Goal: Task Accomplishment & Management: Complete application form

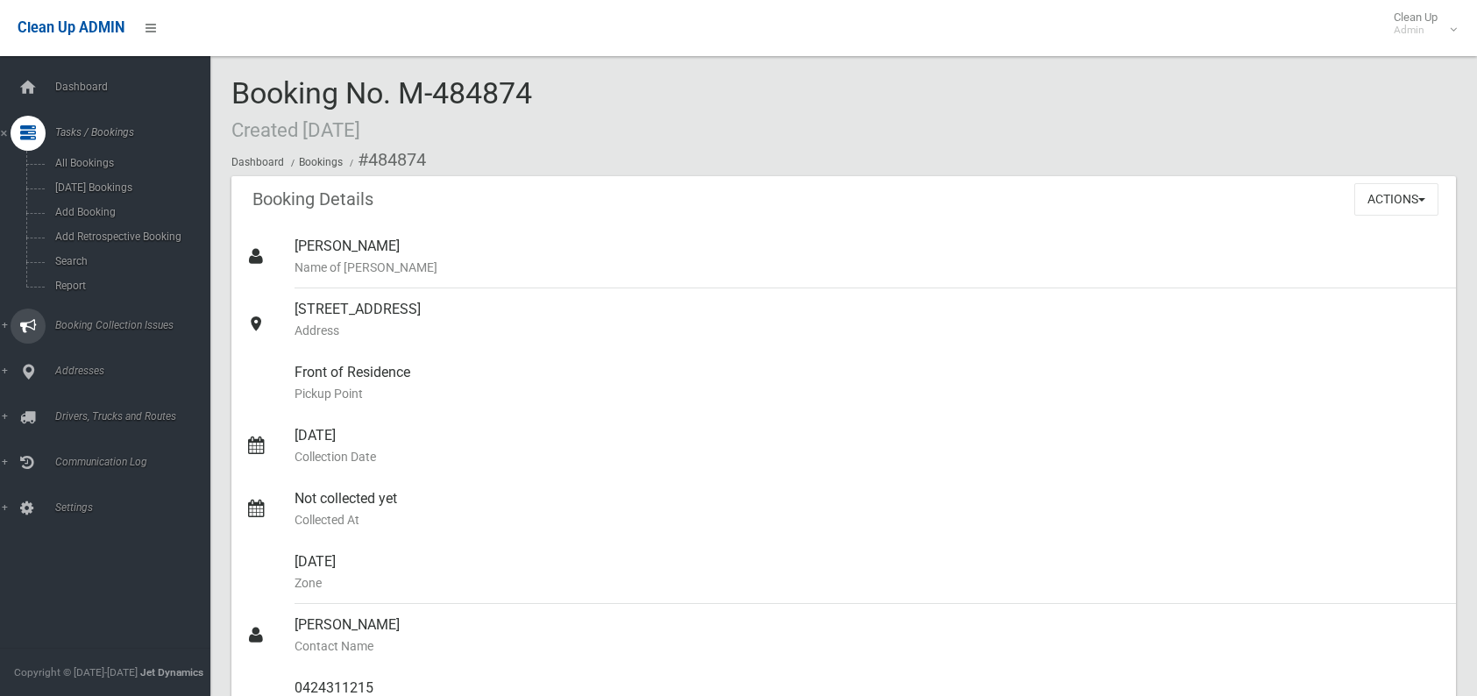
scroll to position [876, 0]
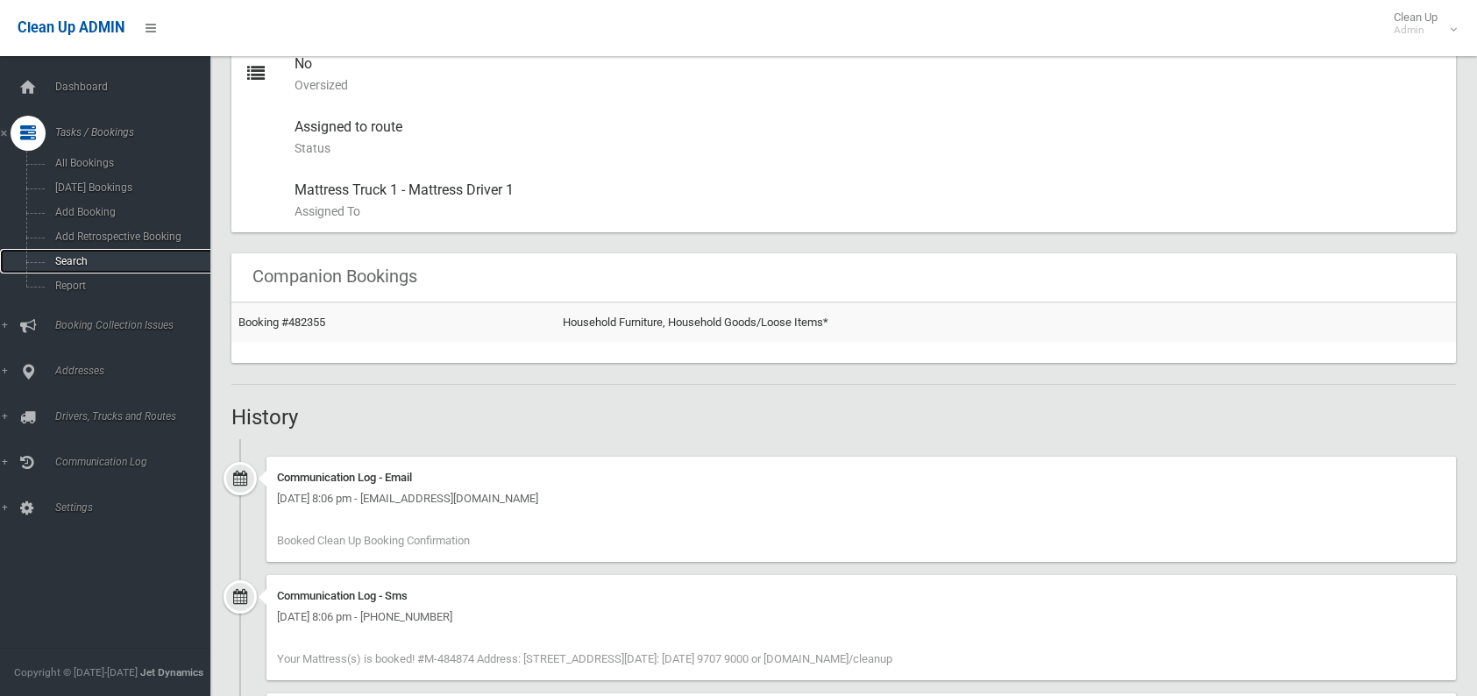
click at [67, 256] on span "Search" at bounding box center [129, 261] width 159 height 12
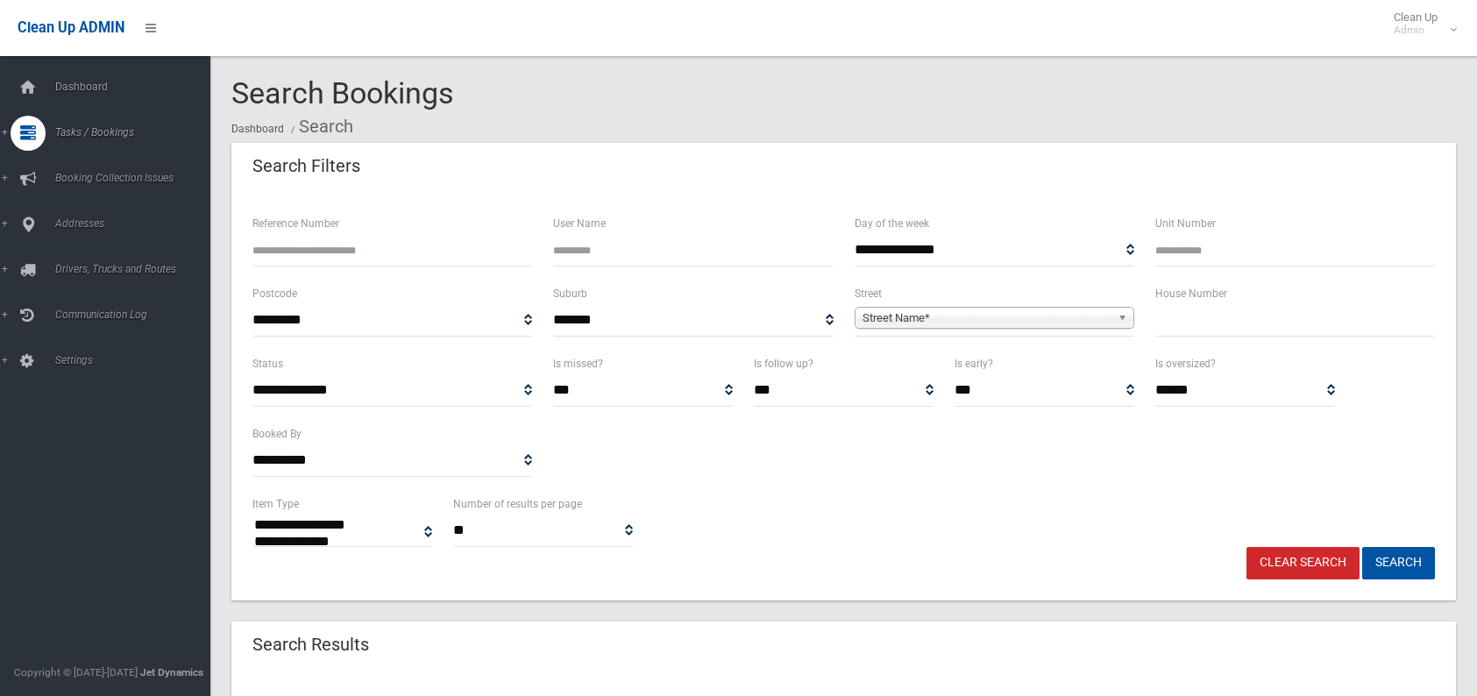
select select
click at [1178, 322] on input "text" at bounding box center [1295, 320] width 280 height 32
click at [1166, 325] on input "text" at bounding box center [1295, 320] width 280 height 32
type input "*"
click at [909, 323] on span "Street Name*" at bounding box center [986, 318] width 248 height 21
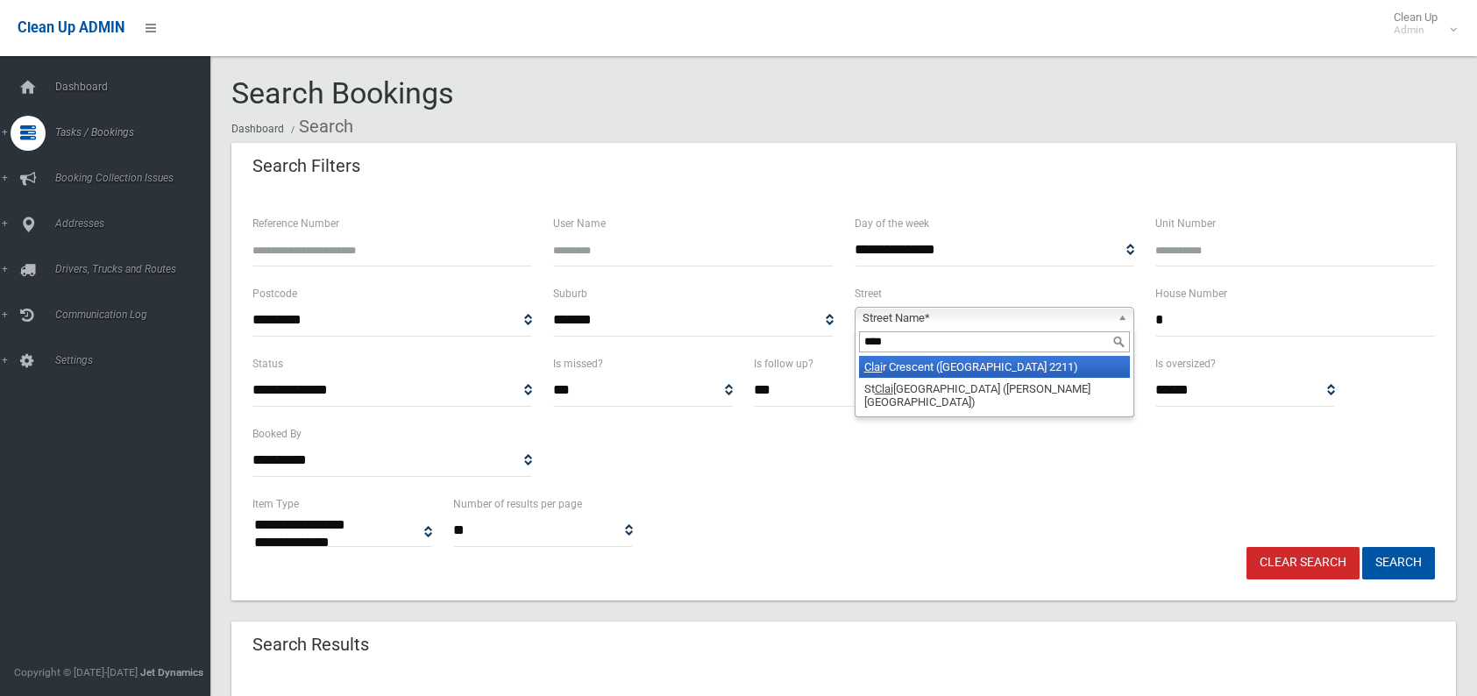
type input "****"
click at [924, 363] on li "Clai r Crescent (PADSTOW HEIGHTS 2211)" at bounding box center [994, 367] width 271 height 22
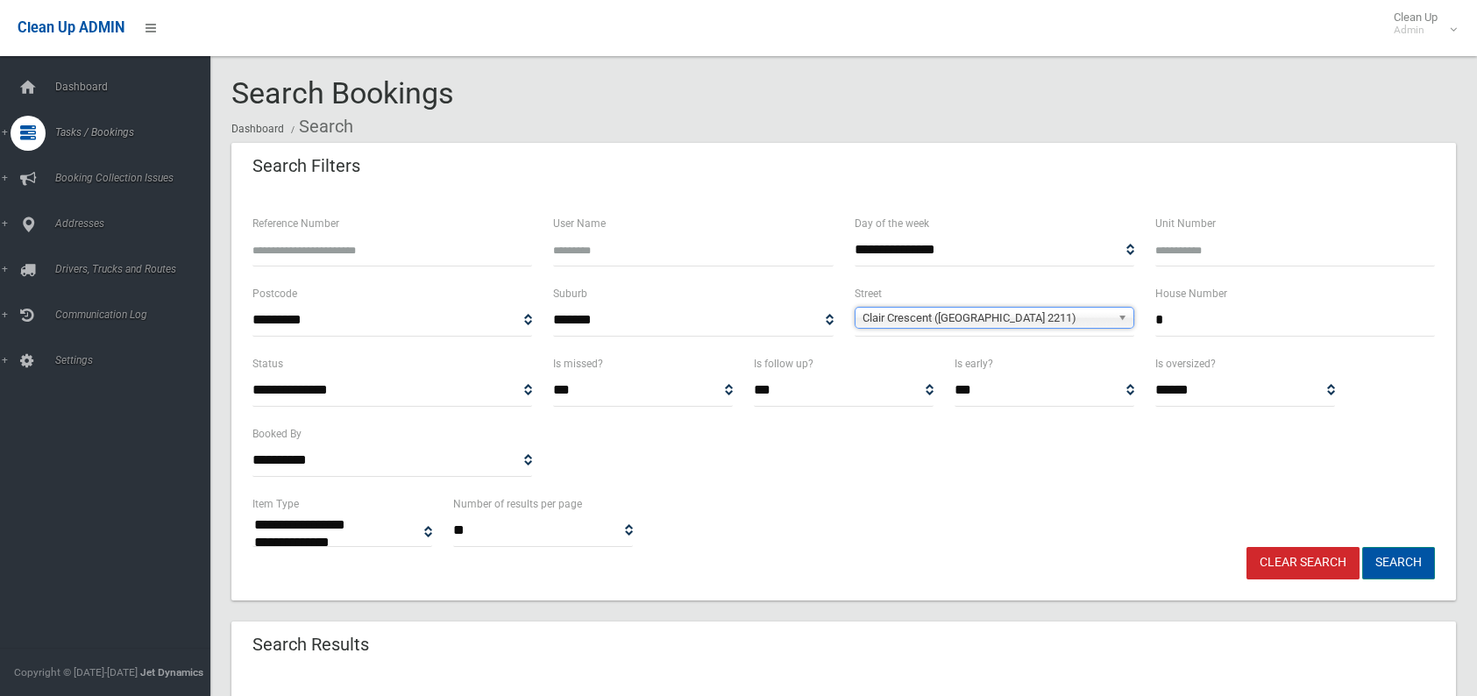
click at [1380, 556] on button "Search" at bounding box center [1398, 563] width 73 height 32
select select
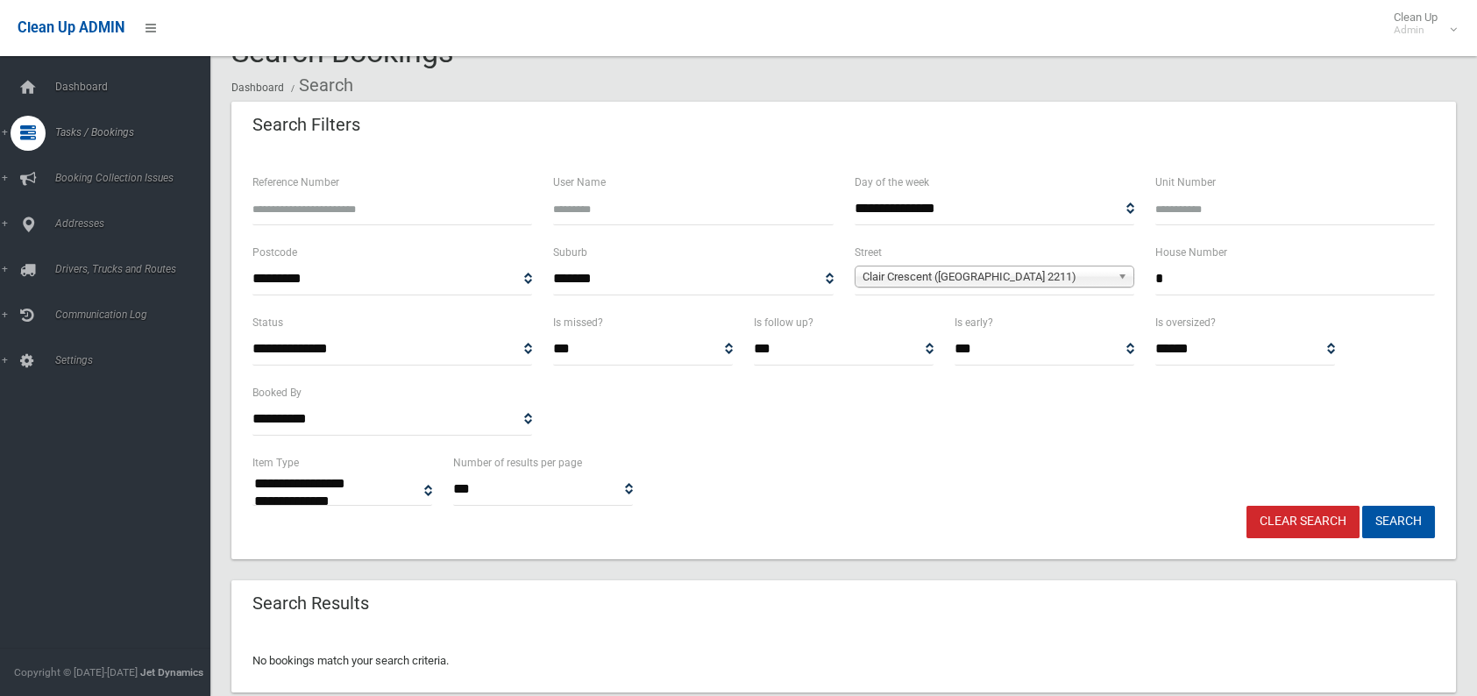
scroll to position [79, 0]
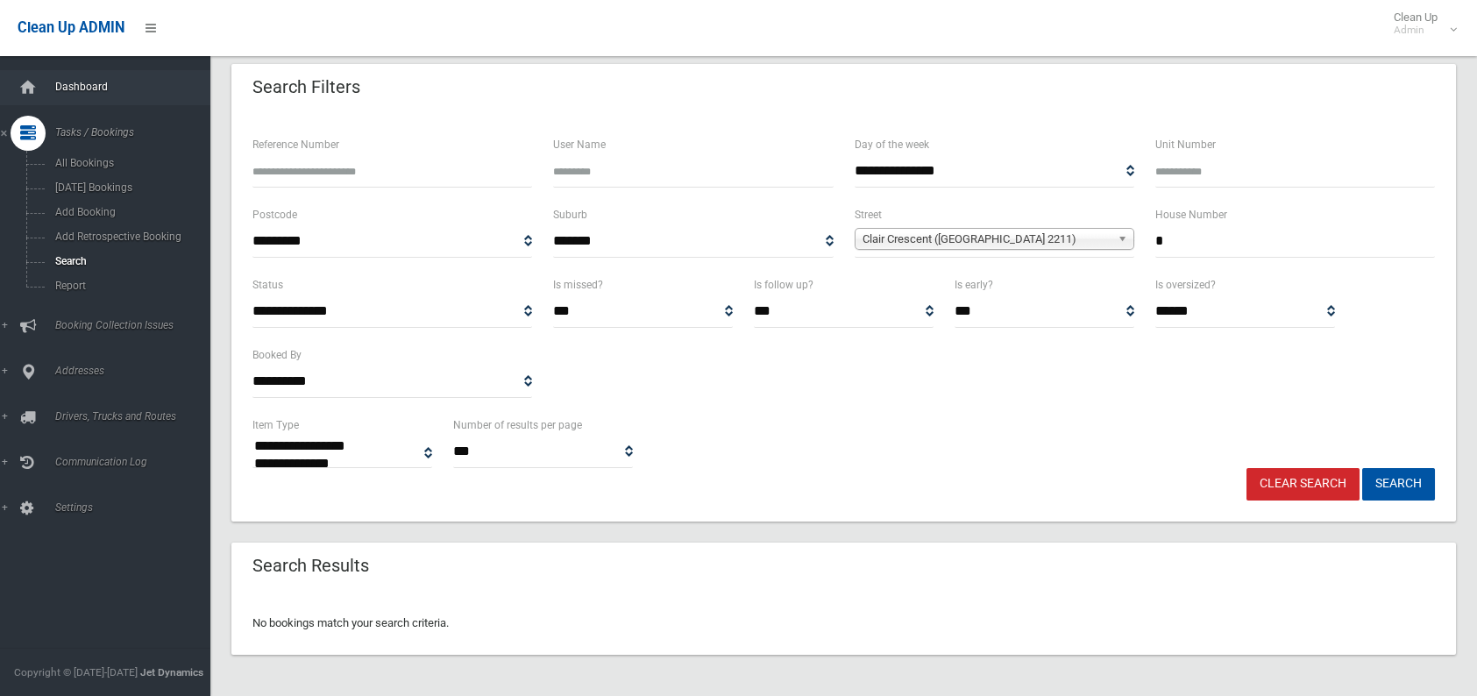
click at [81, 94] on link "Dashboard" at bounding box center [112, 87] width 224 height 35
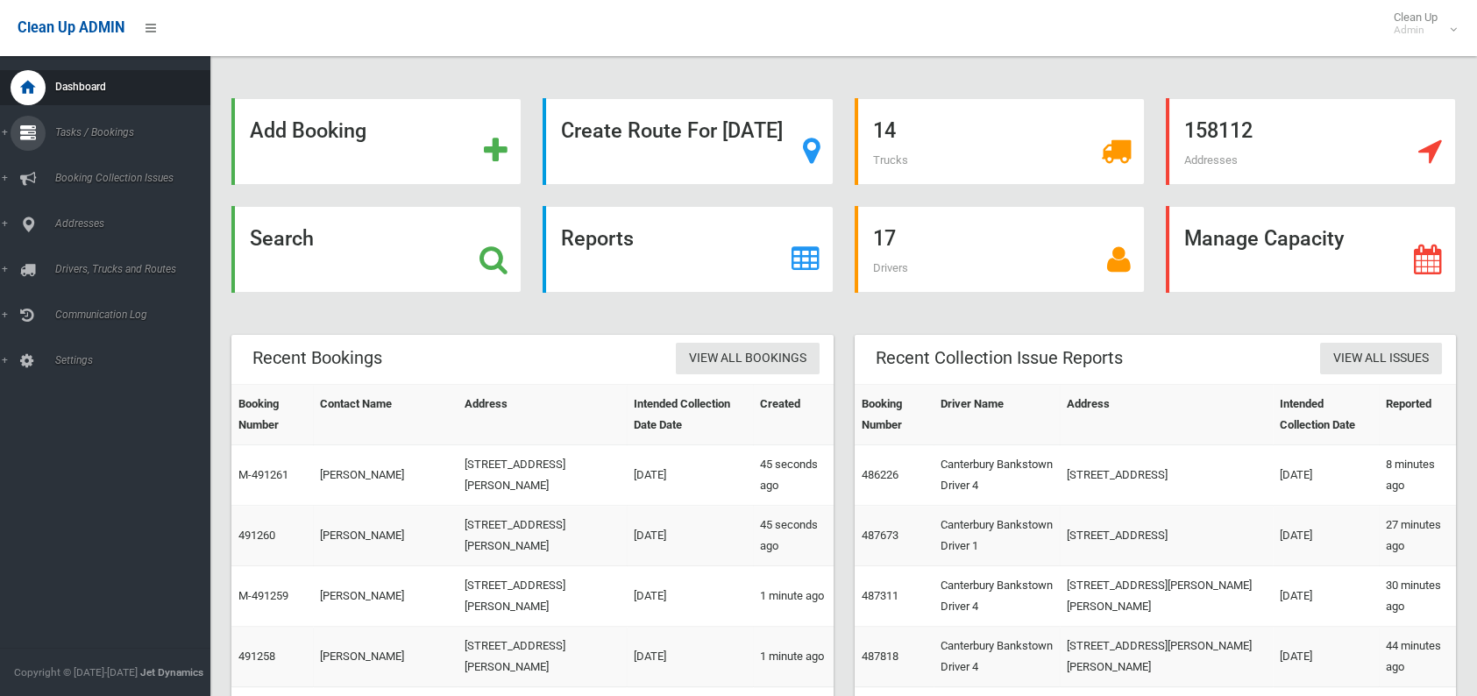
click at [64, 137] on span "Tasks / Bookings" at bounding box center [137, 132] width 174 height 12
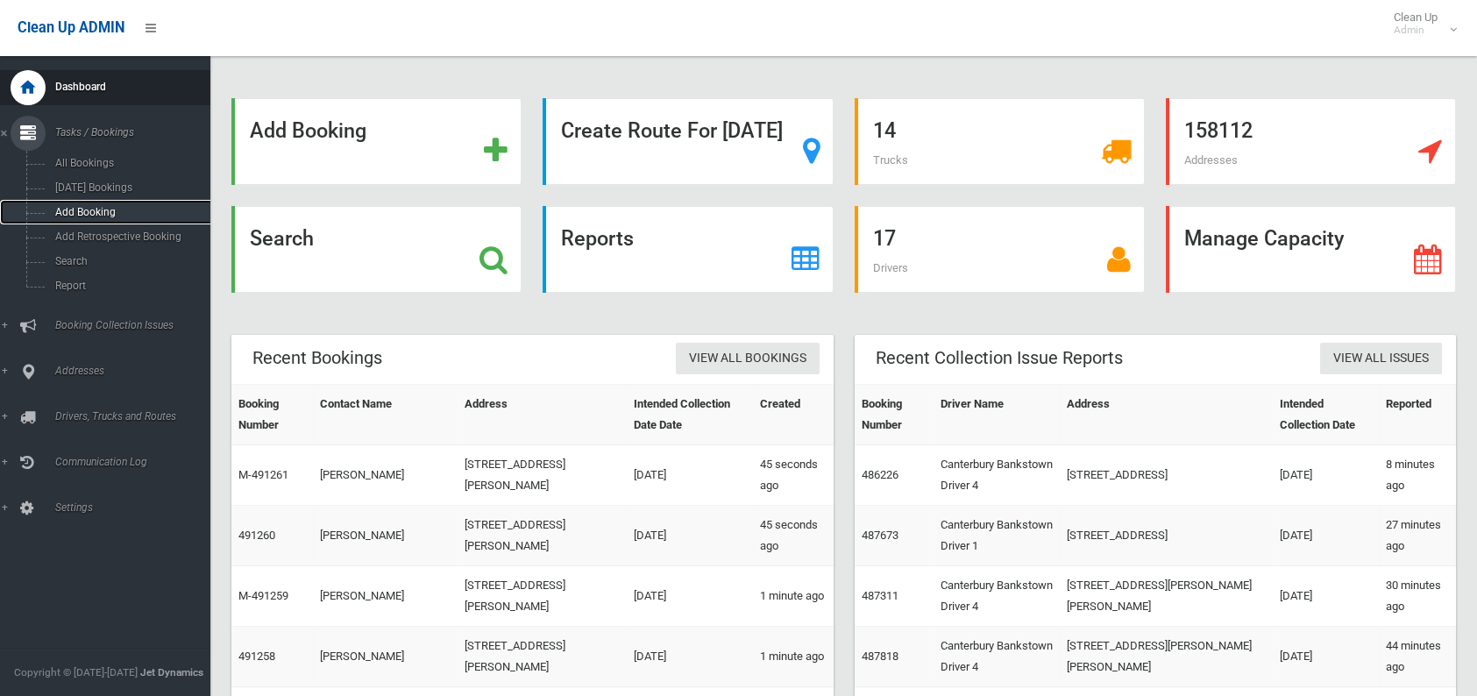
click at [71, 204] on link "Add Booking" at bounding box center [112, 212] width 224 height 25
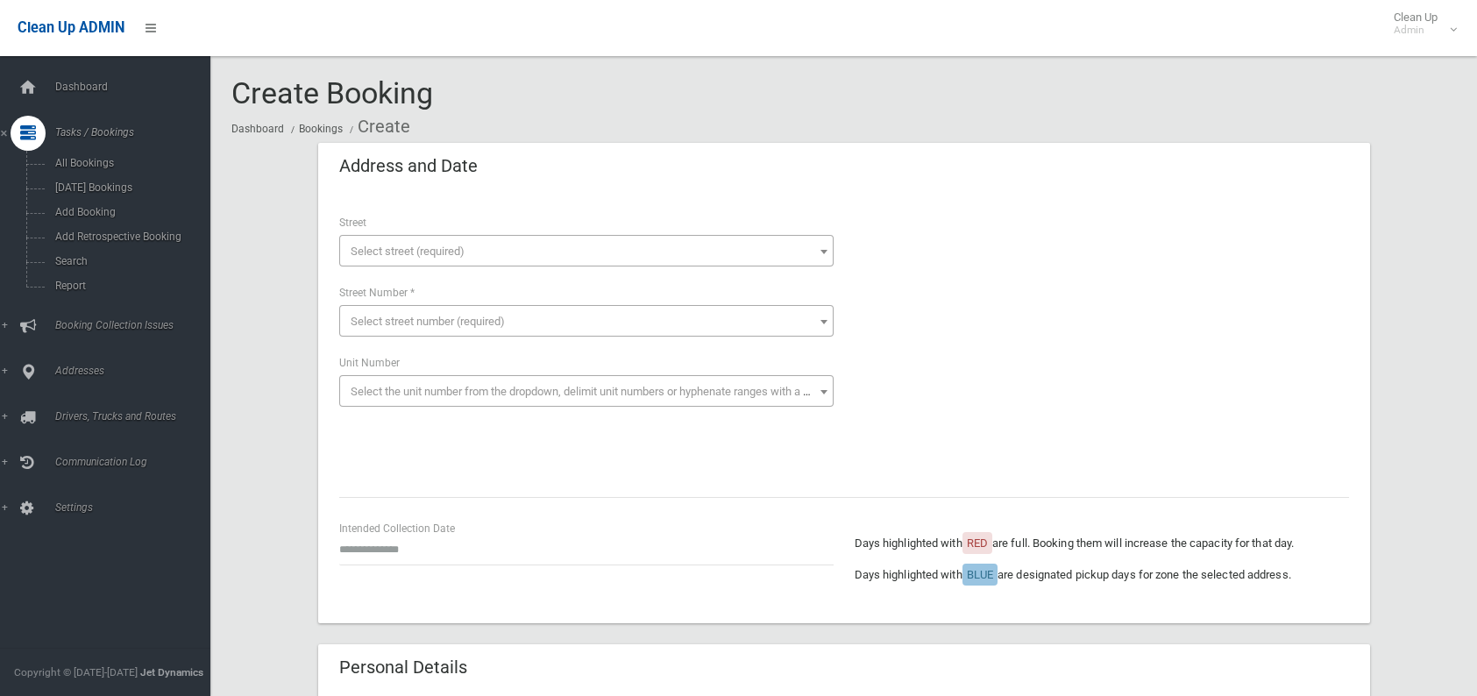
click at [359, 251] on span "Select street (required)" at bounding box center [408, 251] width 114 height 13
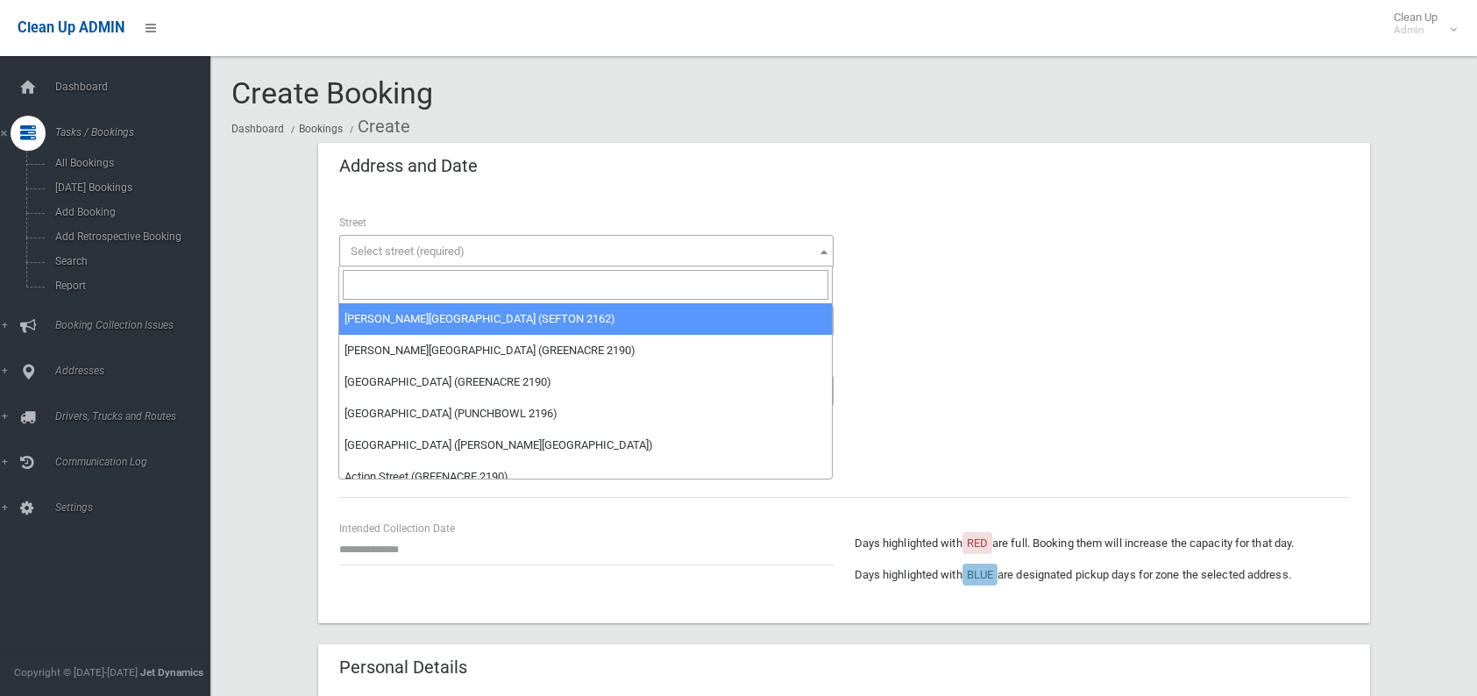
click at [412, 271] on input "search" at bounding box center [586, 285] width 486 height 30
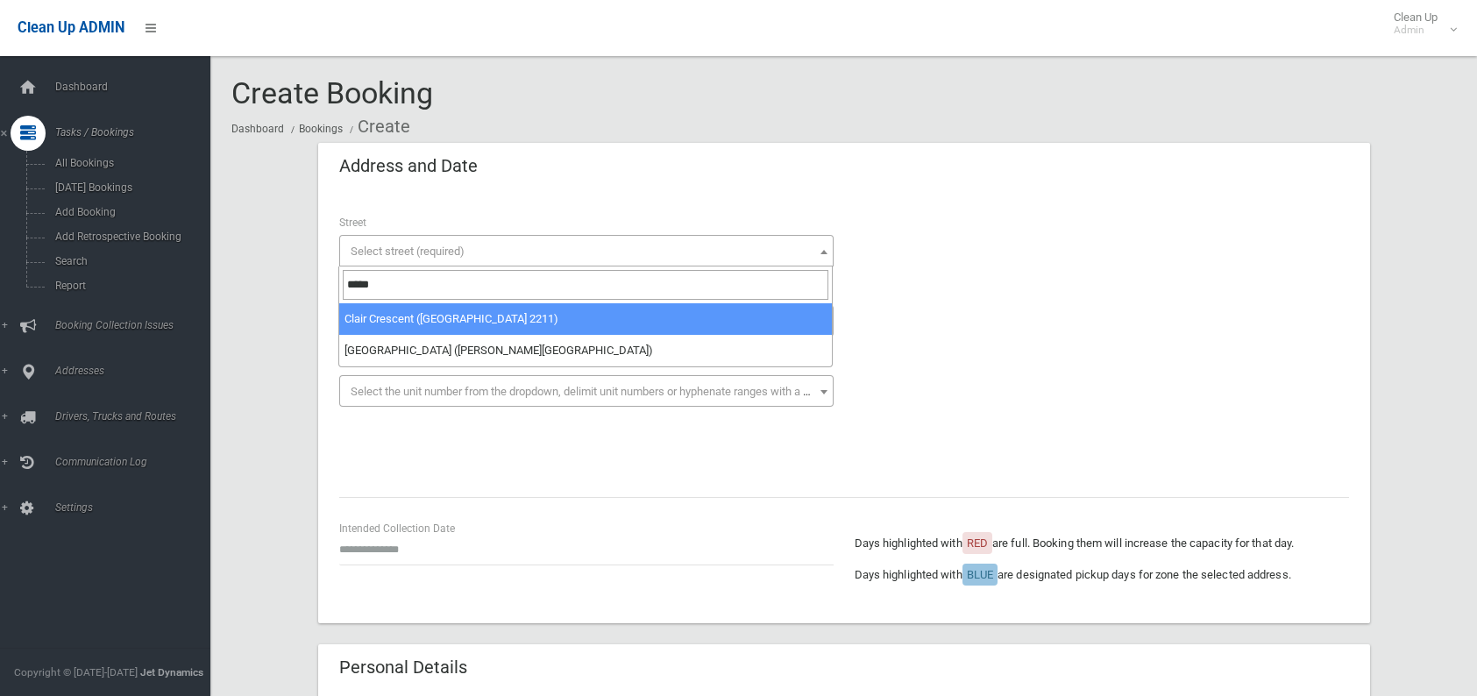
type input "*****"
select select "****"
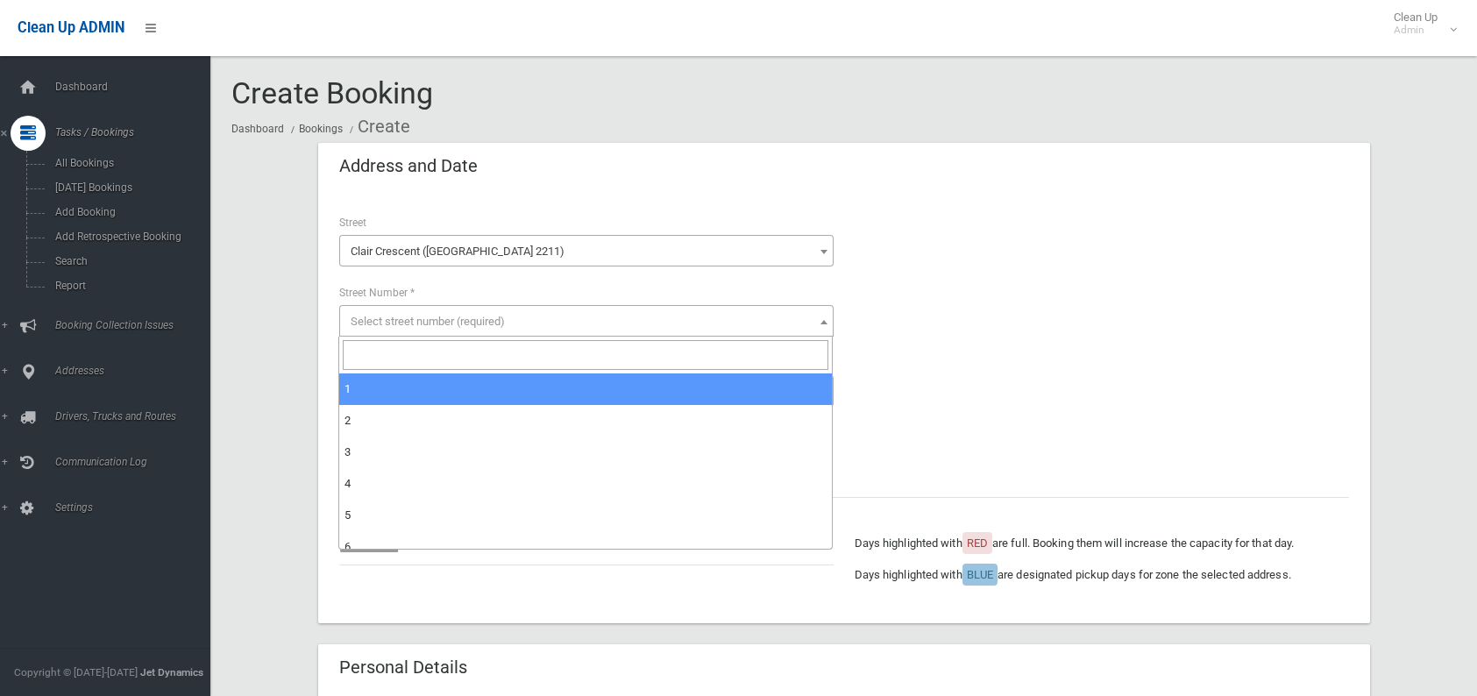
click at [417, 315] on span "Select street number (required)" at bounding box center [428, 321] width 154 height 13
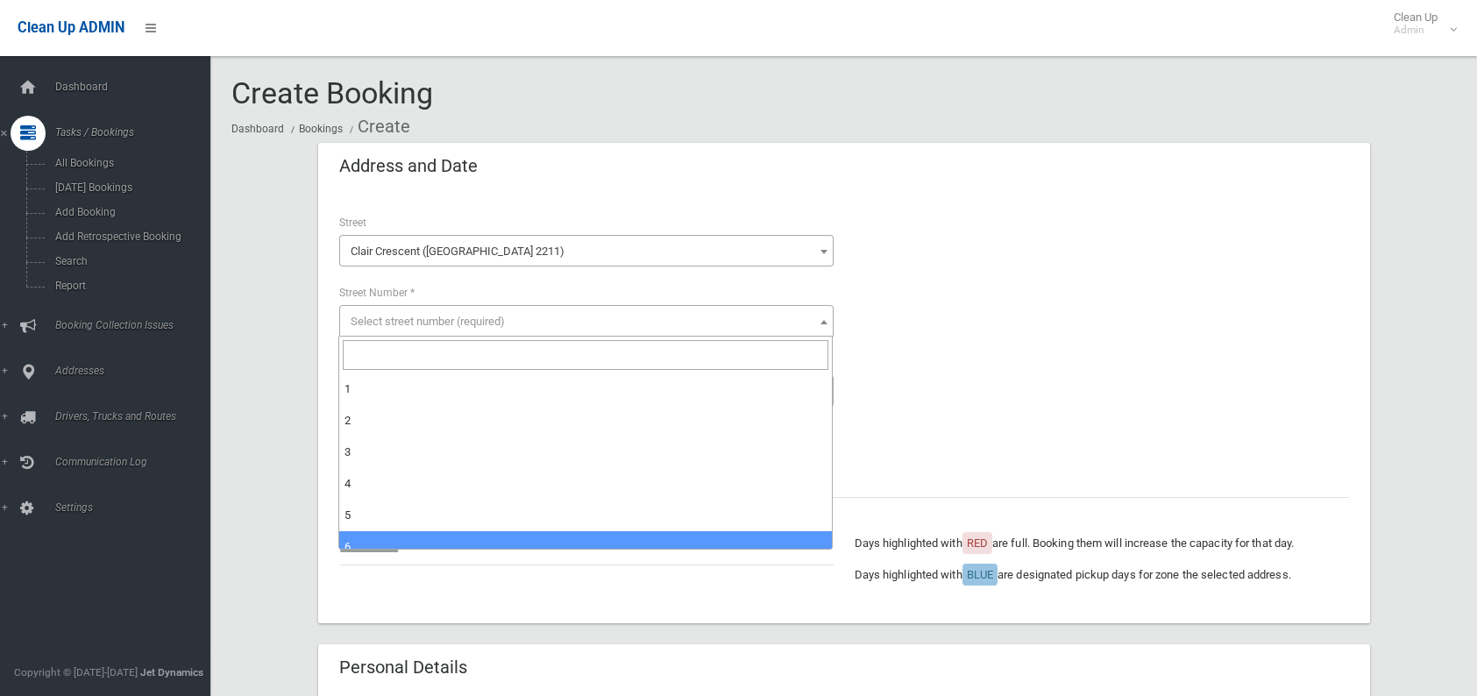
select select "*"
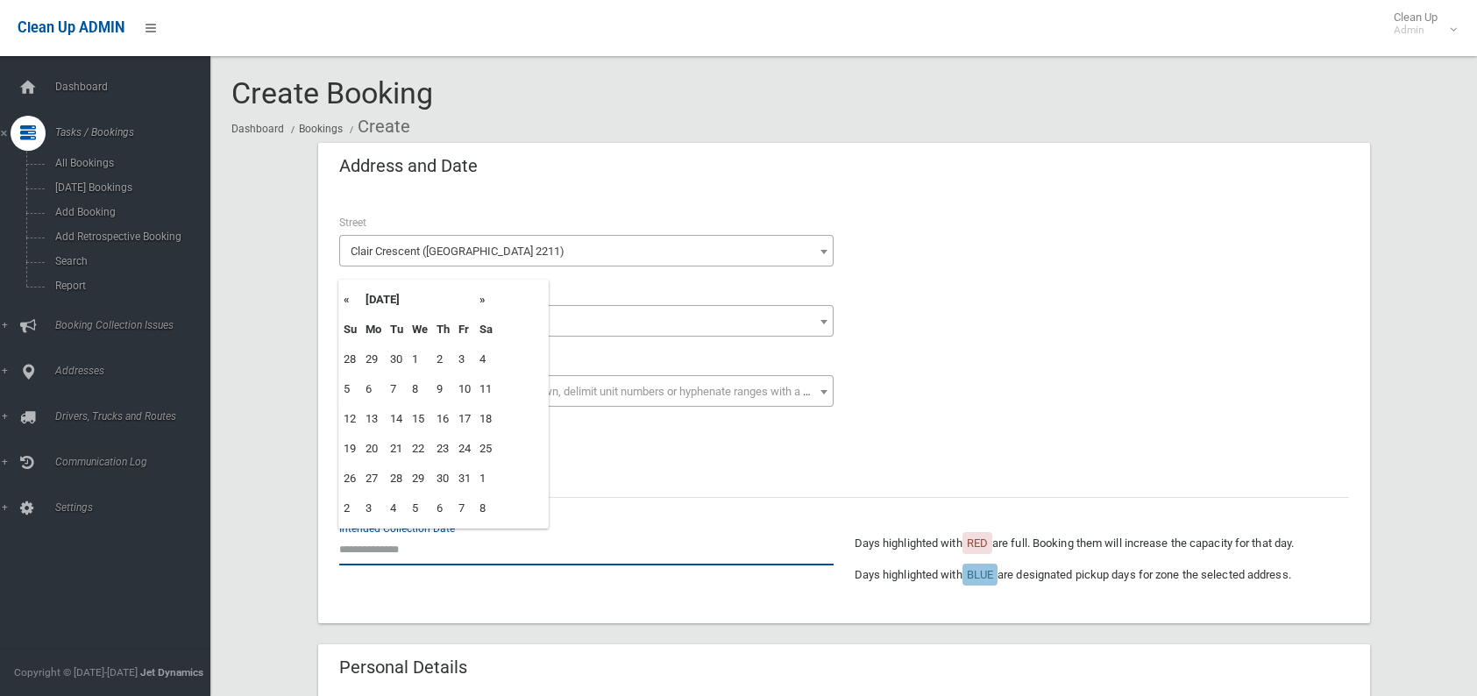
click at [446, 543] on input "text" at bounding box center [586, 549] width 494 height 32
click at [479, 298] on th "»" at bounding box center [486, 300] width 22 height 30
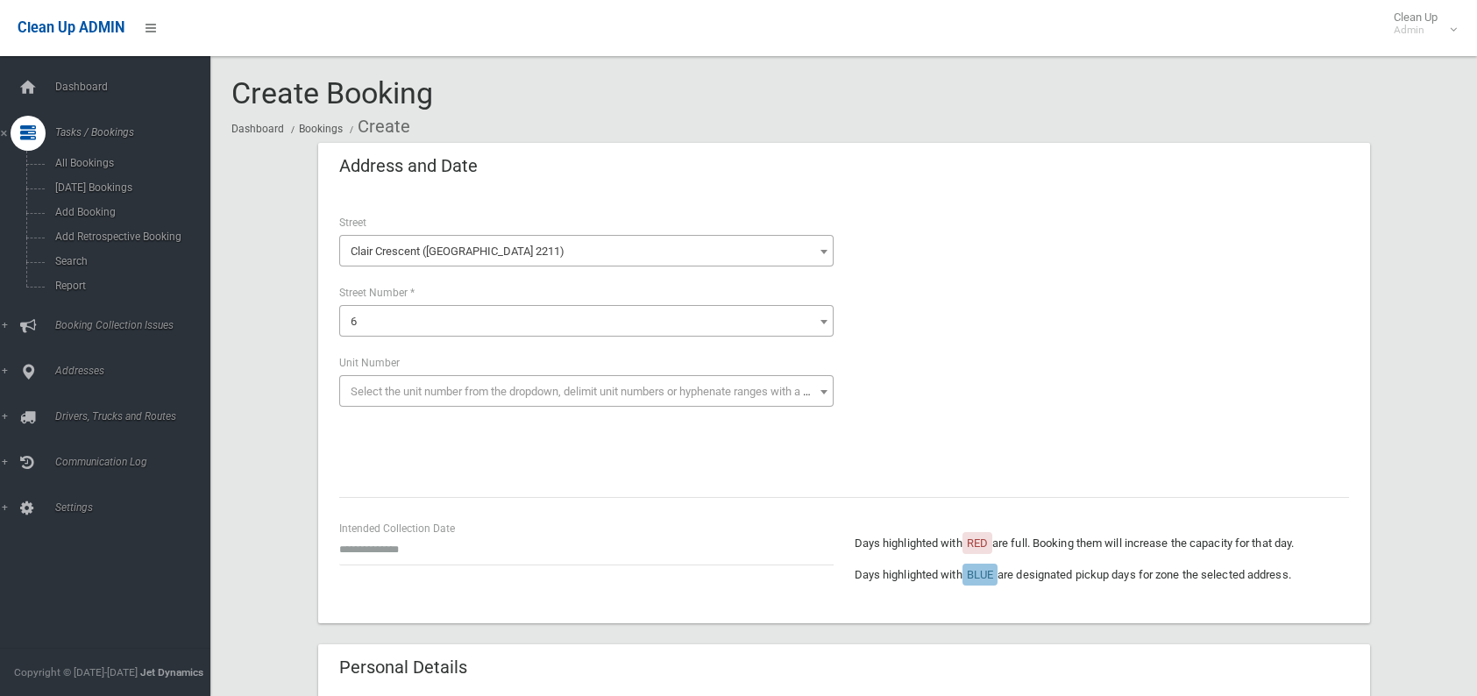
click at [647, 463] on div "**********" at bounding box center [844, 344] width 1031 height 263
click at [74, 370] on span "Addresses" at bounding box center [137, 371] width 174 height 12
click at [59, 251] on span "All Addresses" at bounding box center [129, 254] width 159 height 12
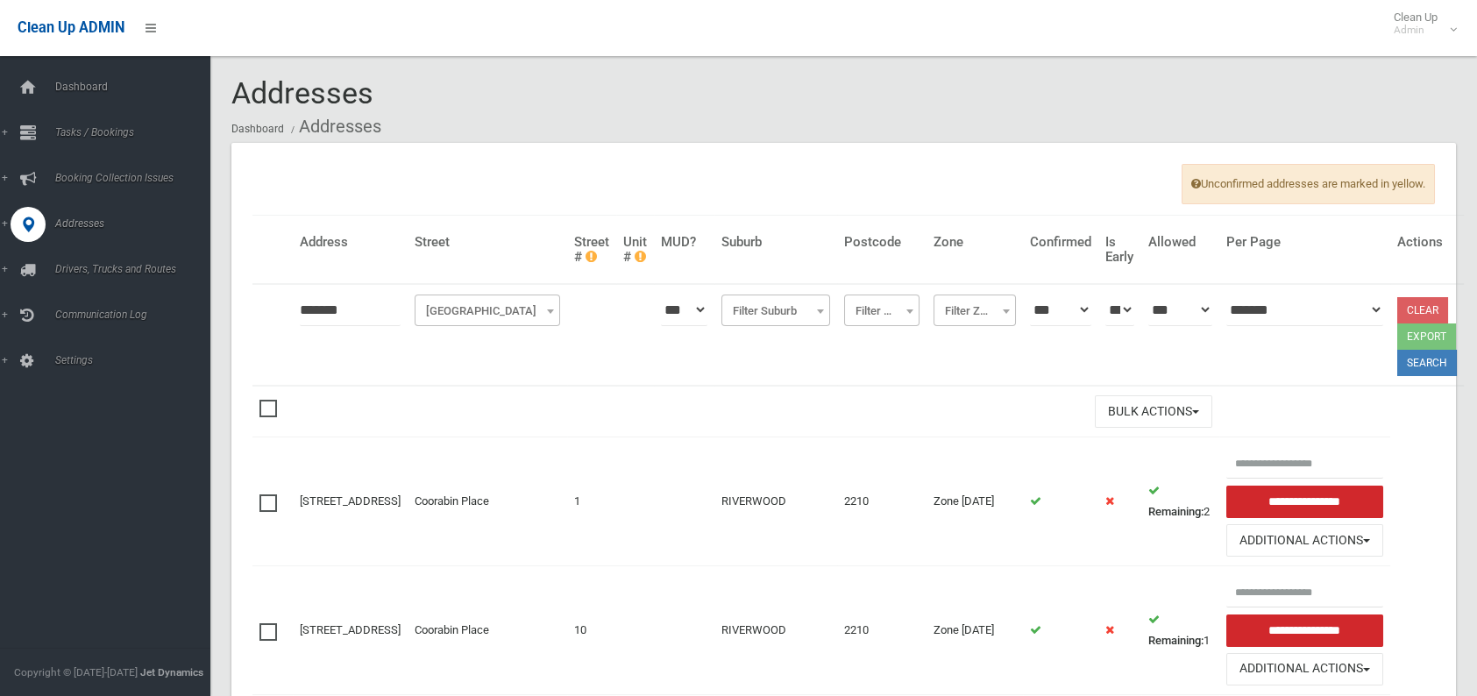
type input "*******"
click button at bounding box center [0, 0] width 0 height 0
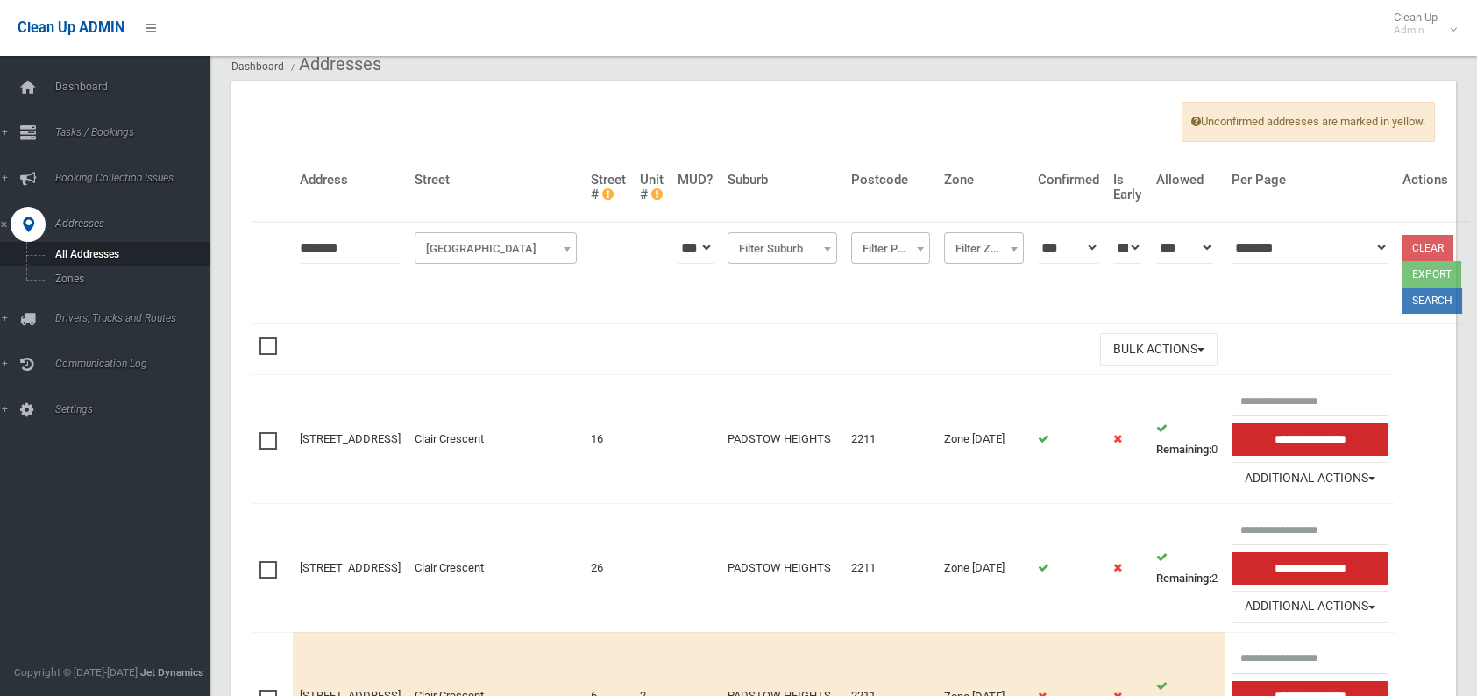
scroll to position [175, 0]
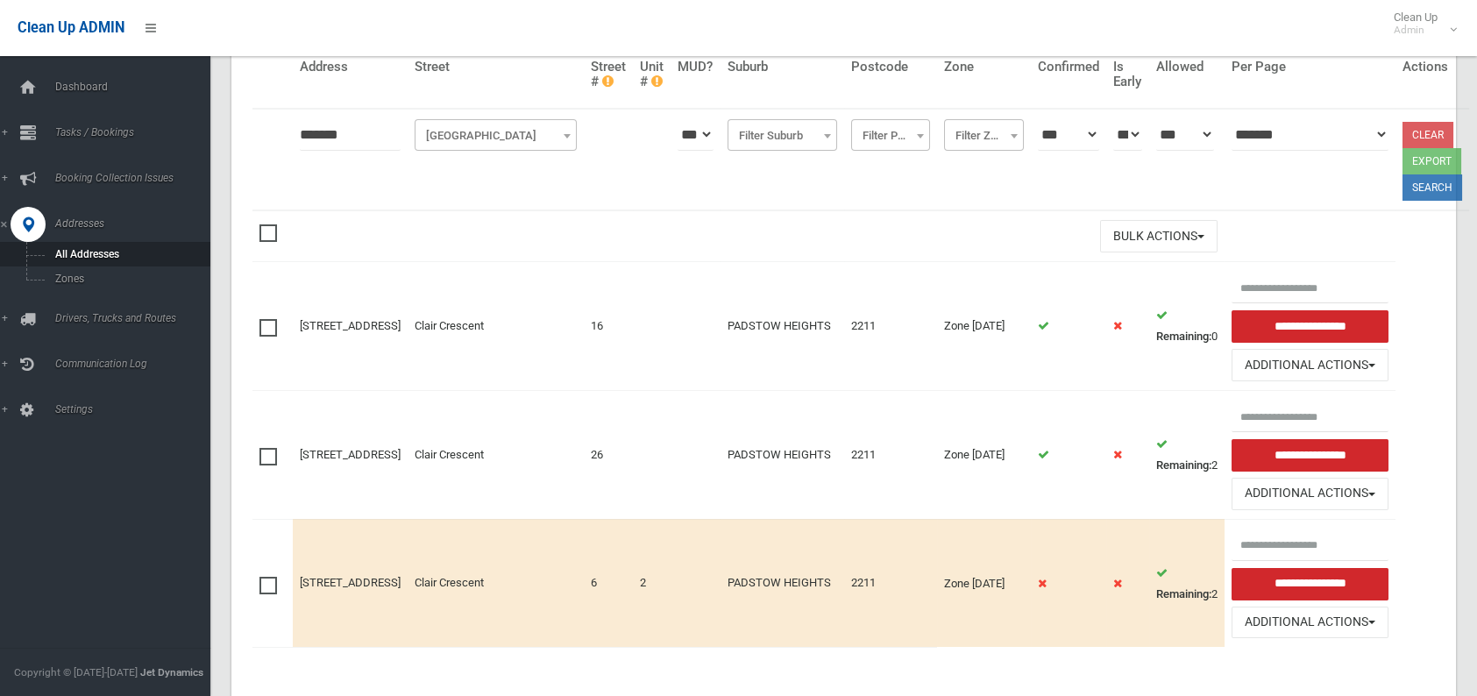
click at [1232, 578] on input "**********" at bounding box center [1309, 584] width 157 height 32
click at [1253, 623] on button "Additional Actions" at bounding box center [1309, 623] width 157 height 32
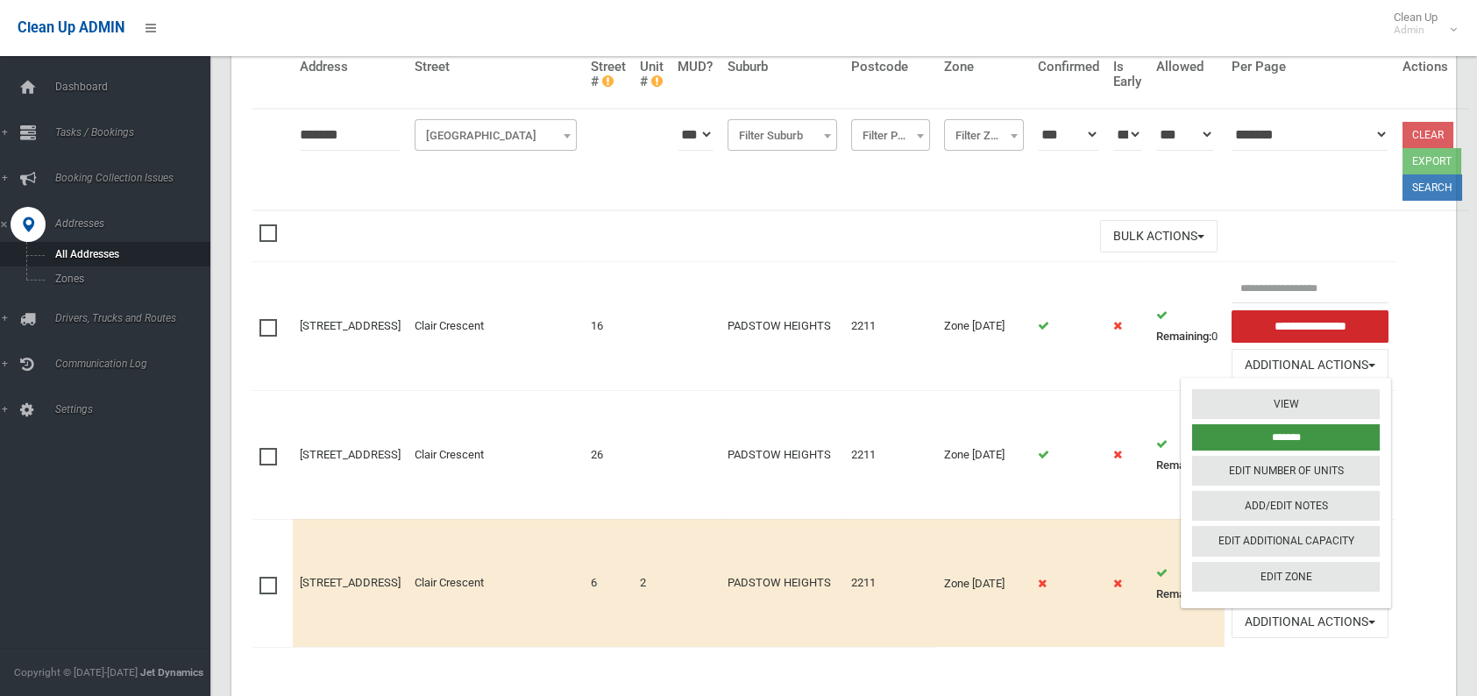
click at [1231, 425] on input "*******" at bounding box center [1286, 437] width 188 height 26
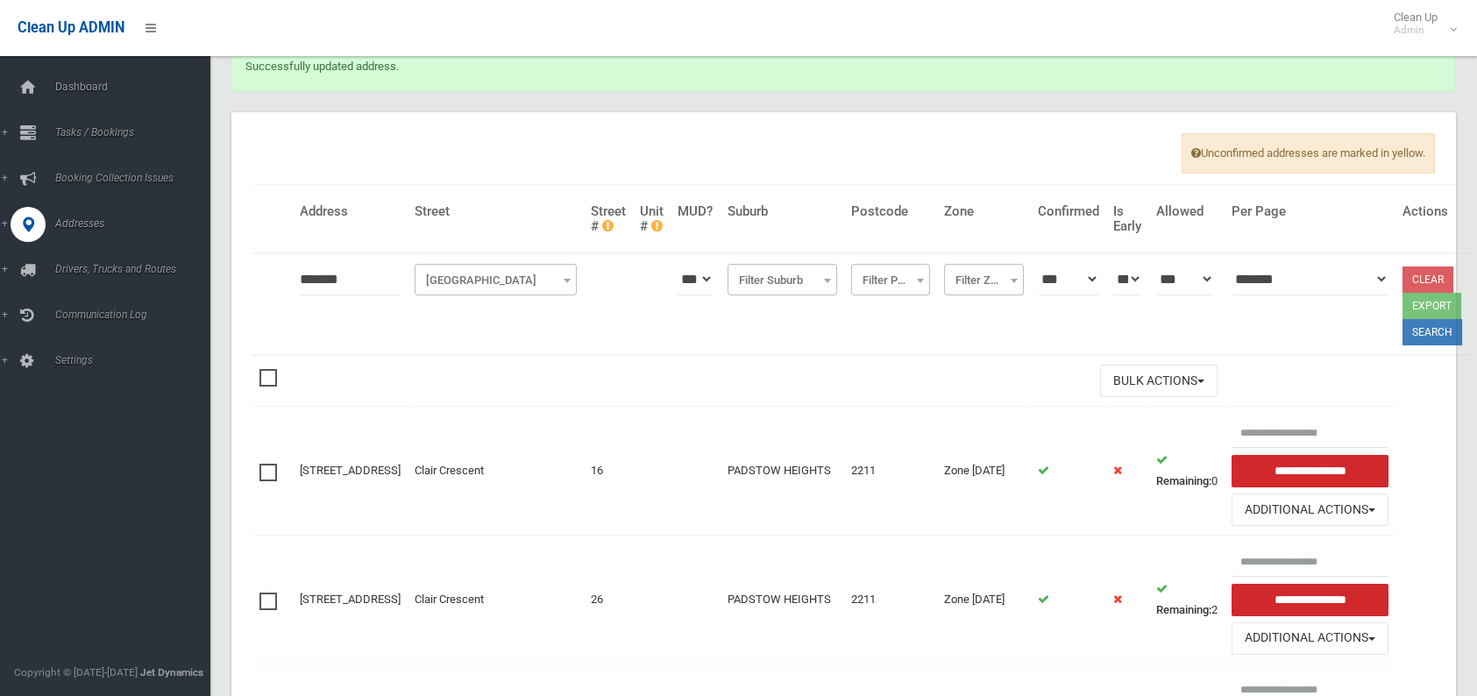
scroll to position [88, 0]
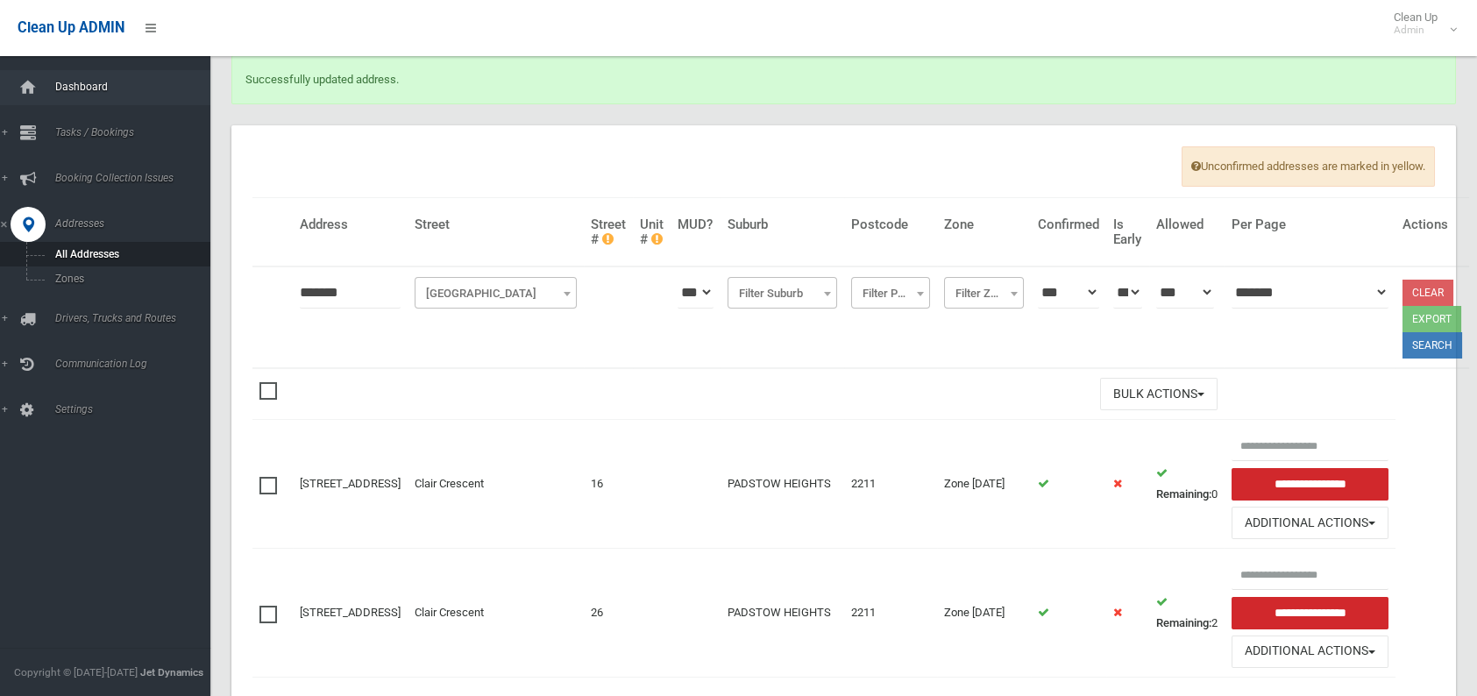
click at [88, 91] on span "Dashboard" at bounding box center [137, 87] width 174 height 12
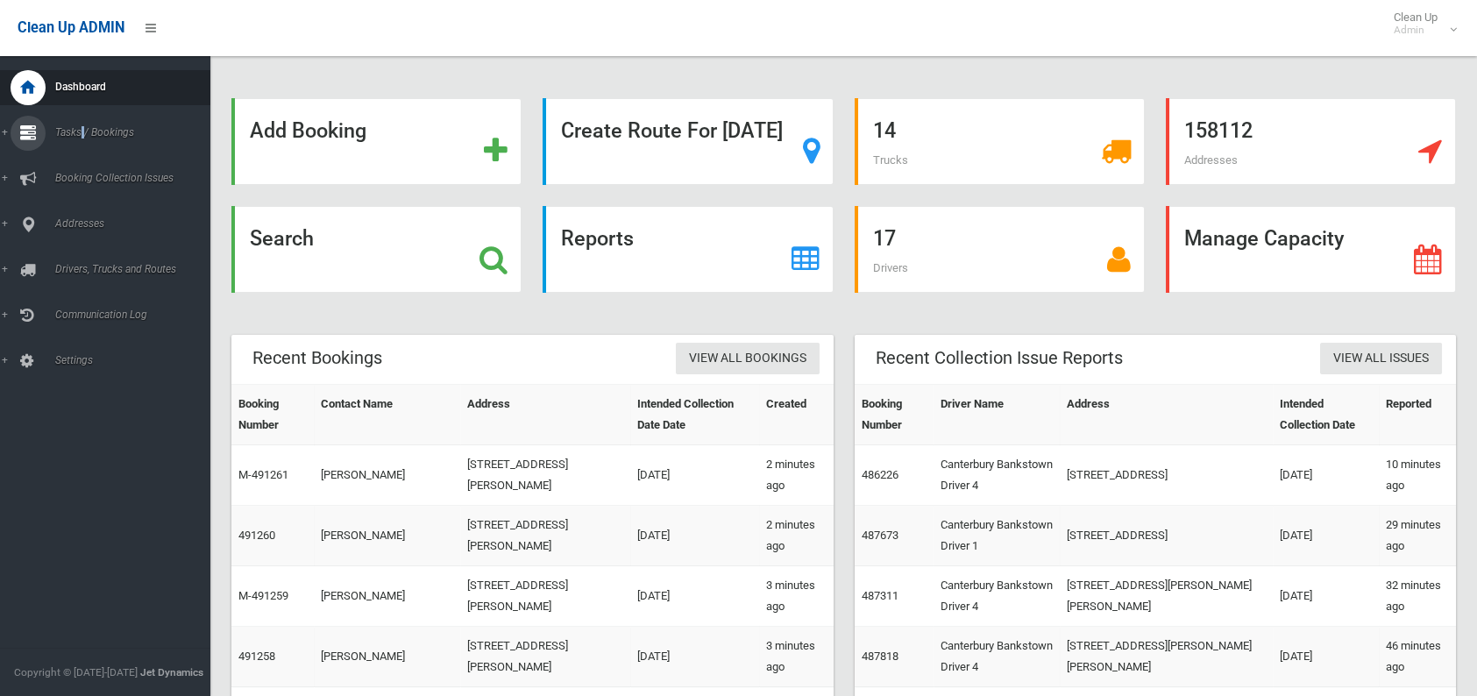
click at [85, 136] on span "Tasks / Bookings" at bounding box center [137, 132] width 174 height 12
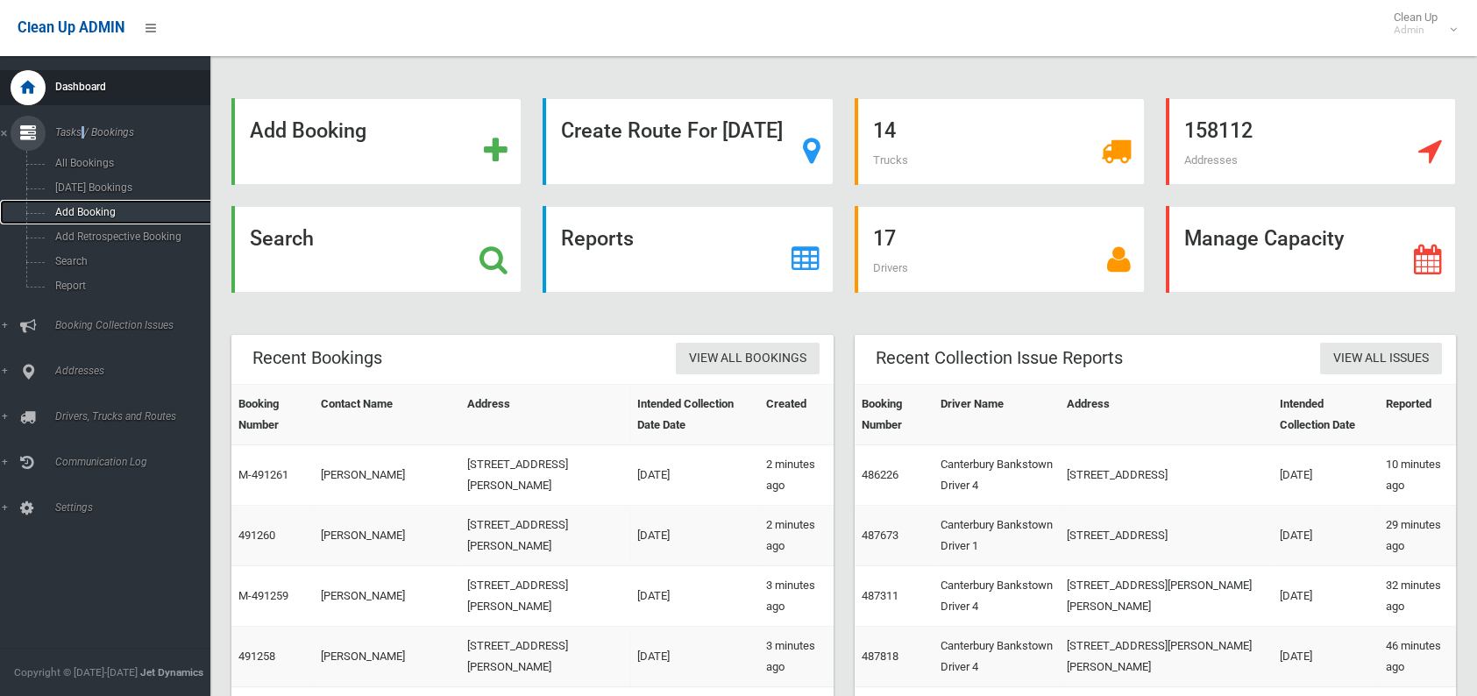
click at [80, 209] on span "Add Booking" at bounding box center [129, 212] width 159 height 12
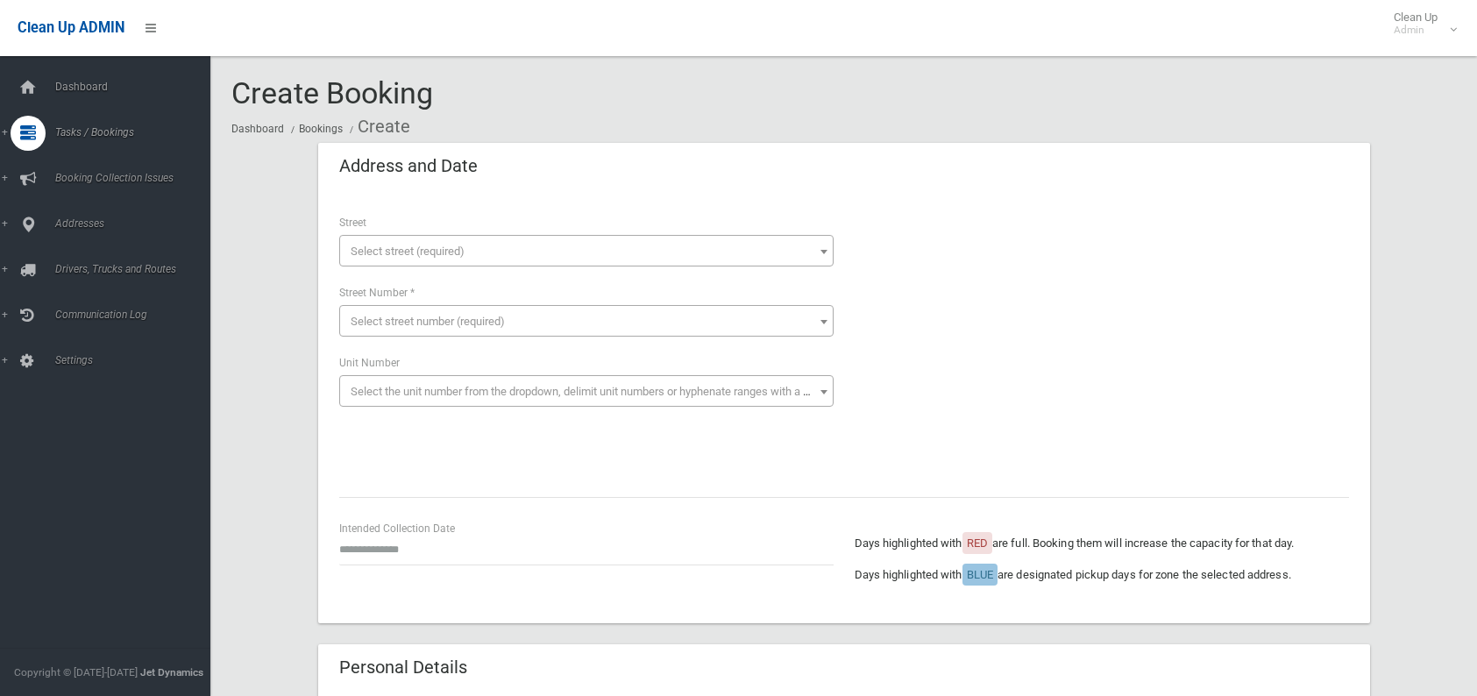
click at [426, 251] on span "Select street (required)" at bounding box center [408, 251] width 114 height 13
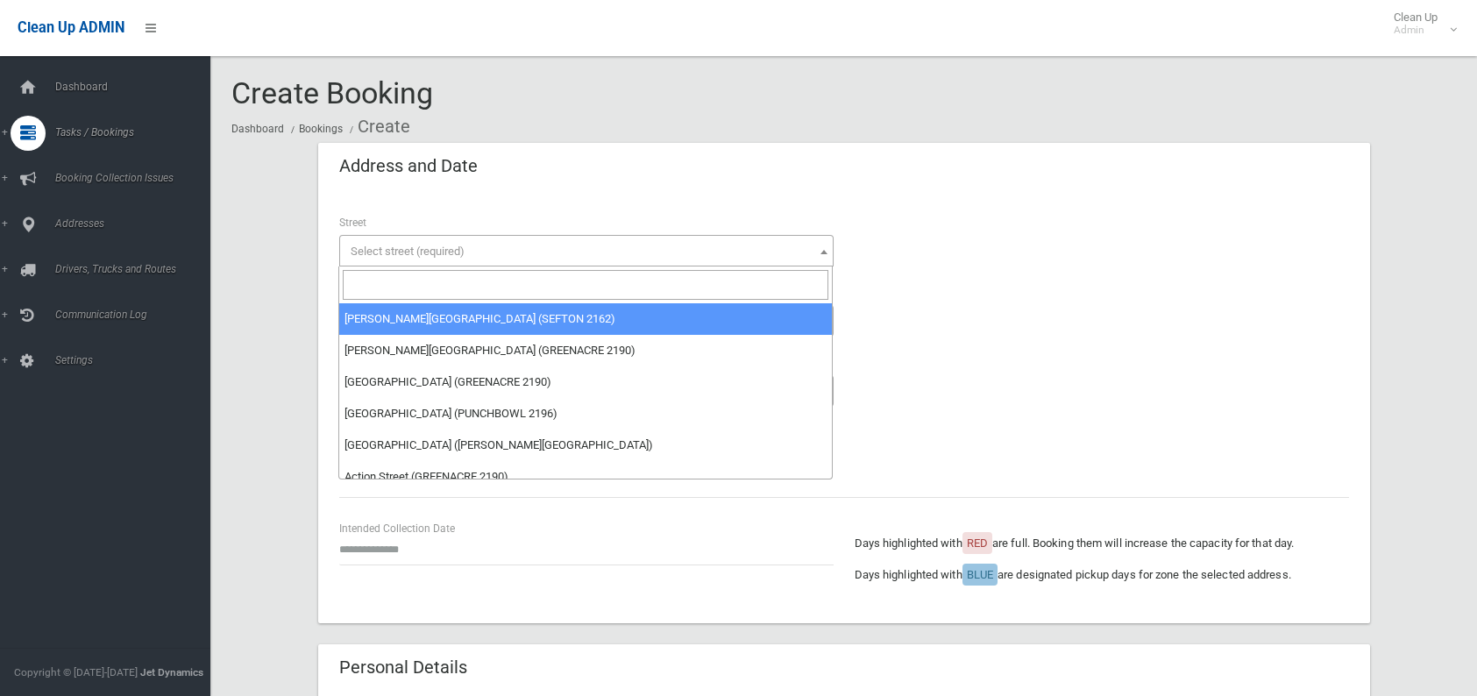
click at [426, 271] on input "search" at bounding box center [586, 285] width 486 height 30
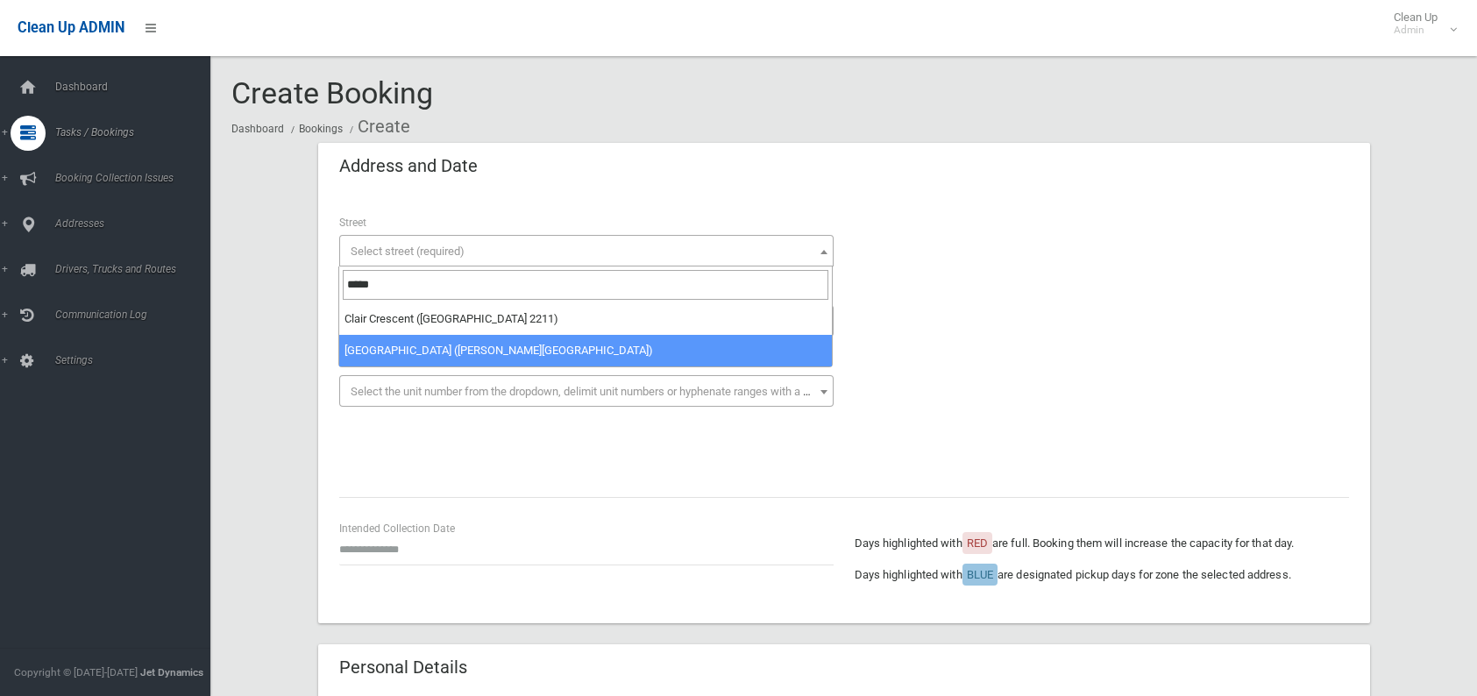
type input "*****"
select select "***"
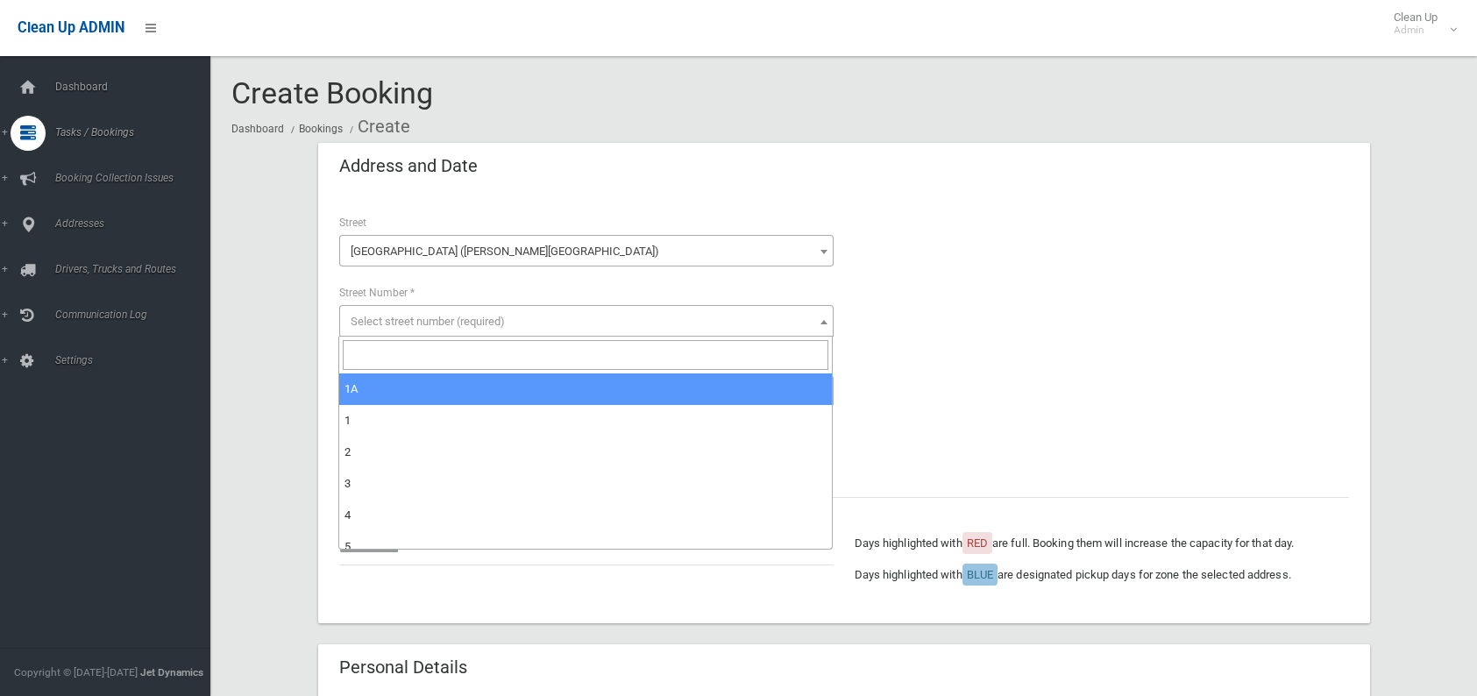
click at [398, 322] on span "Select street number (required)" at bounding box center [428, 321] width 154 height 13
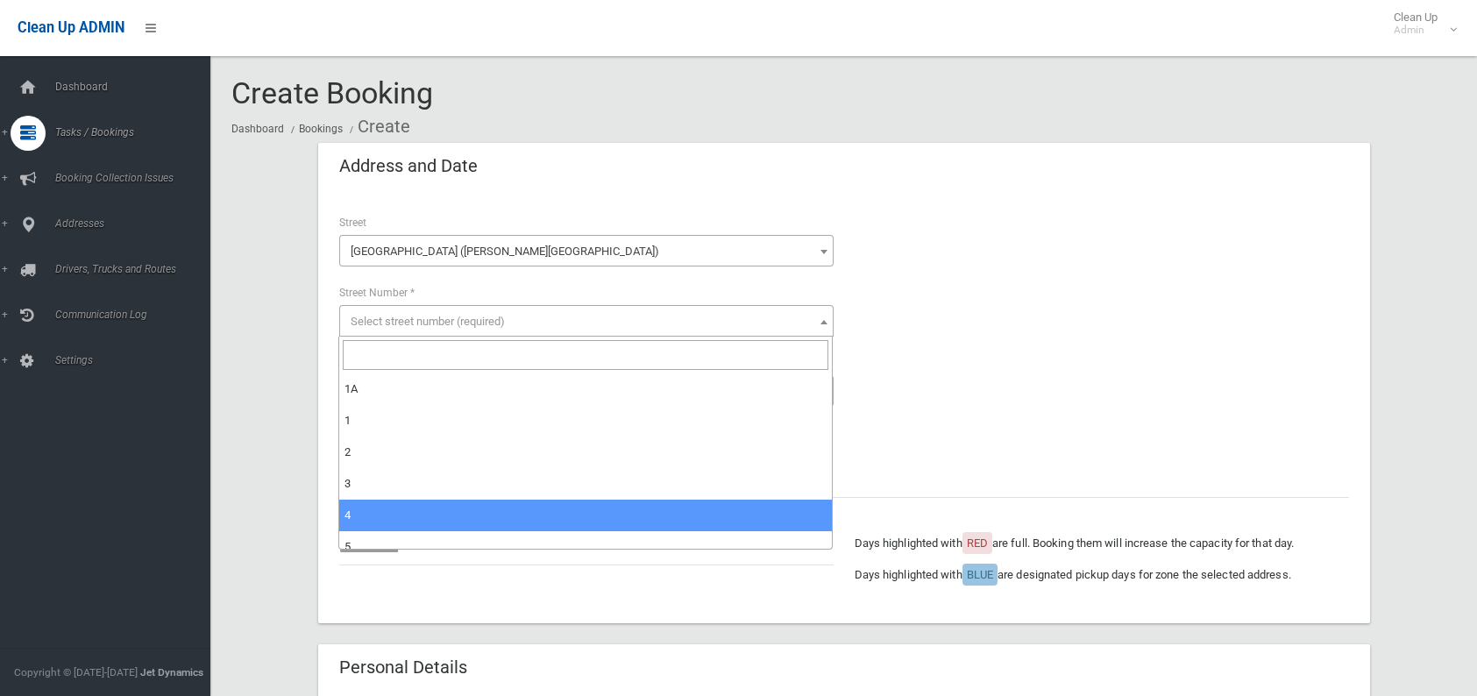
scroll to position [88, 0]
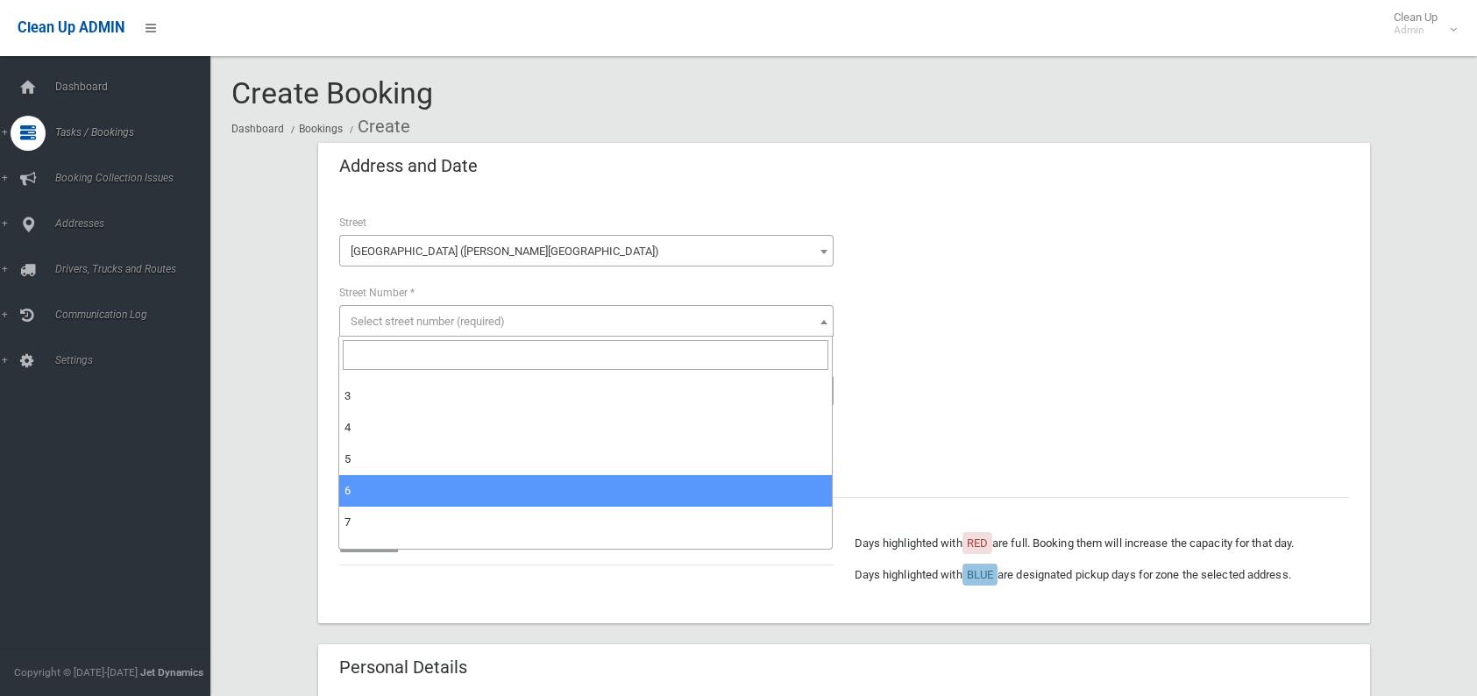
select select "*"
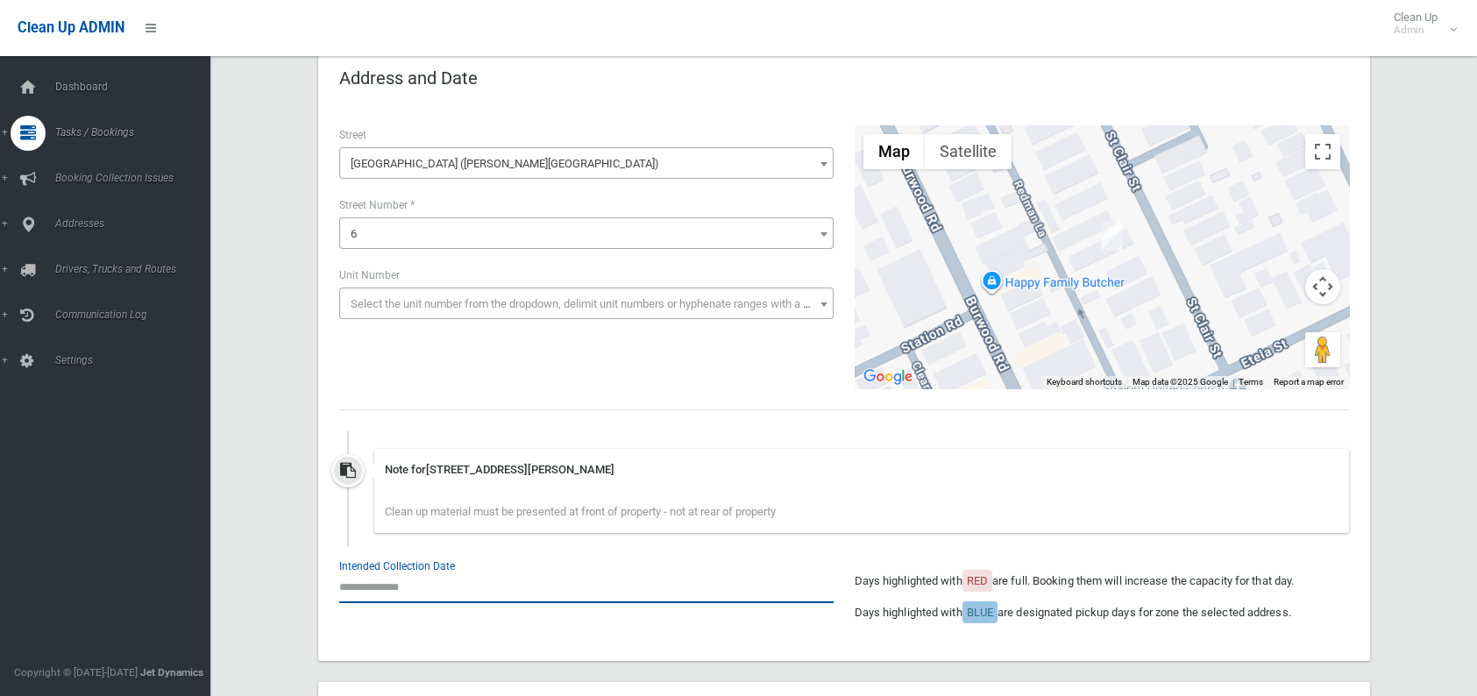
click at [422, 601] on input "text" at bounding box center [586, 587] width 494 height 32
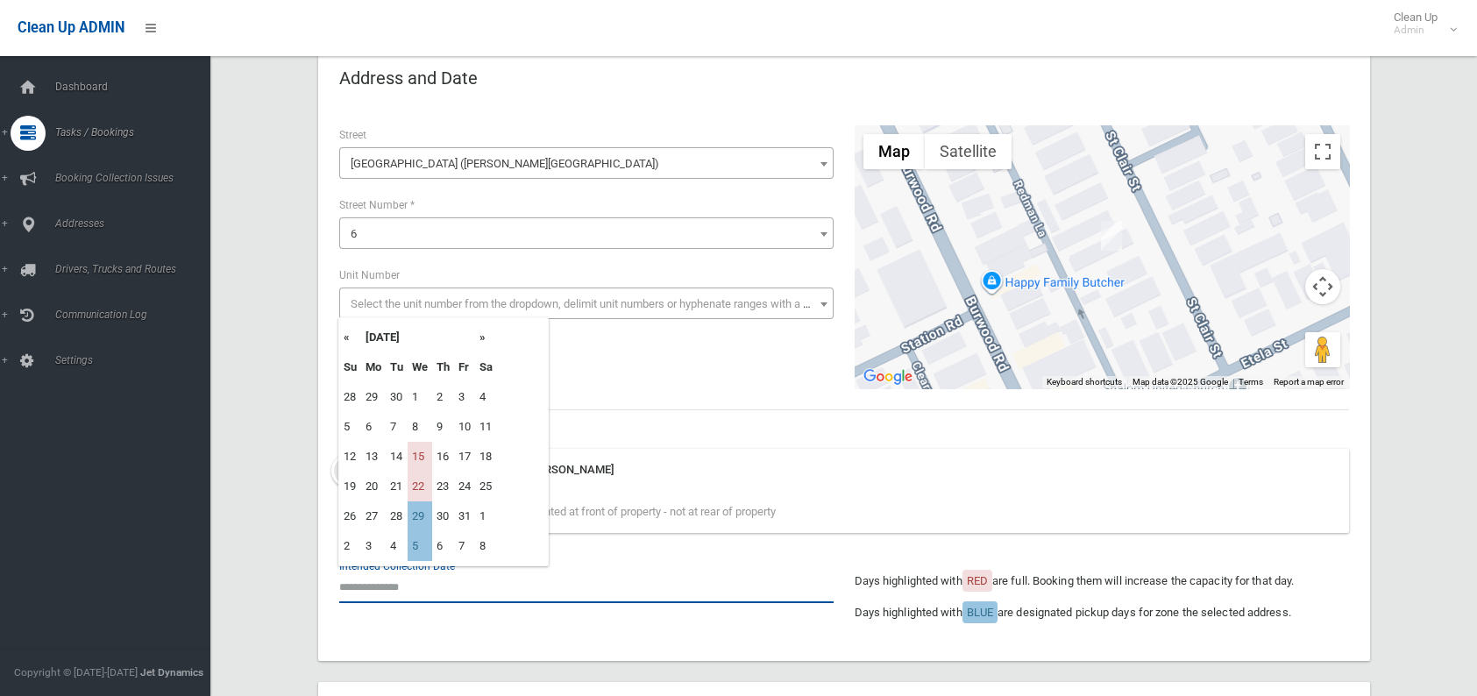
click at [582, 573] on input "text" at bounding box center [586, 587] width 494 height 32
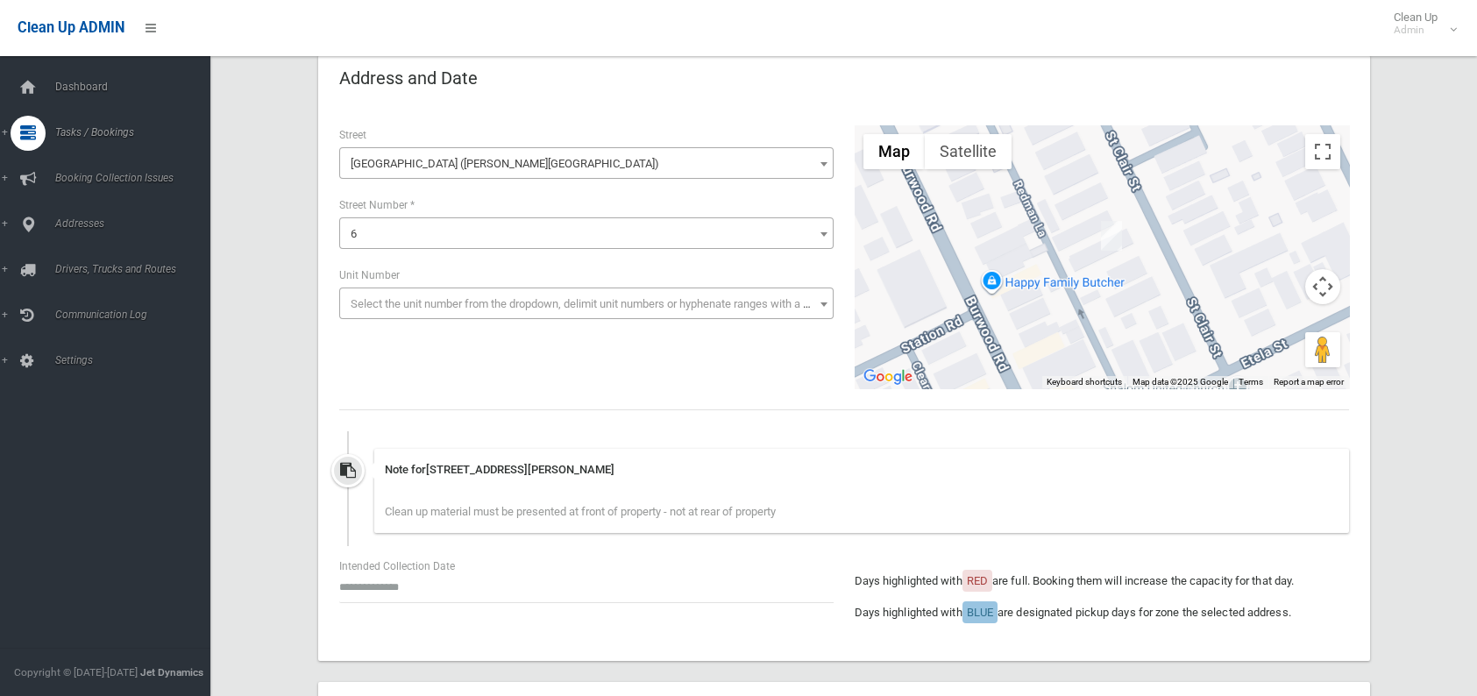
click at [654, 479] on div "Note for 6 St Clair Street, BELMORE NSW 2192 Clean up material must be presente…" at bounding box center [861, 491] width 975 height 84
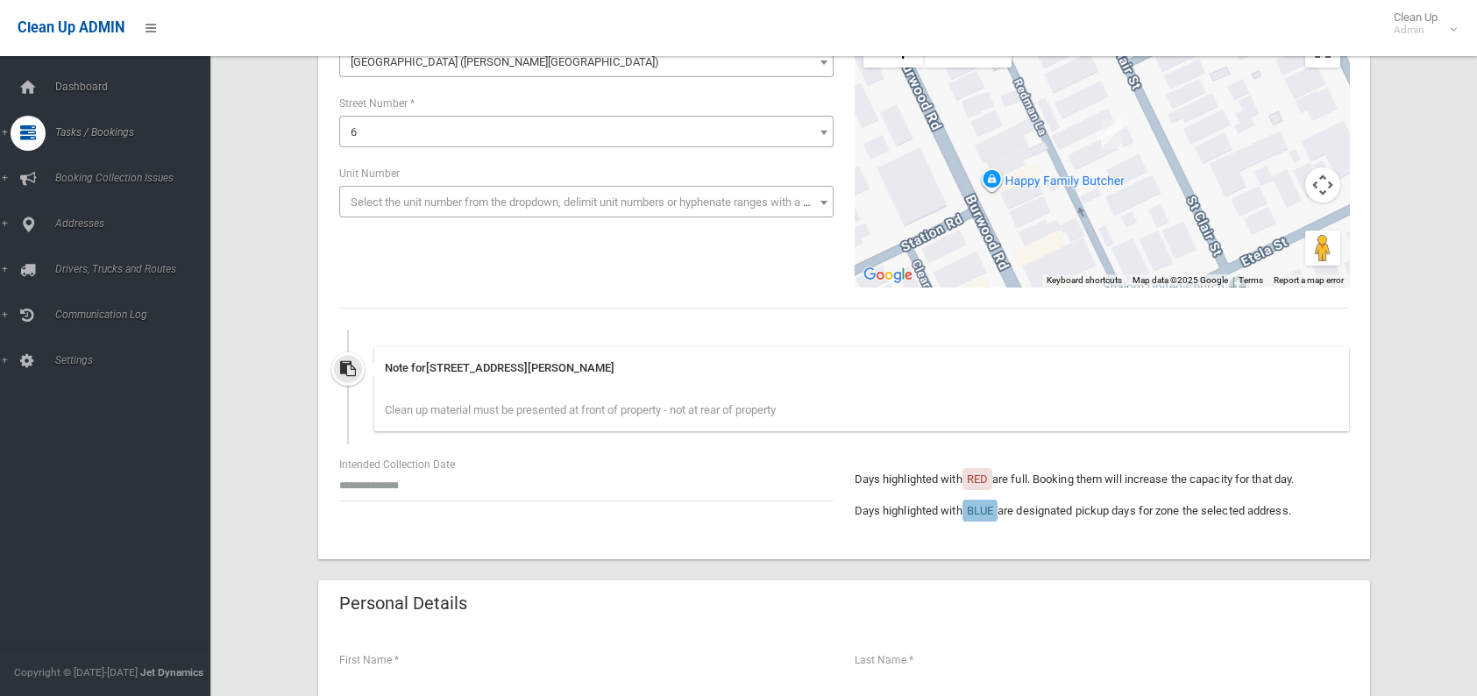
scroll to position [102, 0]
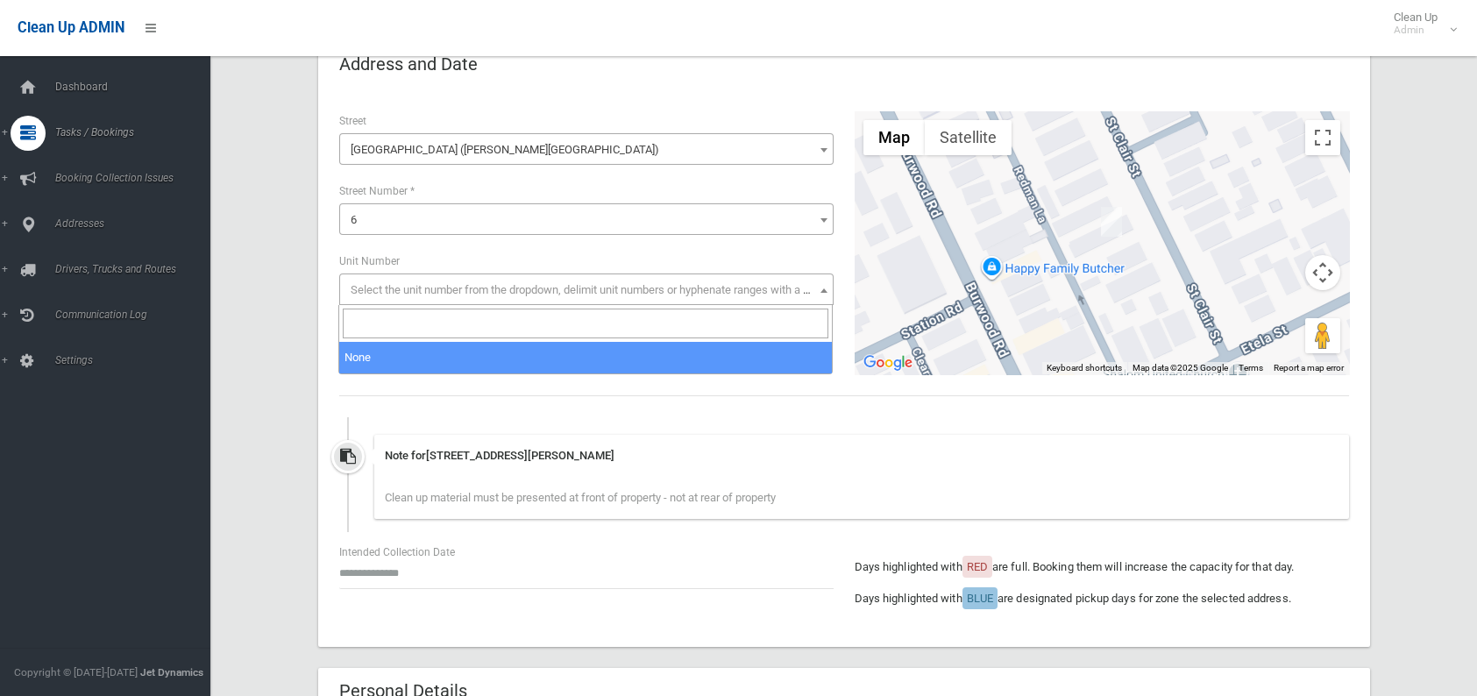
click at [819, 287] on span at bounding box center [824, 290] width 18 height 32
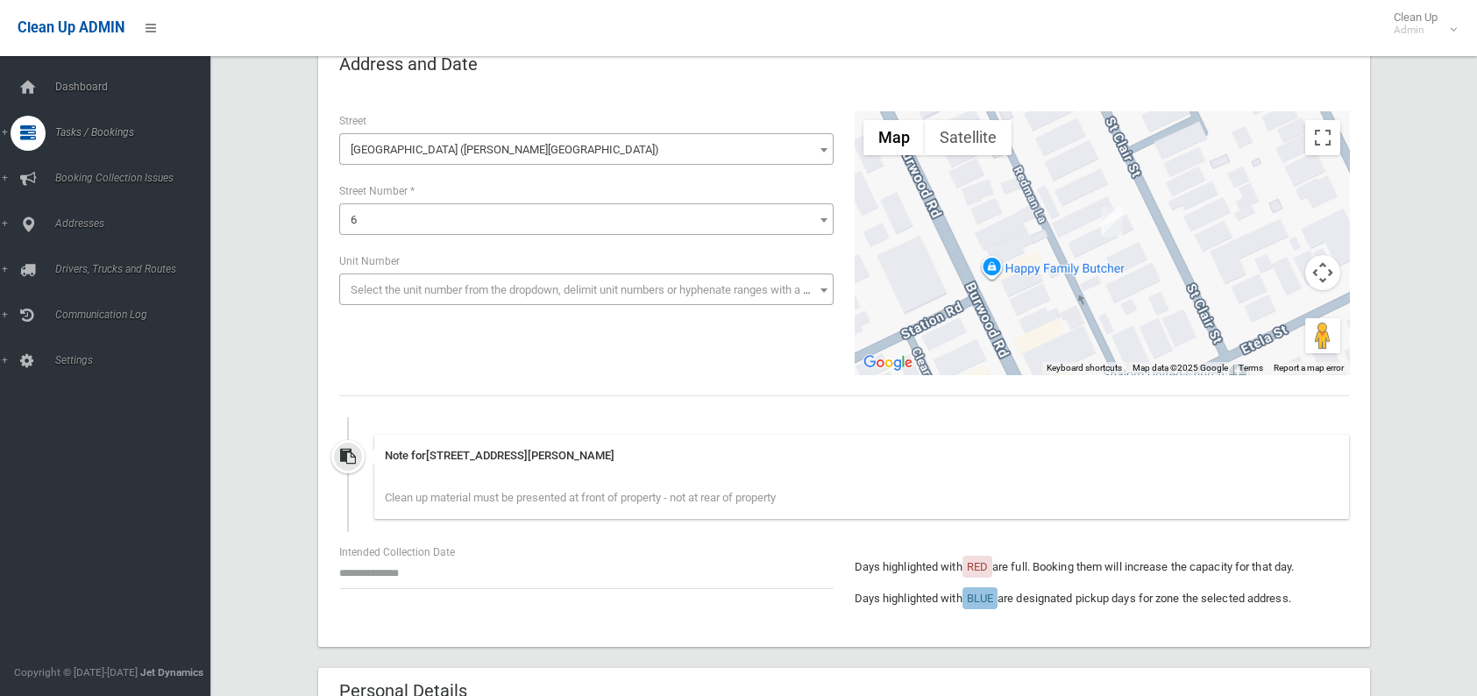
click at [819, 287] on span at bounding box center [824, 290] width 18 height 32
click at [820, 150] on b at bounding box center [823, 150] width 7 height 4
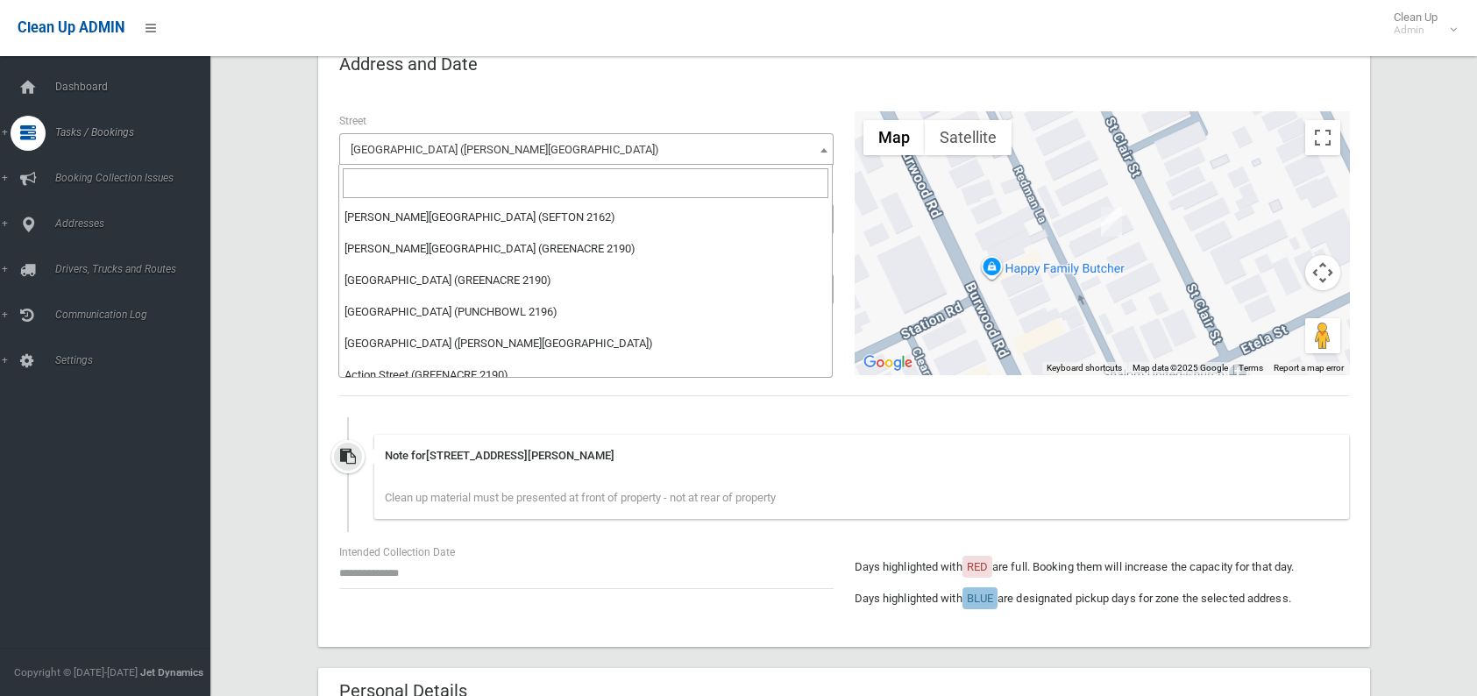
scroll to position [61690, 0]
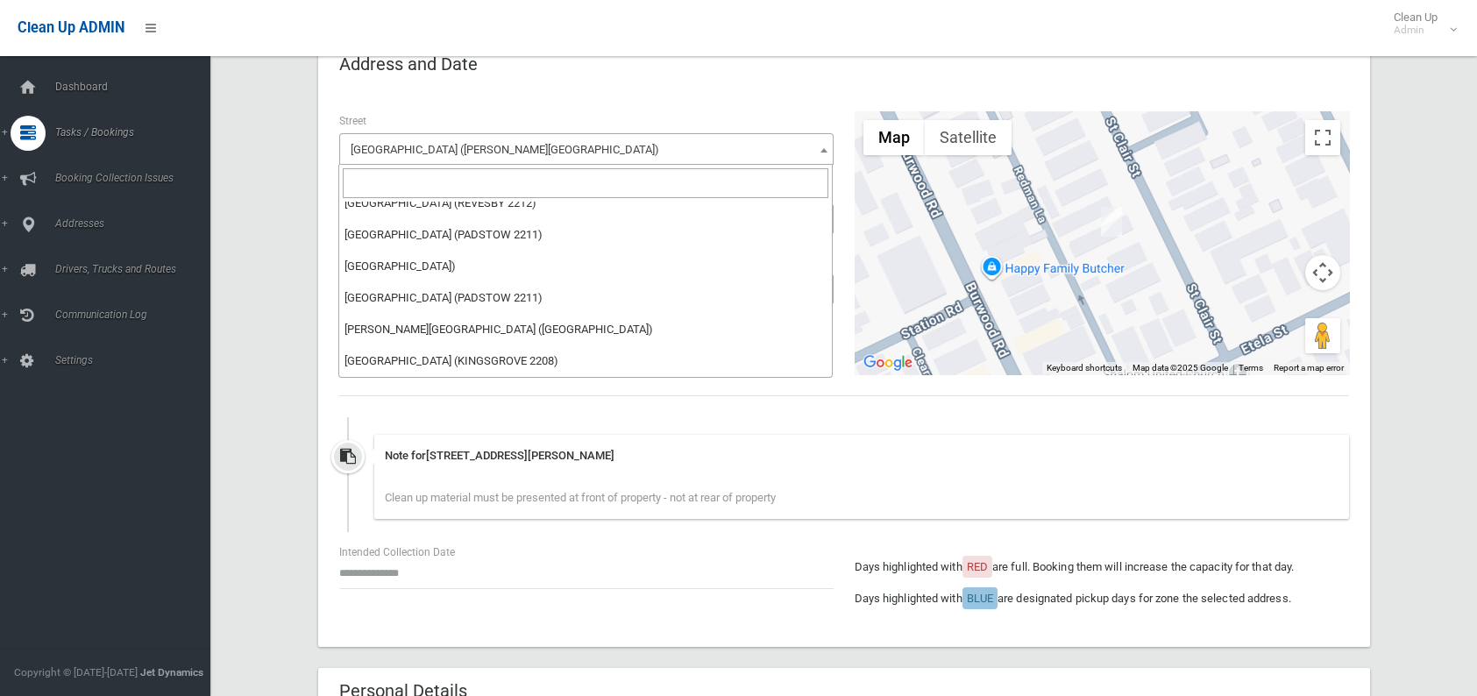
click at [436, 183] on input "search" at bounding box center [586, 183] width 486 height 30
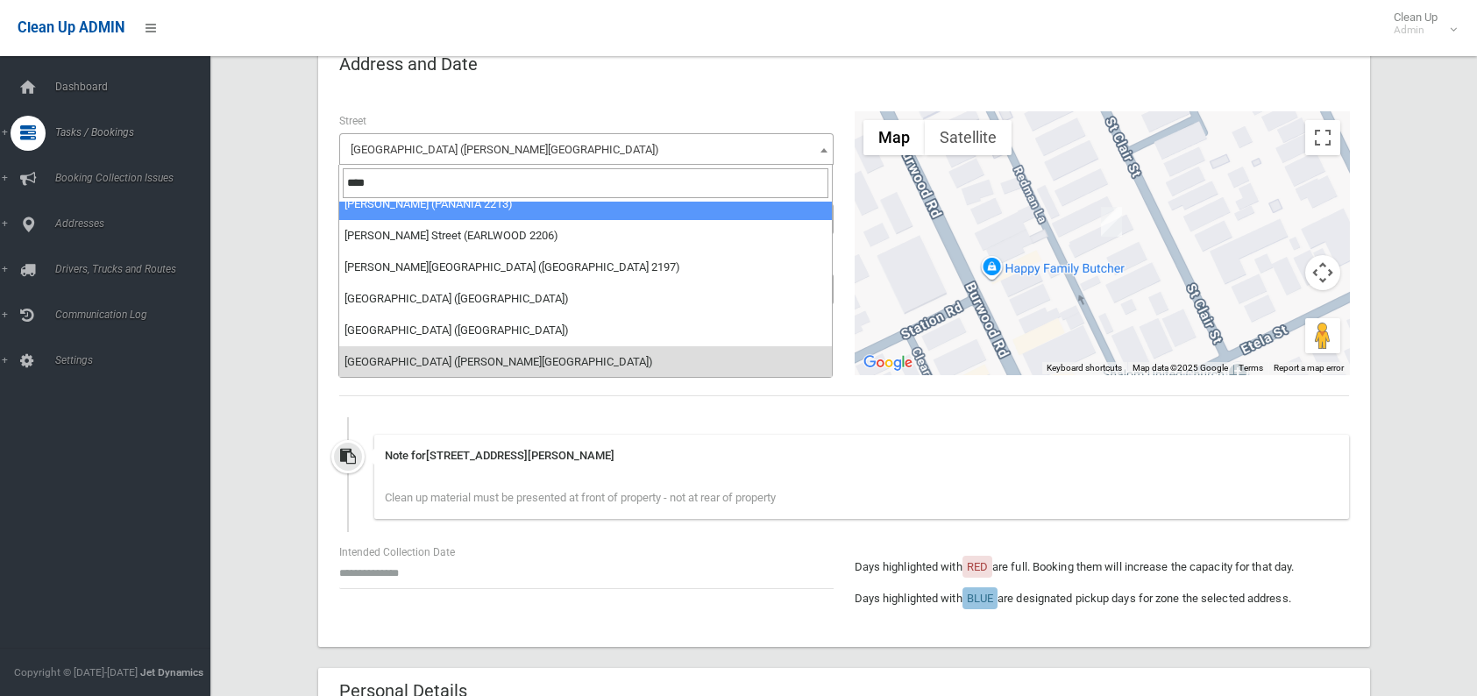
scroll to position [0, 0]
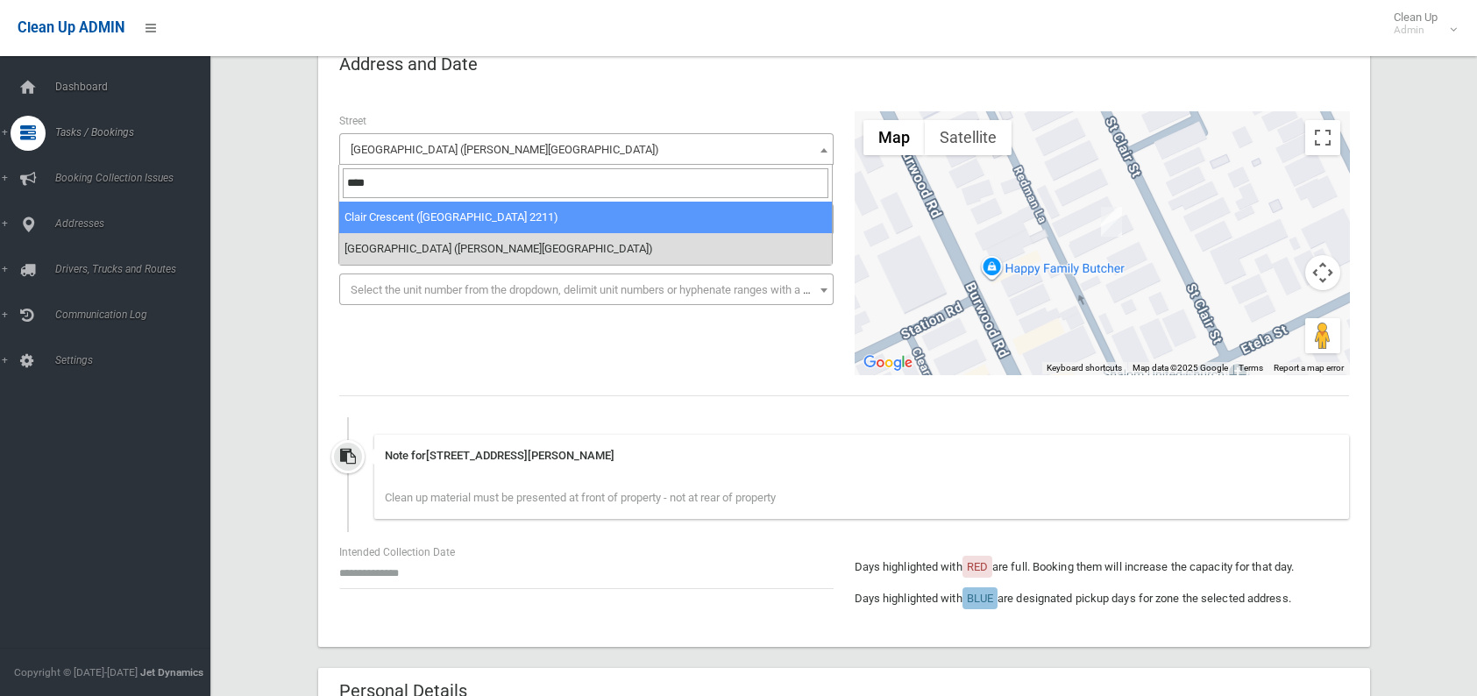
type input "****"
select select "****"
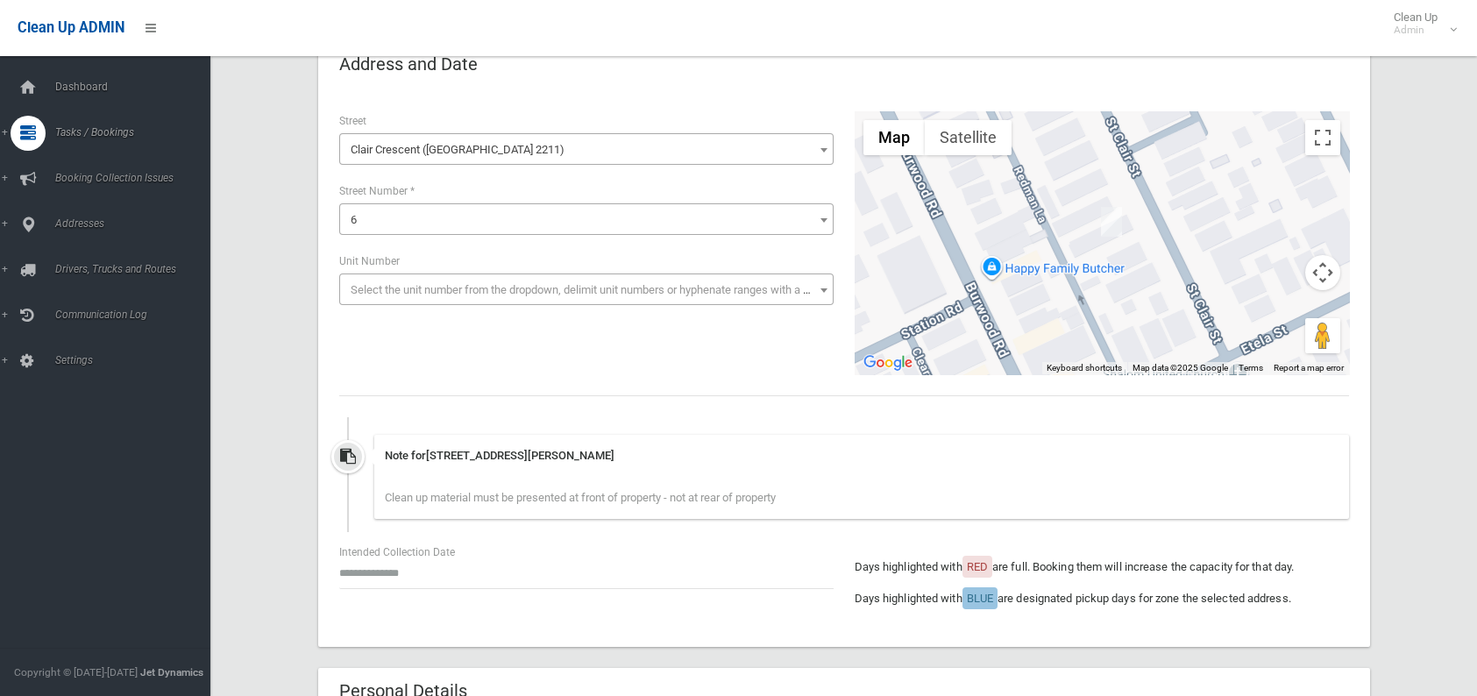
click at [815, 285] on span "Select the unit number from the dropdown, delimit unit numbers or hyphenate ran…" at bounding box center [586, 289] width 494 height 32
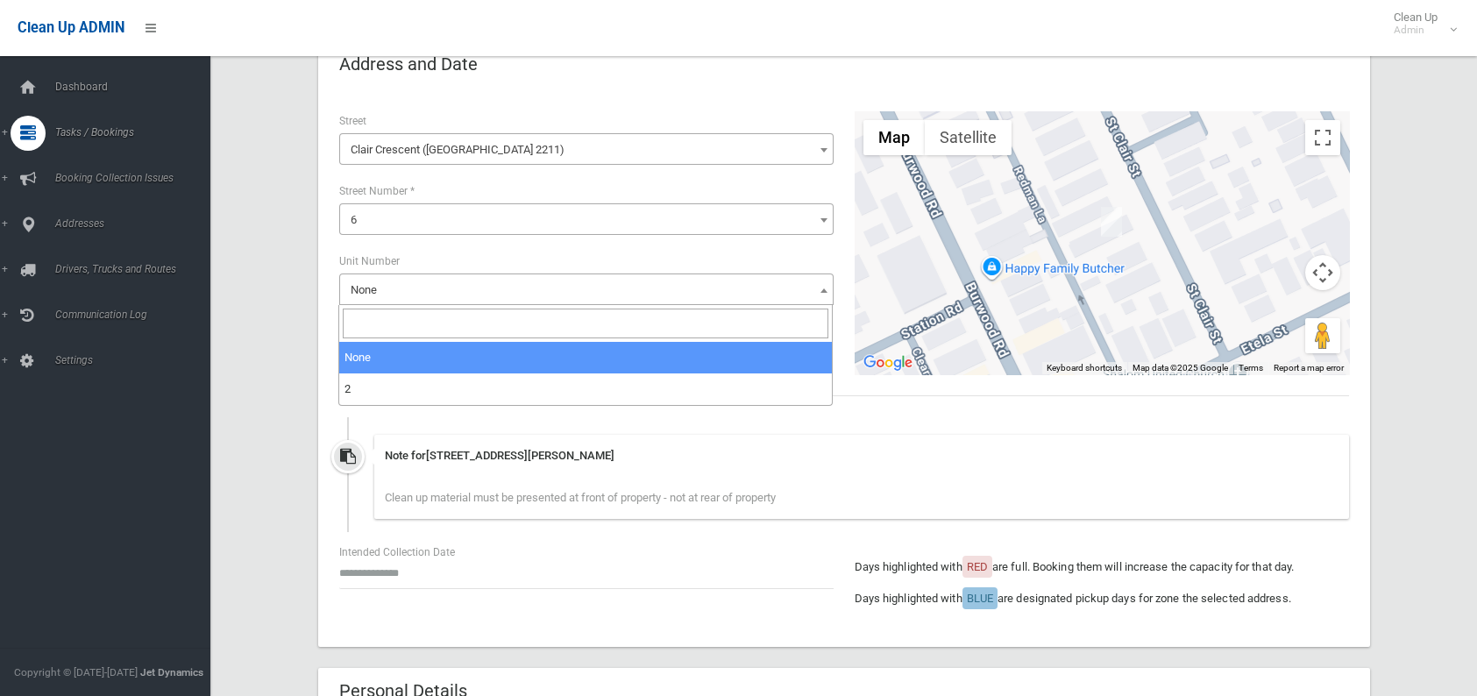
click at [819, 288] on span at bounding box center [824, 290] width 18 height 32
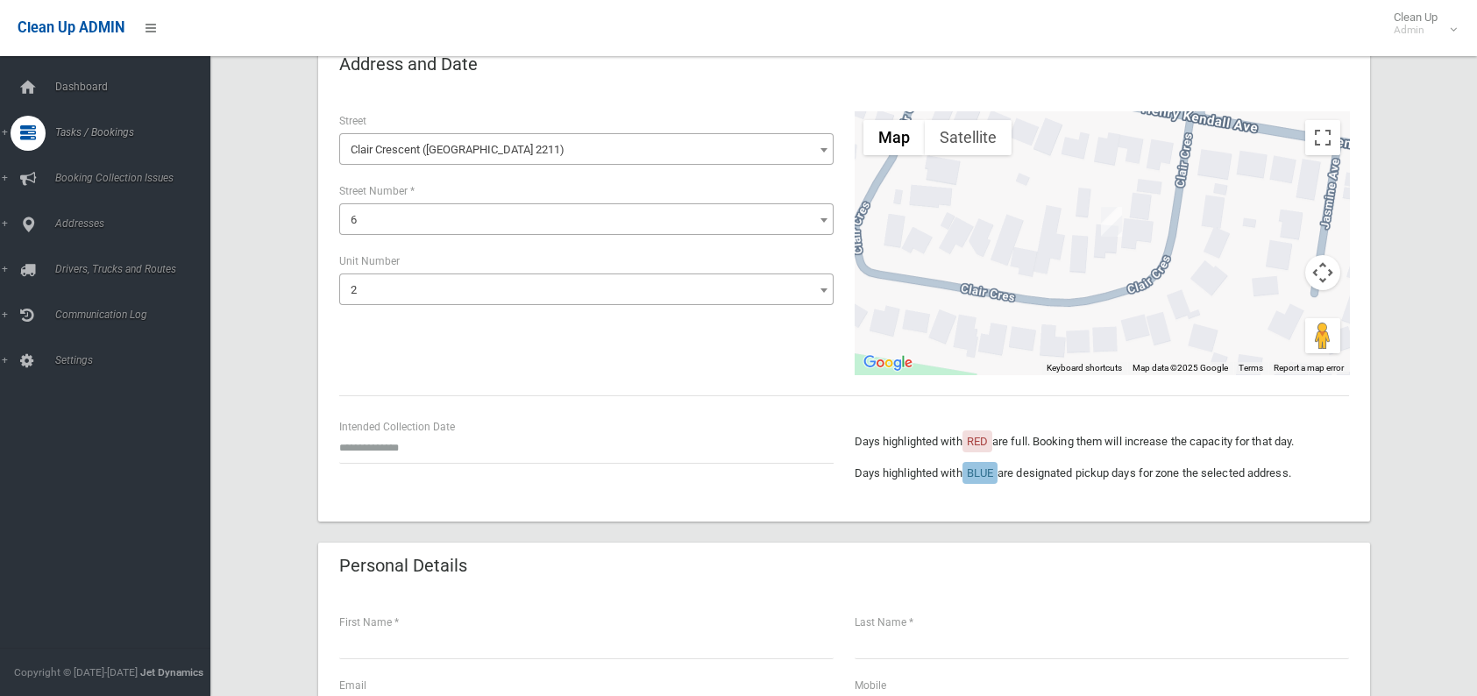
click at [817, 290] on span at bounding box center [824, 290] width 18 height 32
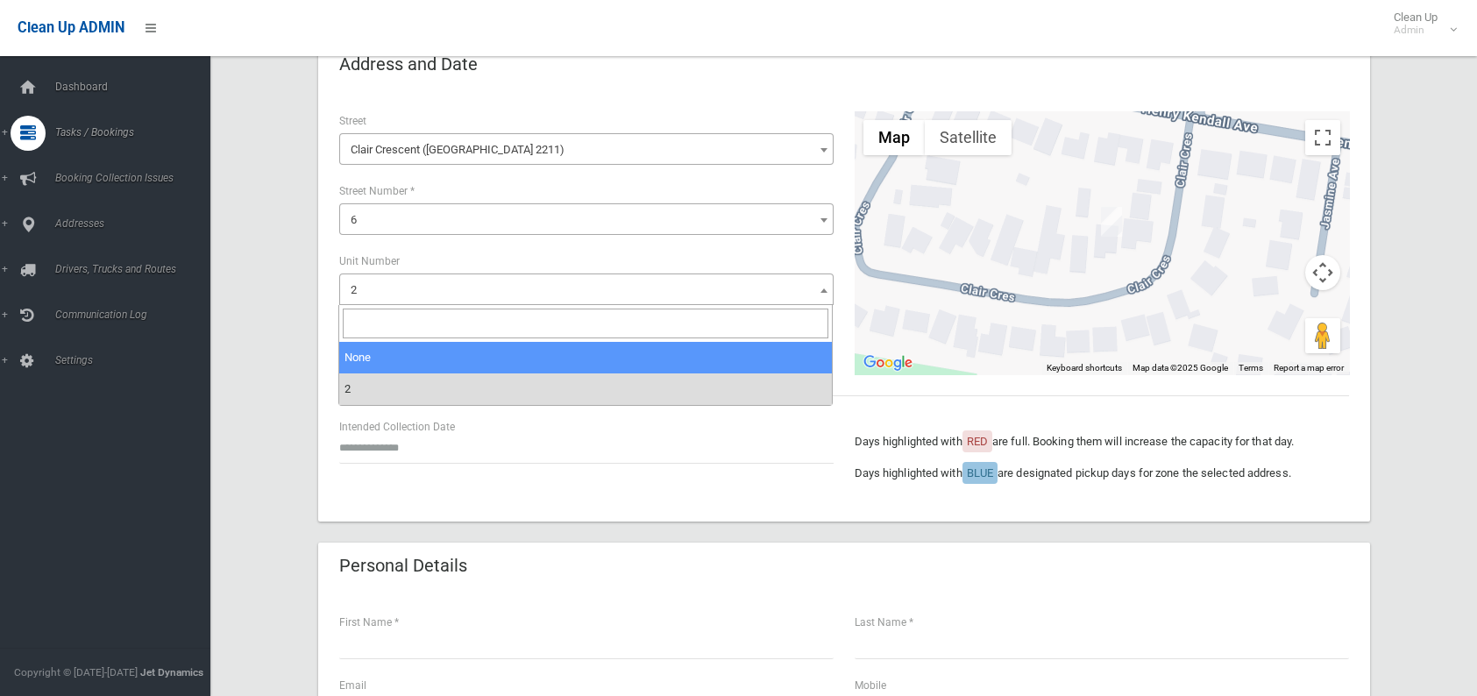
select select "*"
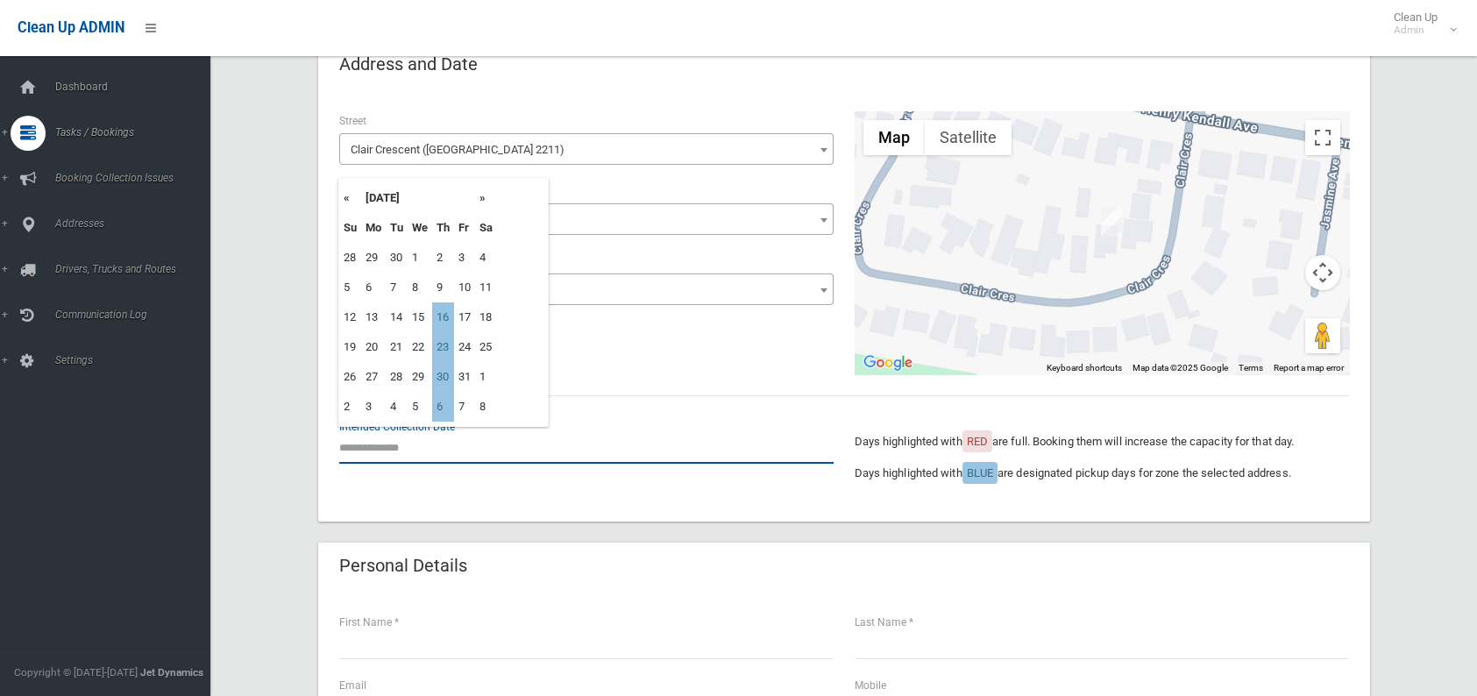
click at [444, 444] on input "text" at bounding box center [586, 447] width 494 height 32
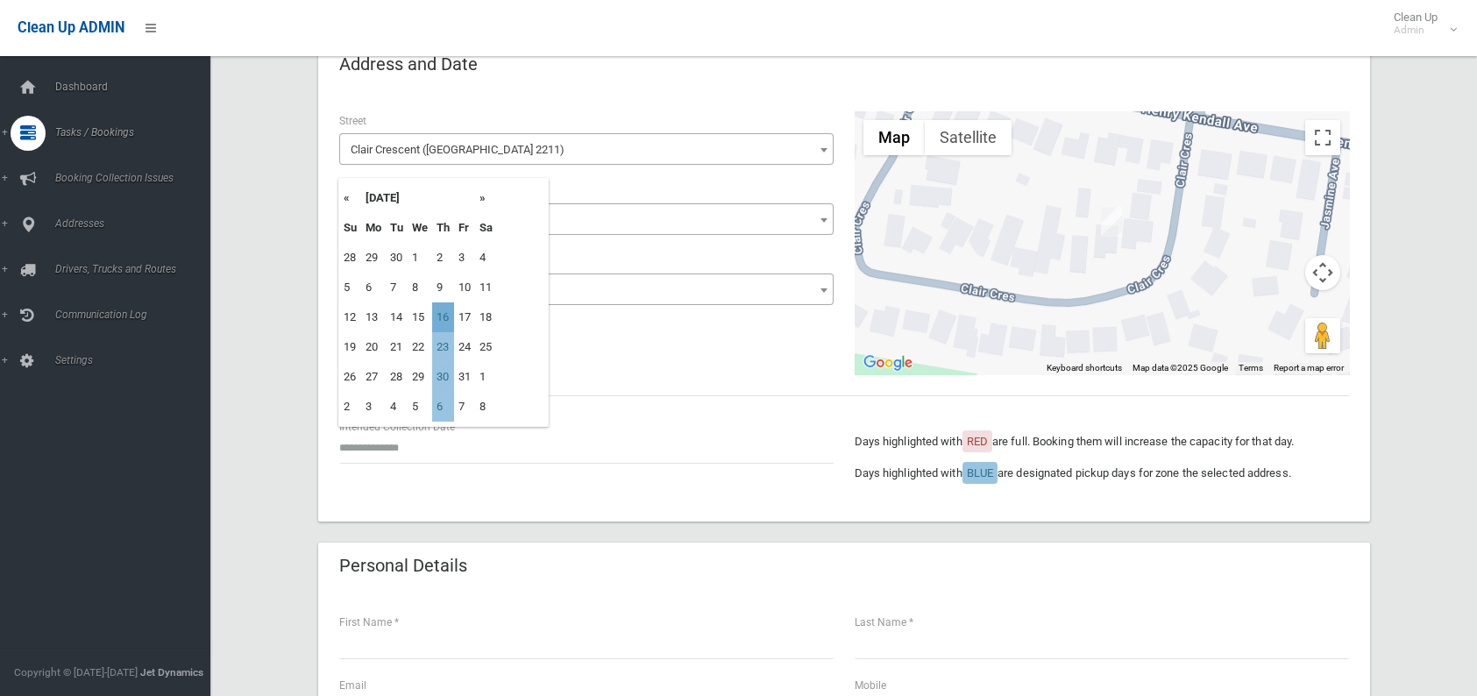
click at [451, 310] on td "16" at bounding box center [443, 317] width 22 height 30
type input "**********"
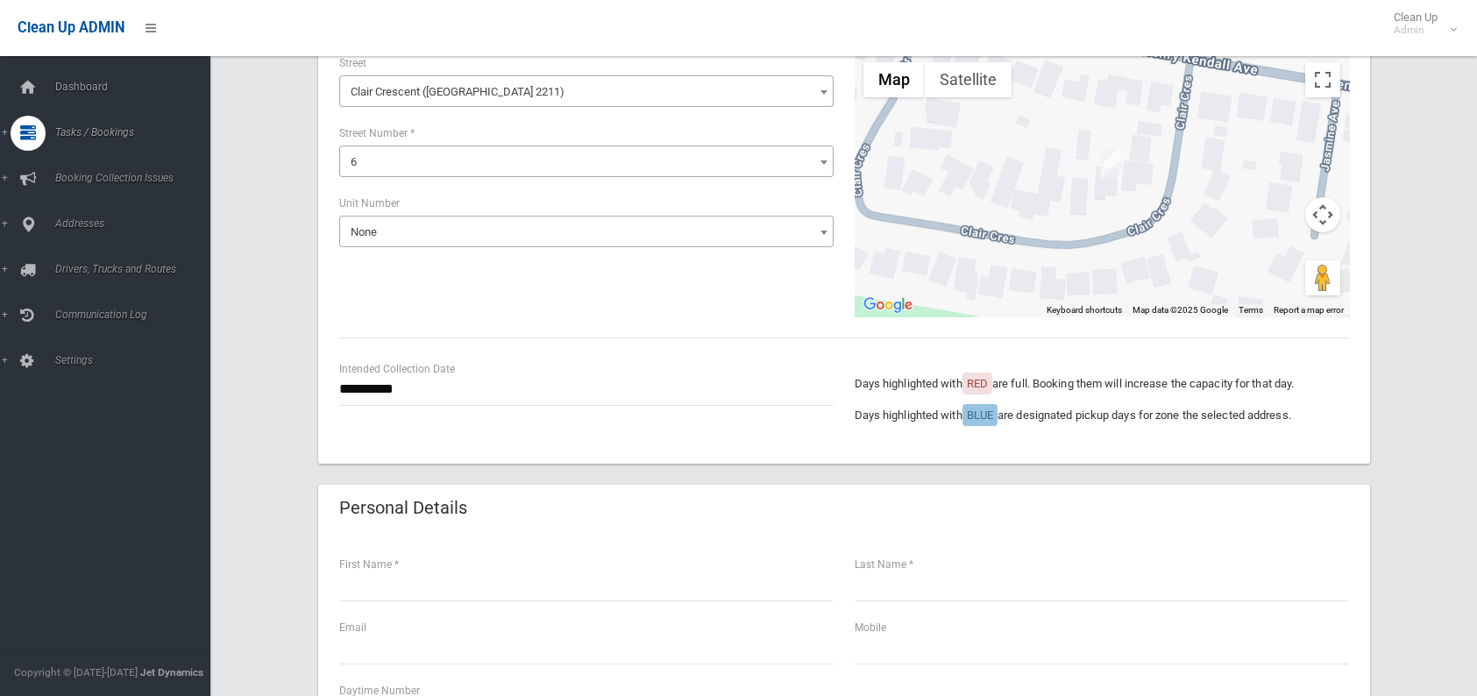
scroll to position [189, 0]
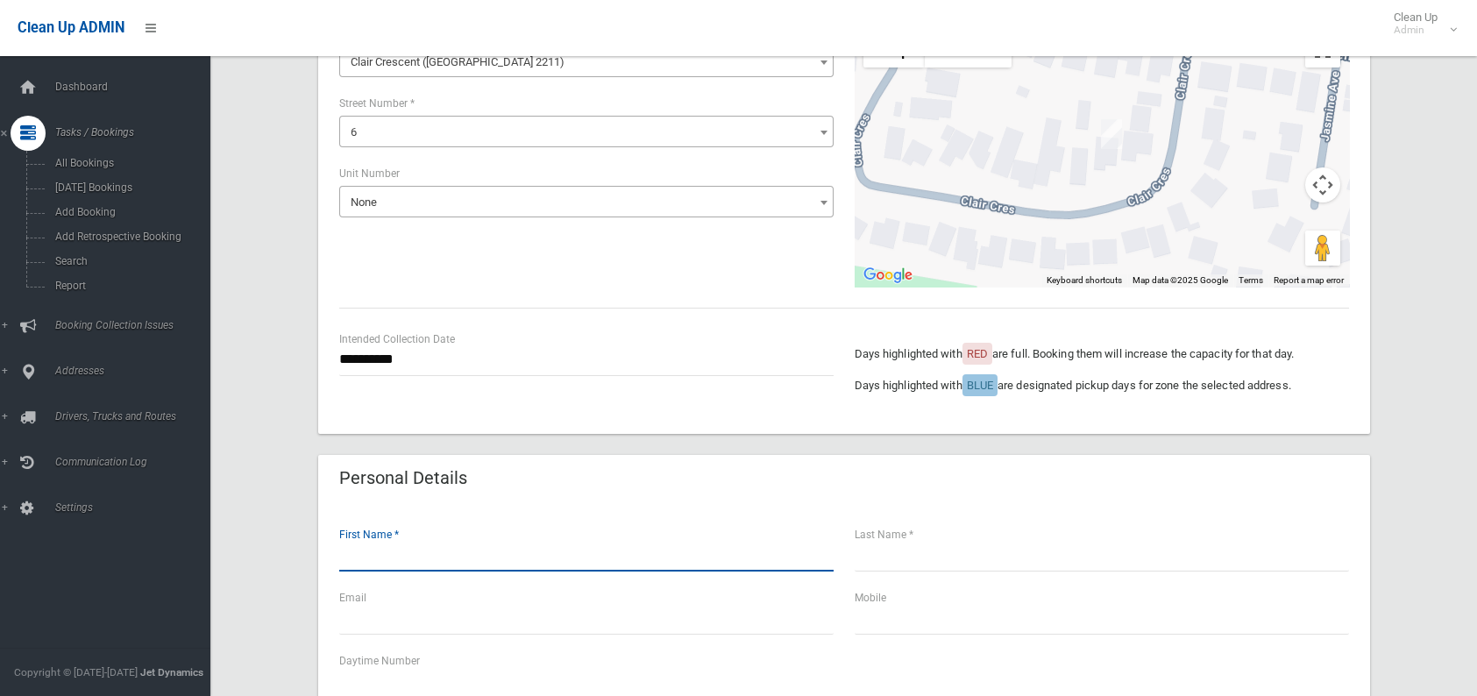
click at [365, 564] on input "text" at bounding box center [586, 555] width 494 height 32
type input "*******"
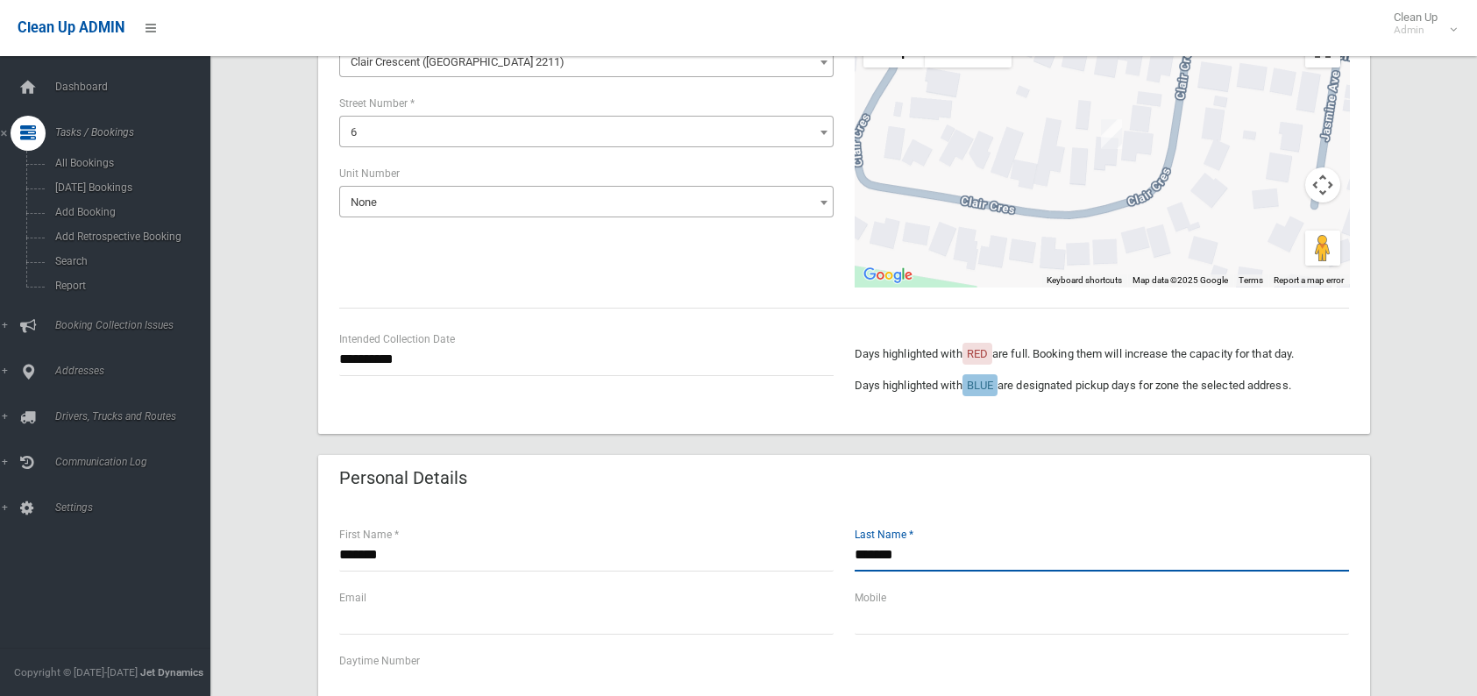
type input "*******"
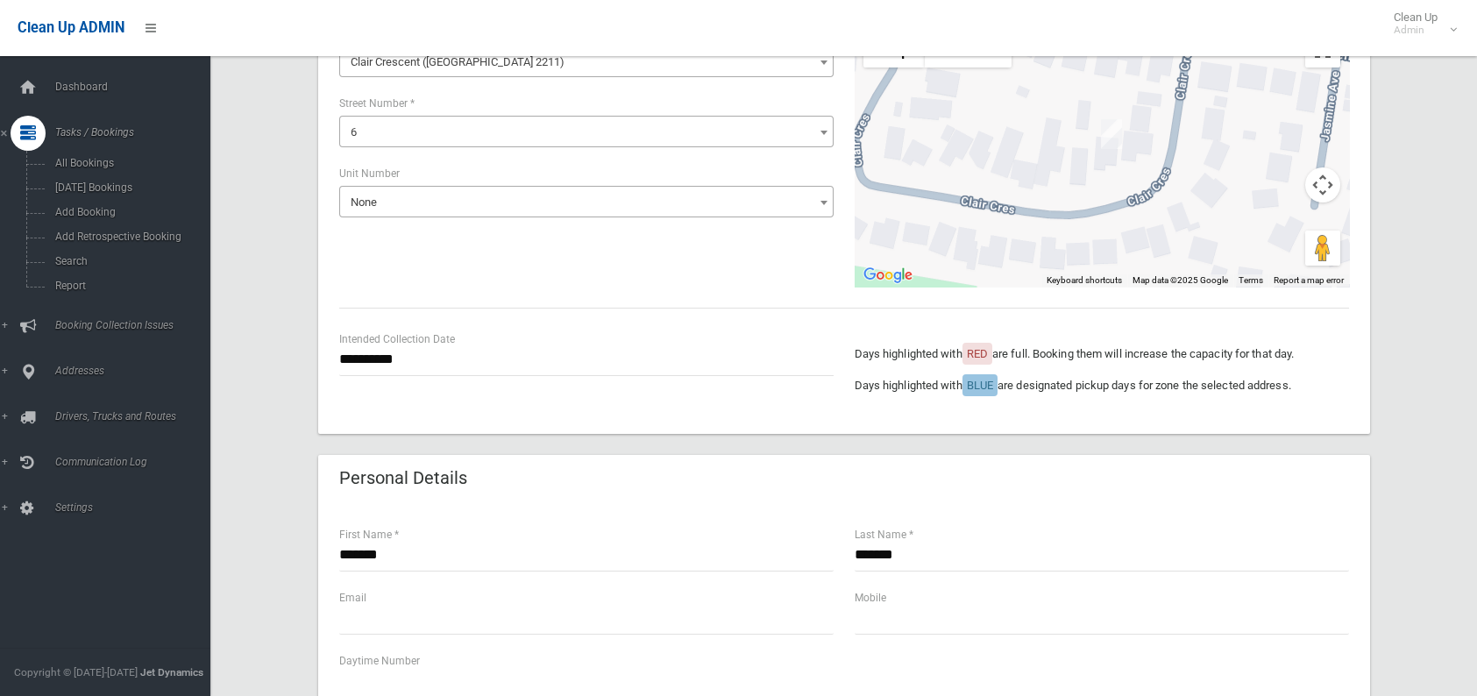
click at [431, 633] on div "Email" at bounding box center [586, 619] width 515 height 63
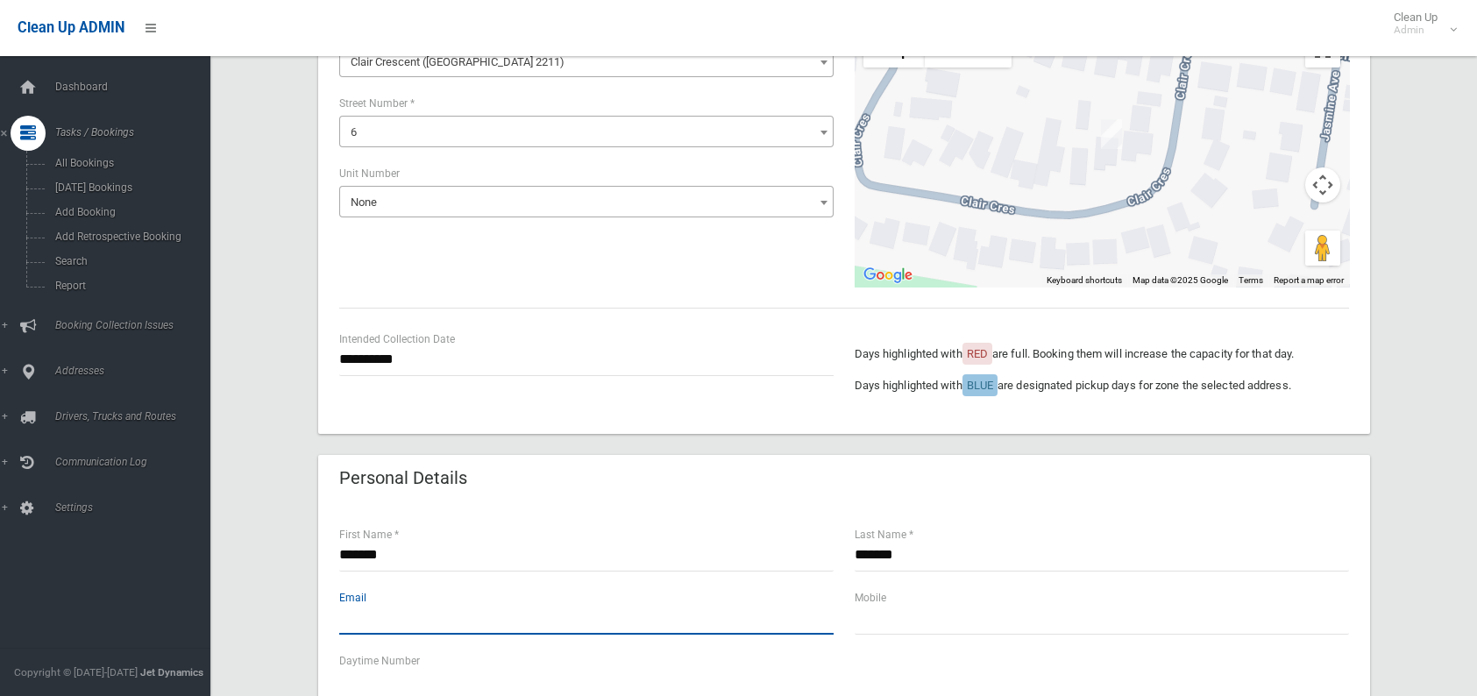
click at [431, 633] on input "text" at bounding box center [586, 618] width 494 height 32
click at [430, 617] on input "**********" at bounding box center [586, 618] width 494 height 32
type input "**********"
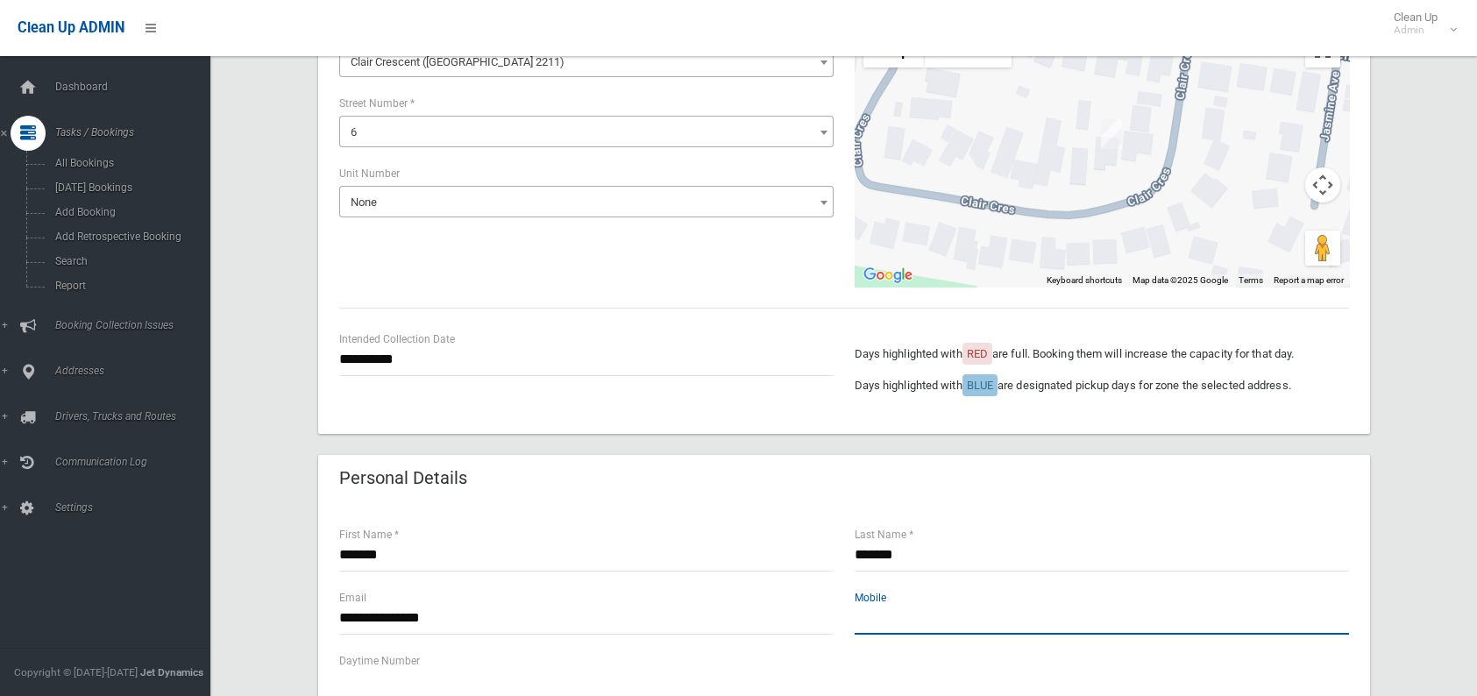
click at [908, 628] on input "text" at bounding box center [1102, 618] width 494 height 32
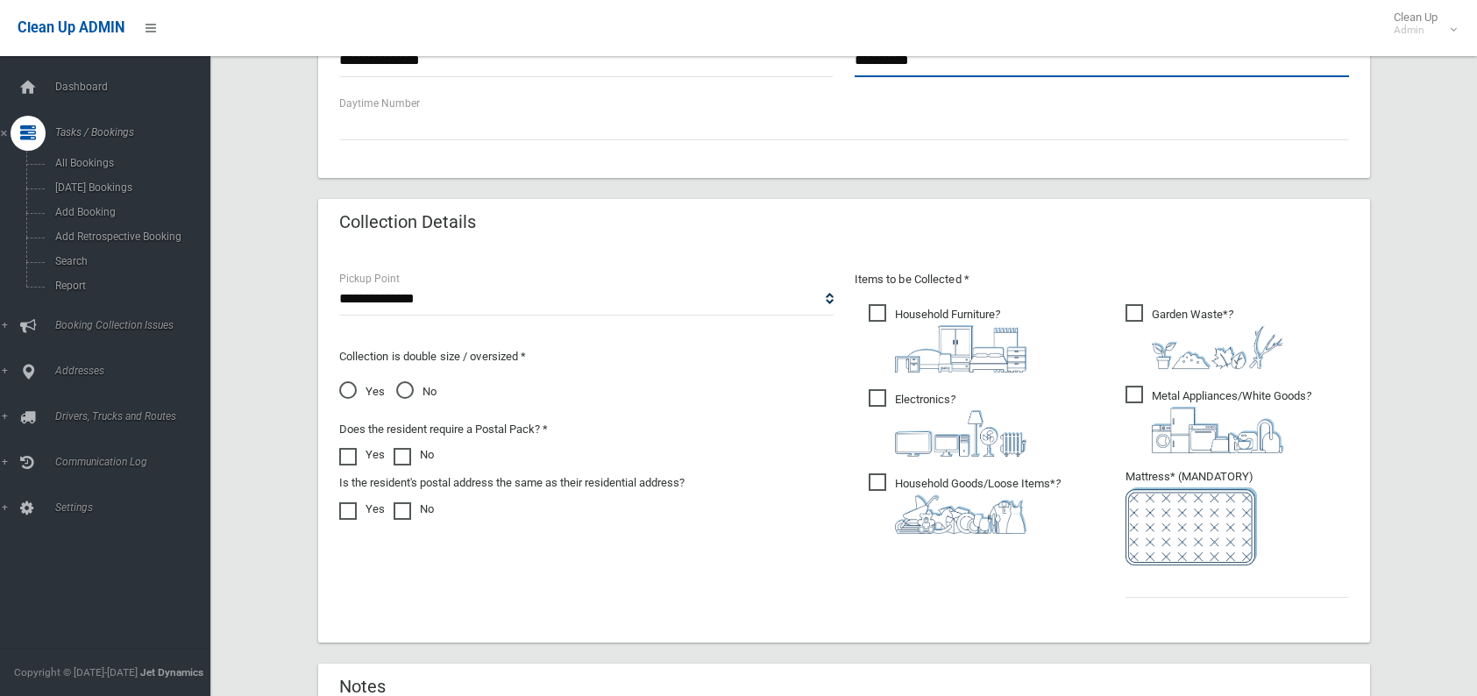
scroll to position [715, 0]
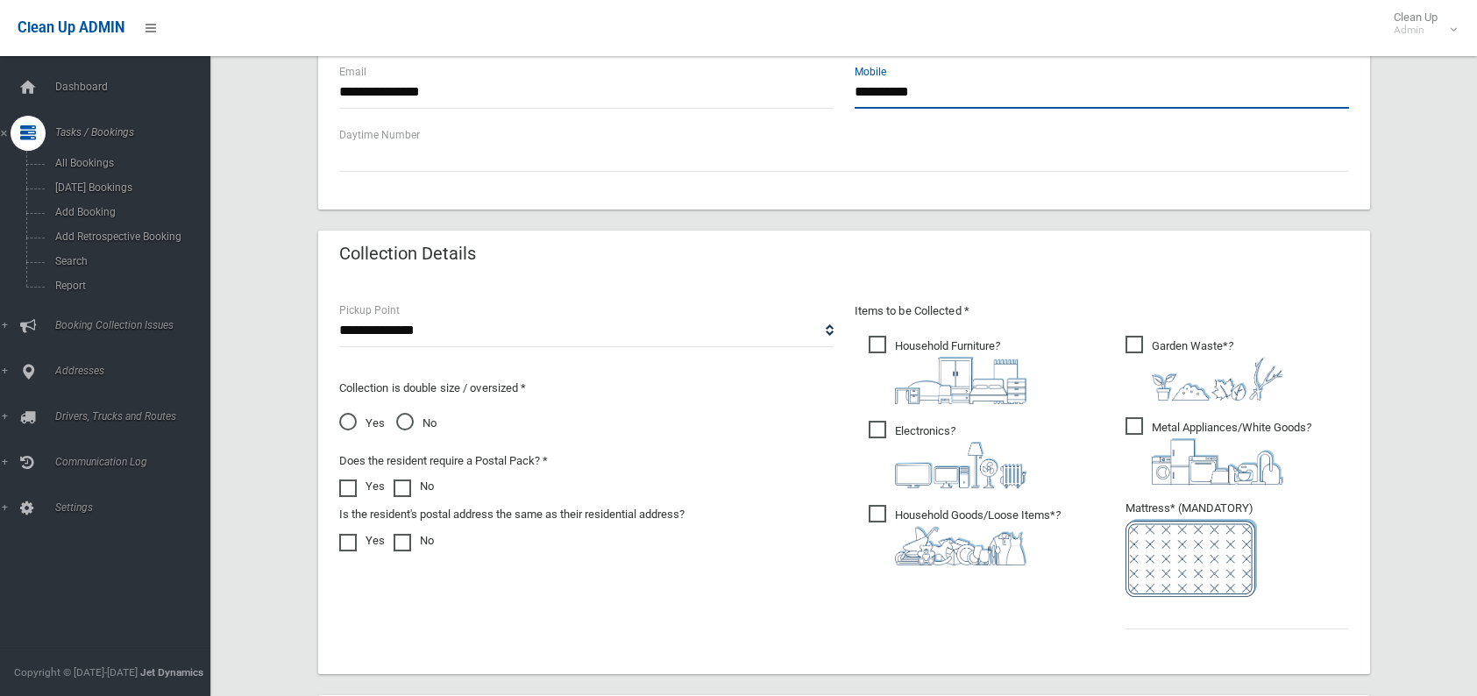
type input "**********"
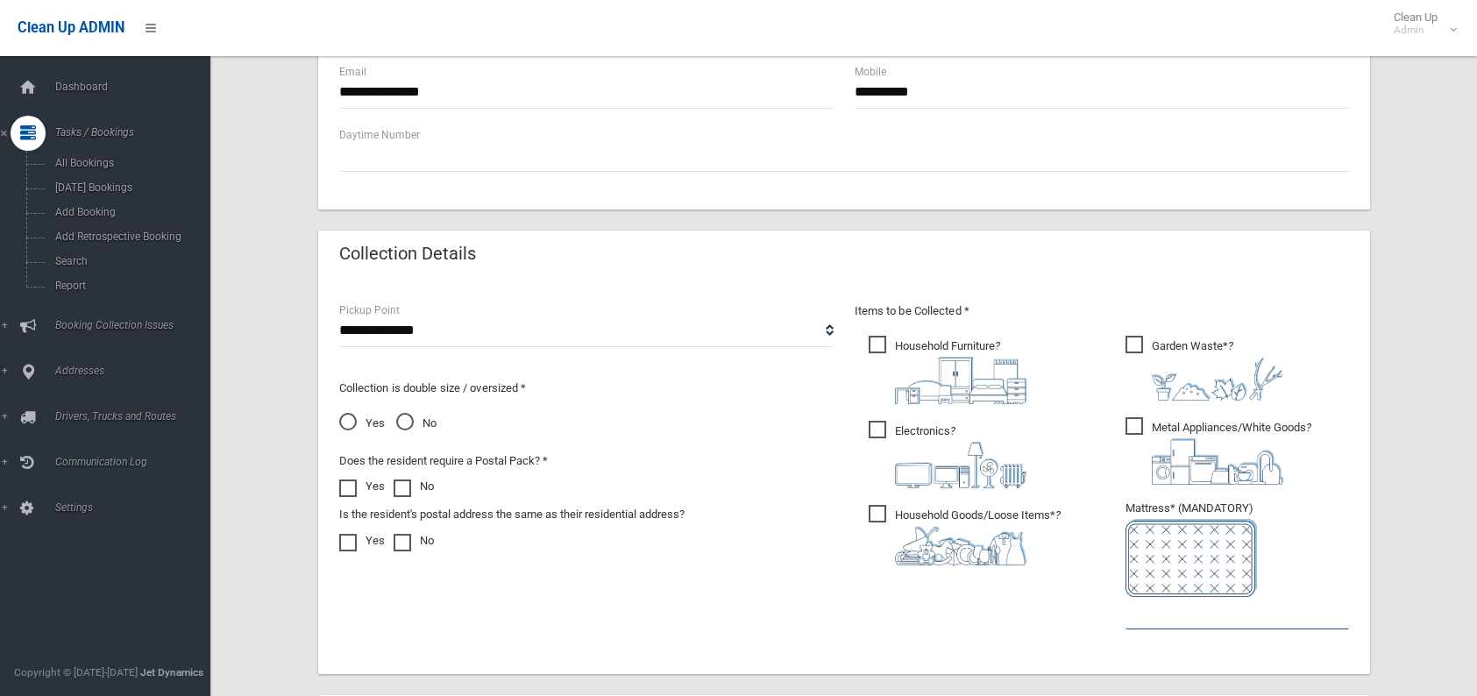
click at [1160, 606] on input "text" at bounding box center [1237, 613] width 224 height 32
type input "*"
click at [828, 331] on select "**********" at bounding box center [586, 331] width 494 height 32
select select "*"
click at [339, 315] on select "**********" at bounding box center [586, 331] width 494 height 32
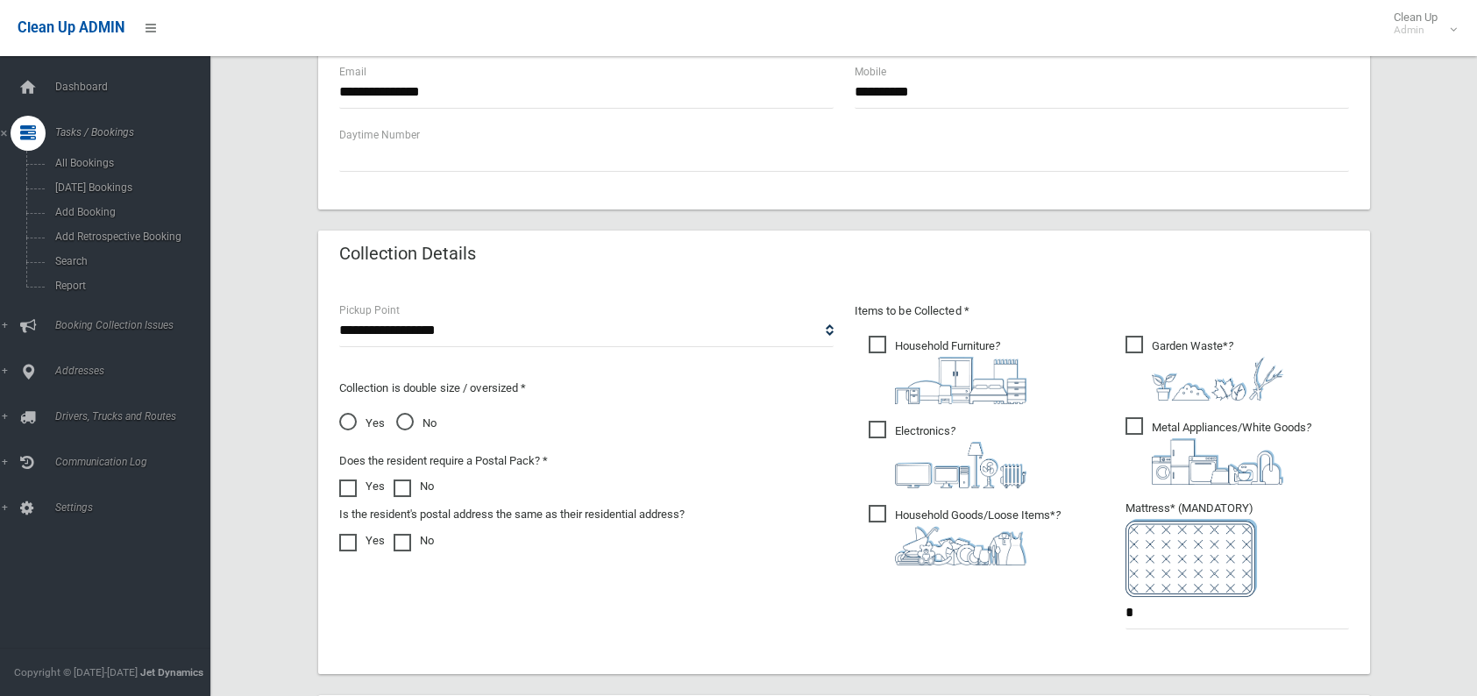
click at [406, 420] on span "No" at bounding box center [416, 423] width 40 height 21
click at [876, 514] on span "Household Goods/Loose Items* ?" at bounding box center [965, 535] width 192 height 60
click at [881, 342] on span "Household Furniture ?" at bounding box center [948, 370] width 158 height 68
click at [877, 433] on span "Electronics ?" at bounding box center [948, 454] width 158 height 67
click at [1131, 426] on span "Metal Appliances/White Goods ?" at bounding box center [1218, 450] width 186 height 67
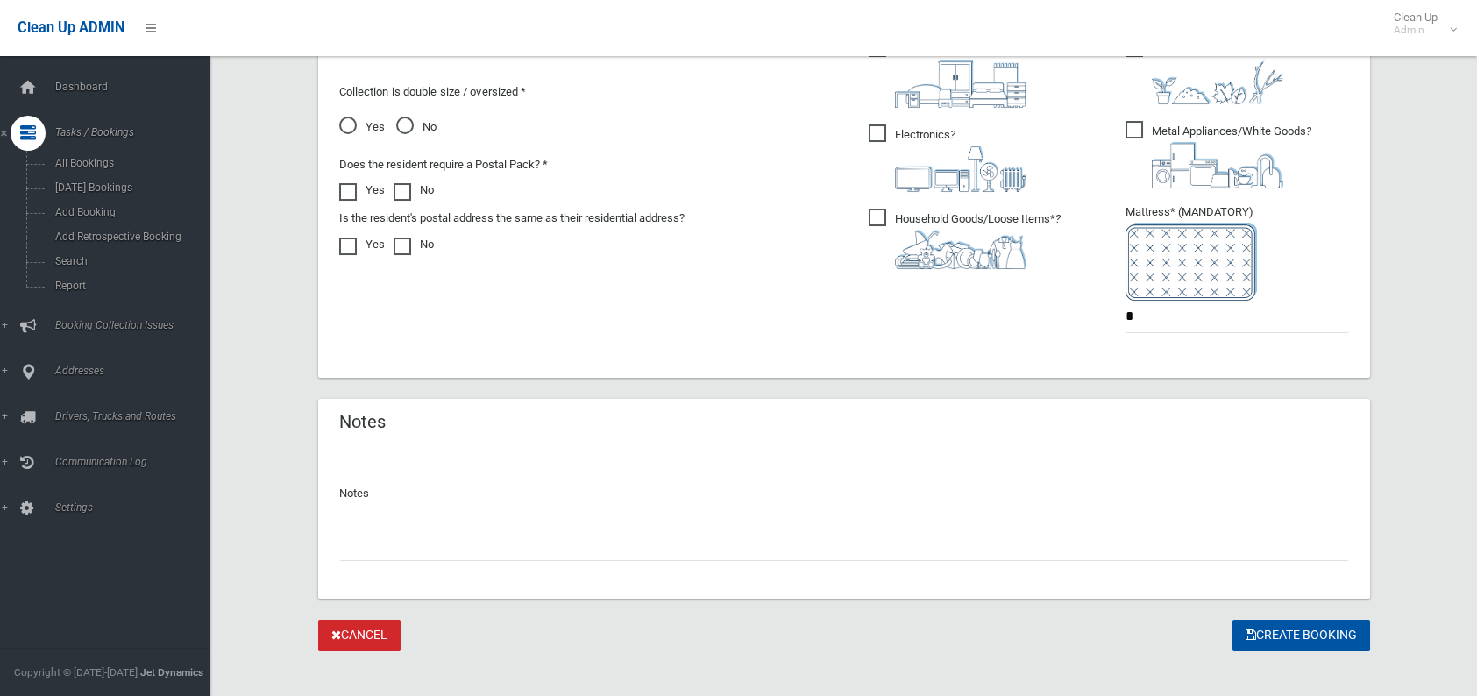
scroll to position [1029, 0]
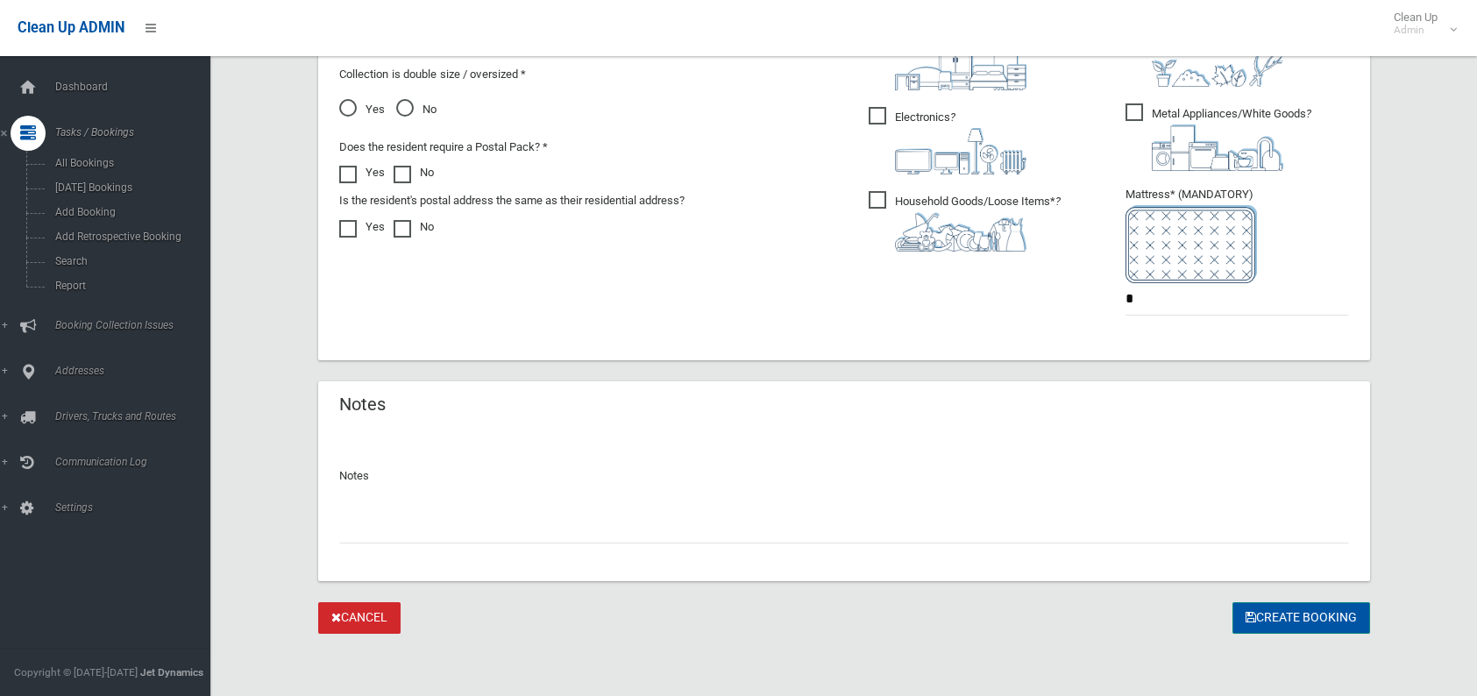
click at [1289, 614] on button "Create Booking" at bounding box center [1301, 618] width 138 height 32
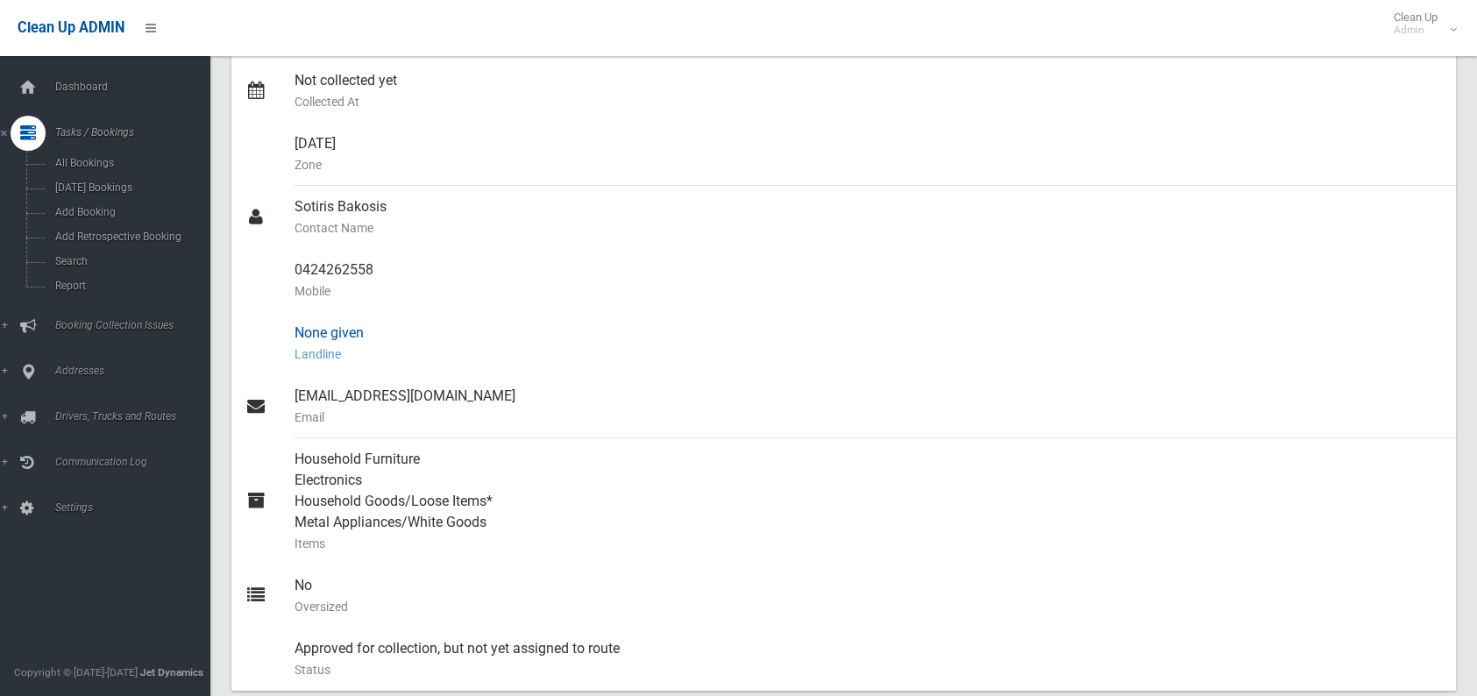
scroll to position [438, 0]
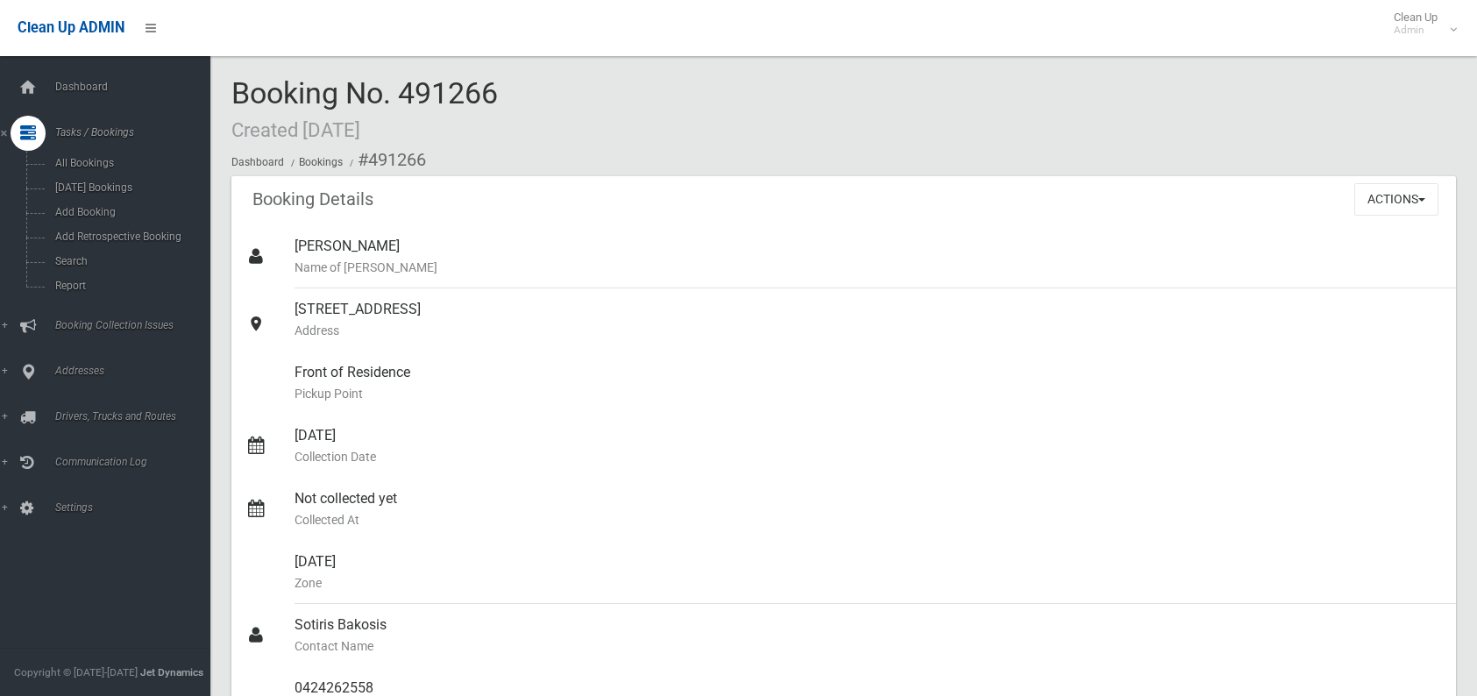
scroll to position [438, 0]
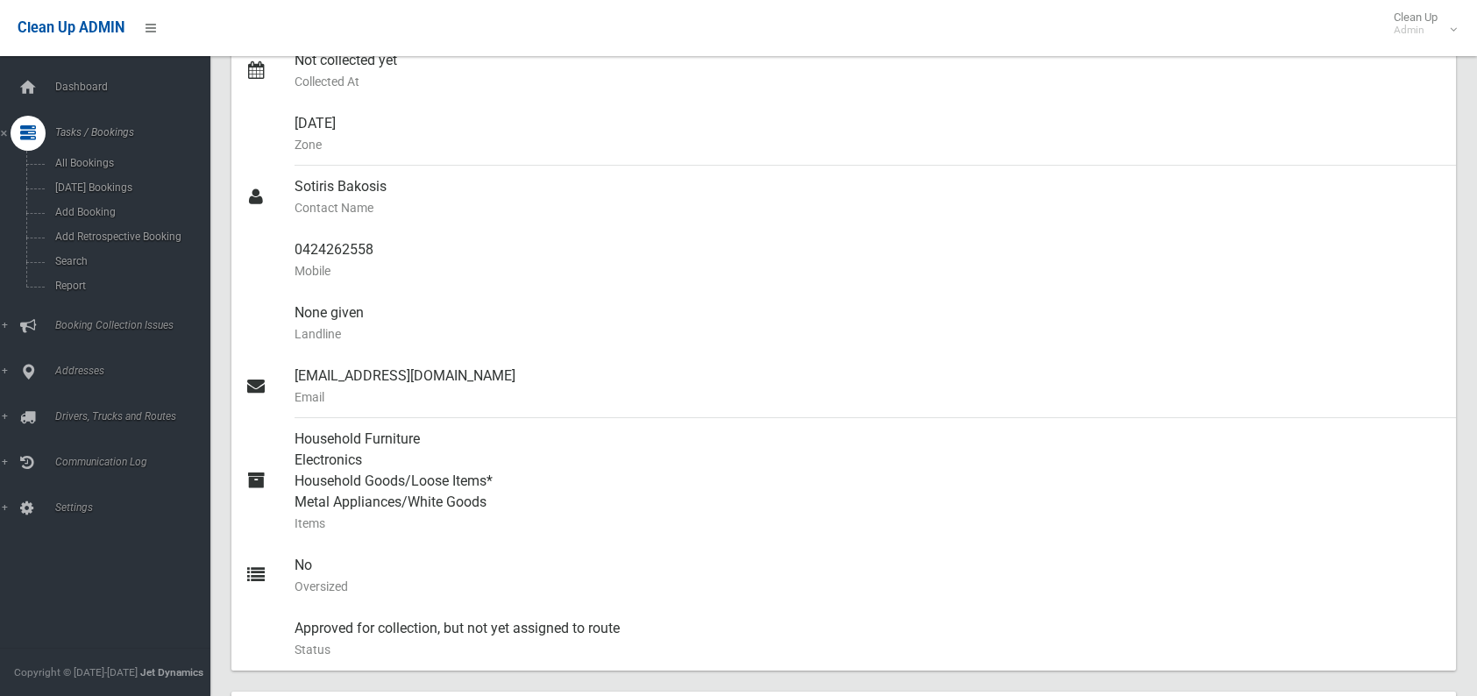
click at [57, 260] on span "Search" at bounding box center [129, 261] width 159 height 12
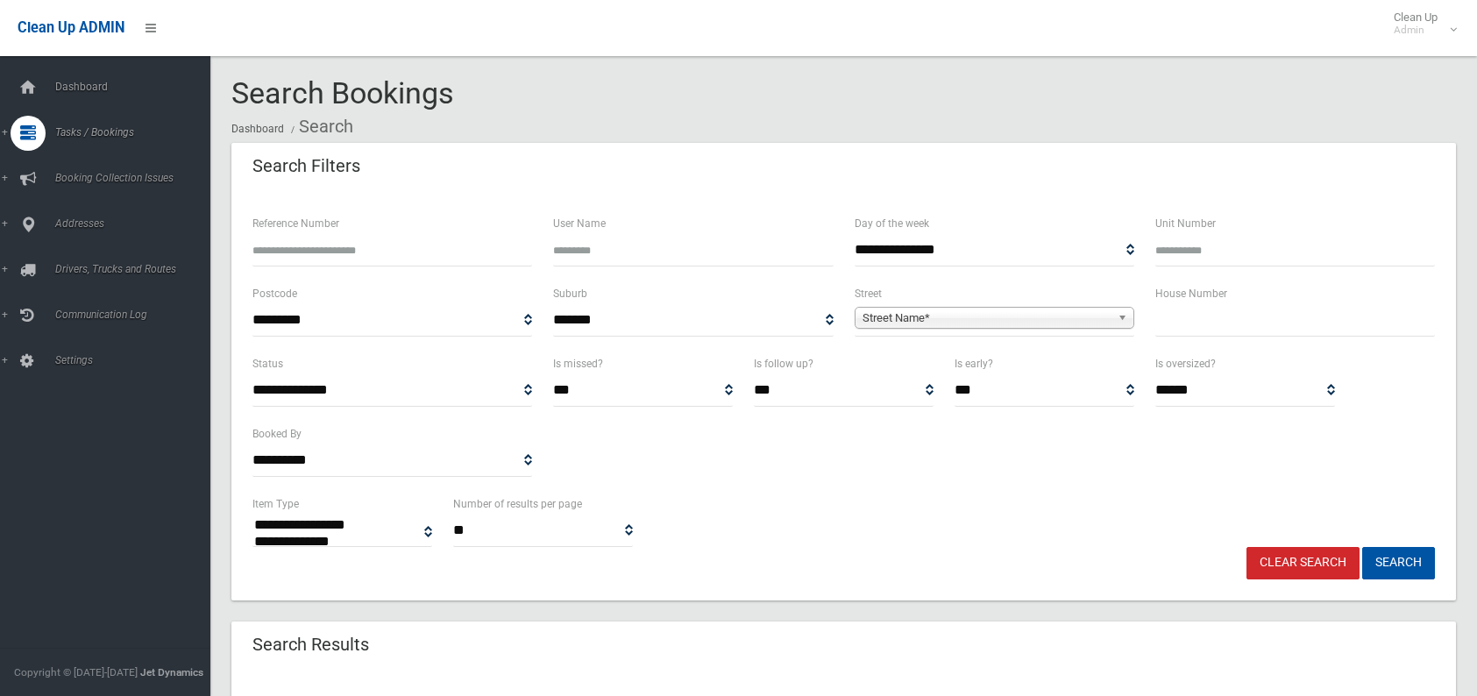
select select
type input "*"
click at [970, 309] on span "Street Name*" at bounding box center [986, 318] width 248 height 21
type input "*******"
click at [950, 368] on li "Strickl and Street (BASS HILL 2197)" at bounding box center [994, 367] width 271 height 22
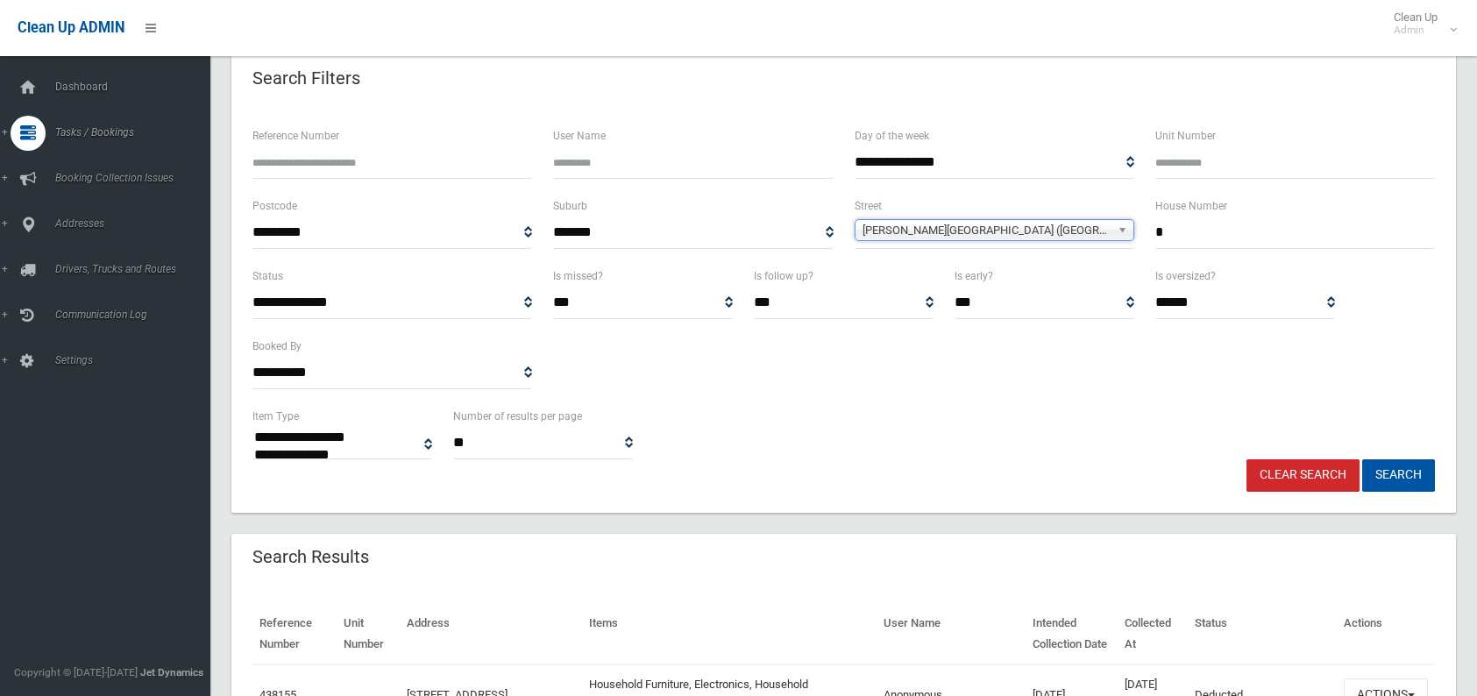
scroll to position [175, 0]
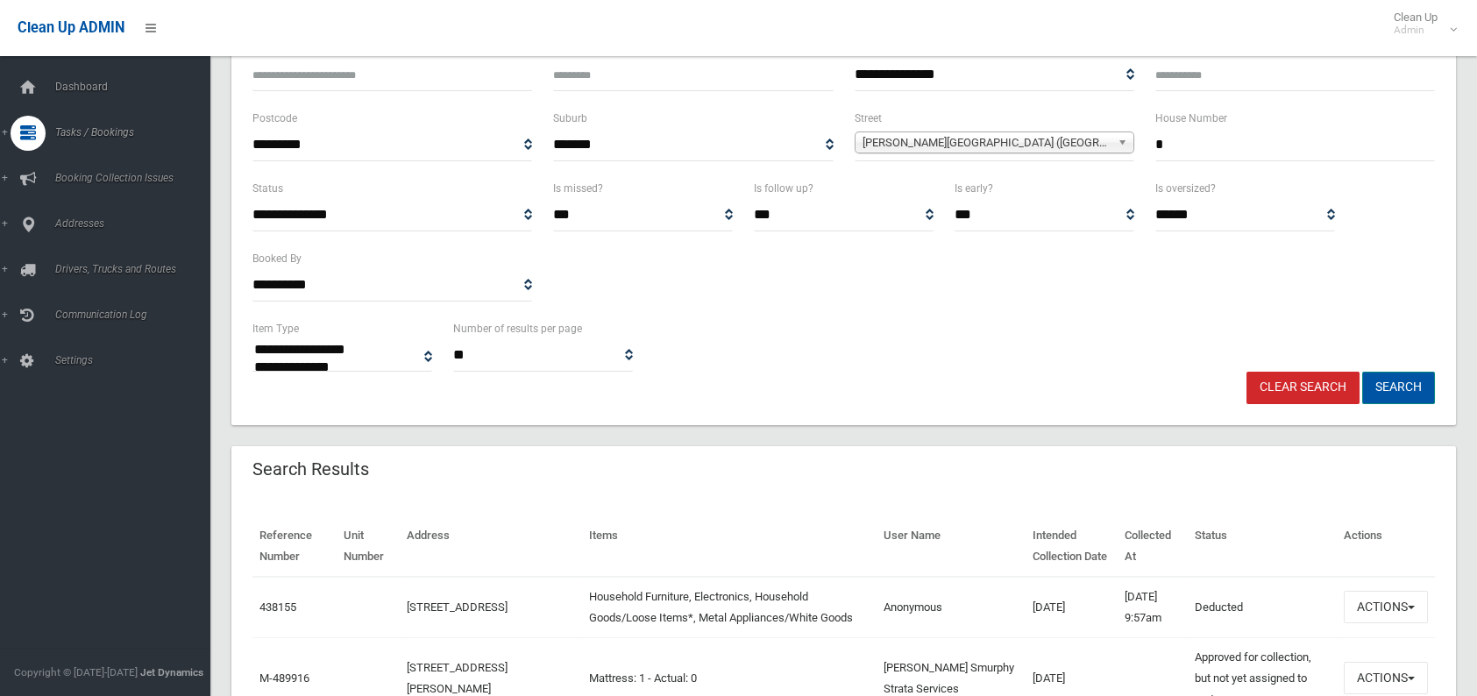
click at [1407, 394] on button "Search" at bounding box center [1398, 388] width 73 height 32
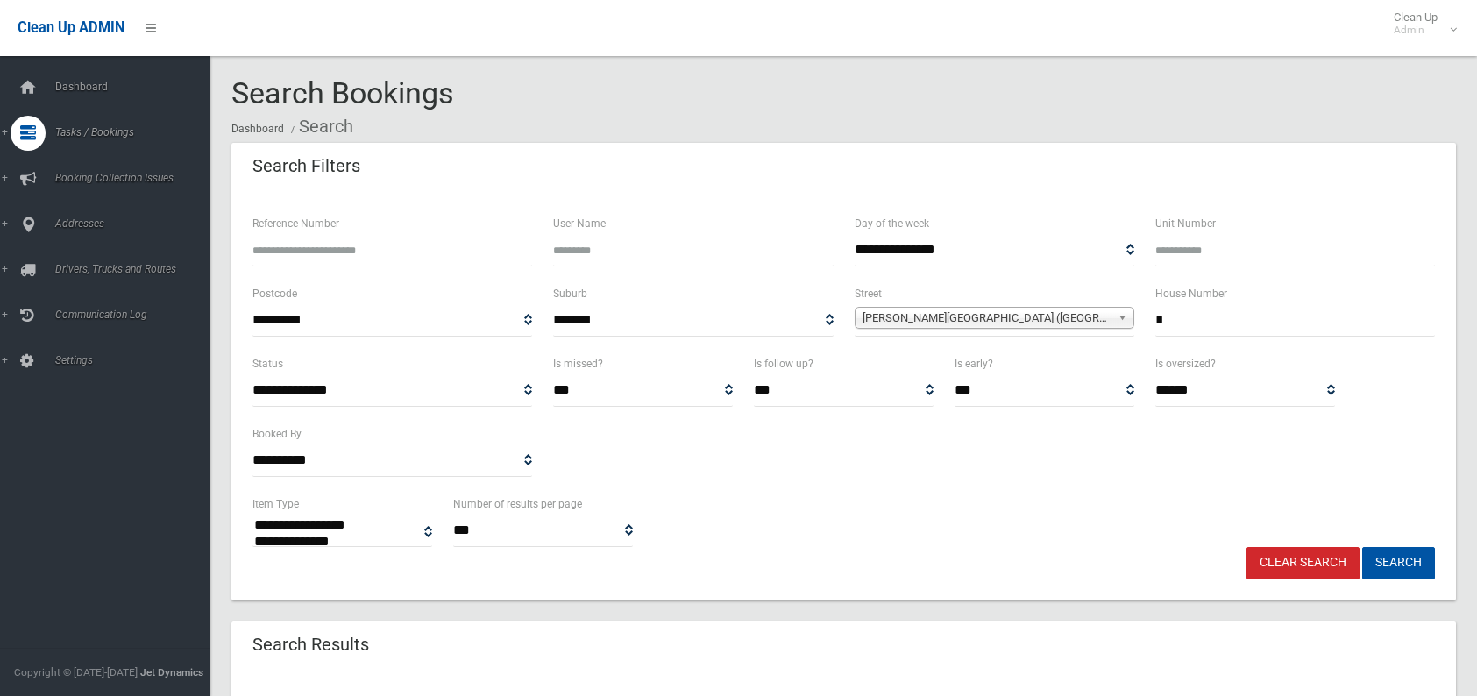
select select
click at [1211, 329] on input "*" at bounding box center [1295, 320] width 280 height 32
type input "**"
click at [1362, 547] on button "Search" at bounding box center [1398, 563] width 73 height 32
click at [1379, 560] on button "Search" at bounding box center [1398, 563] width 73 height 32
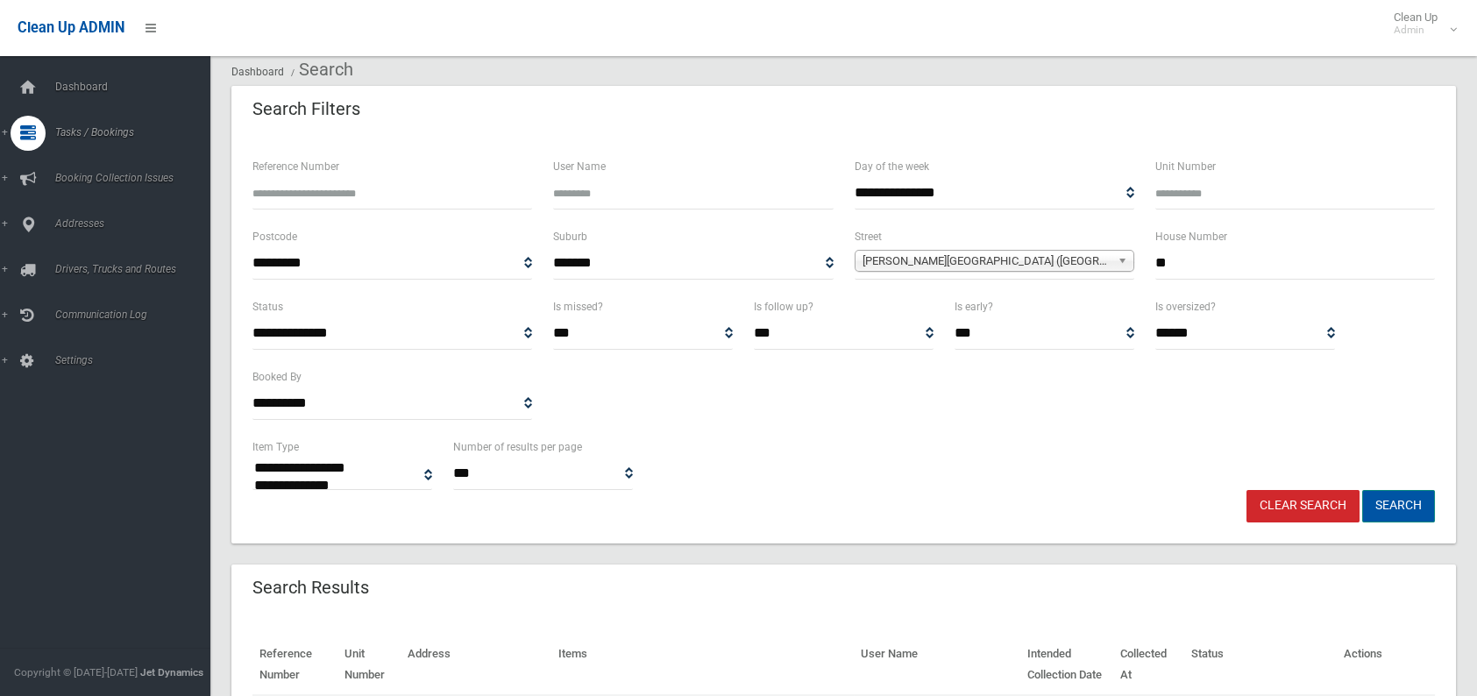
scroll to position [88, 0]
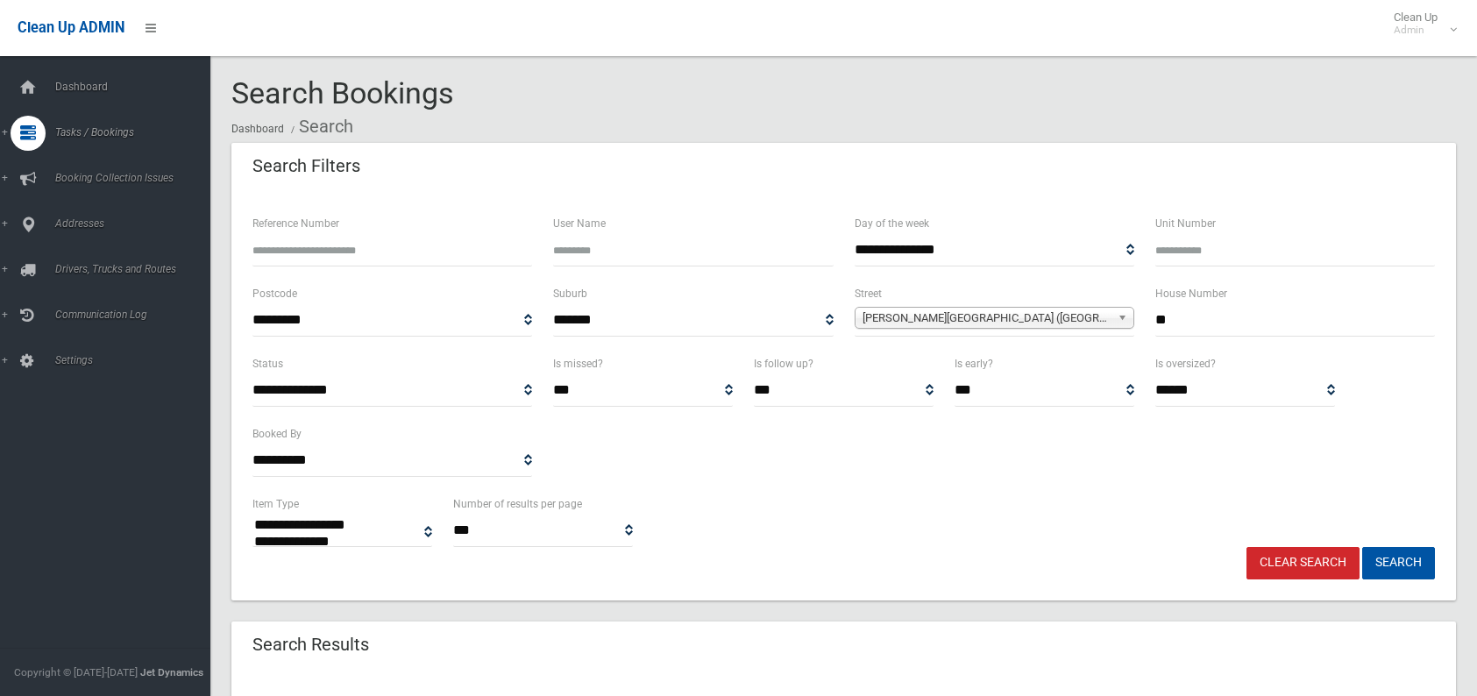
select select
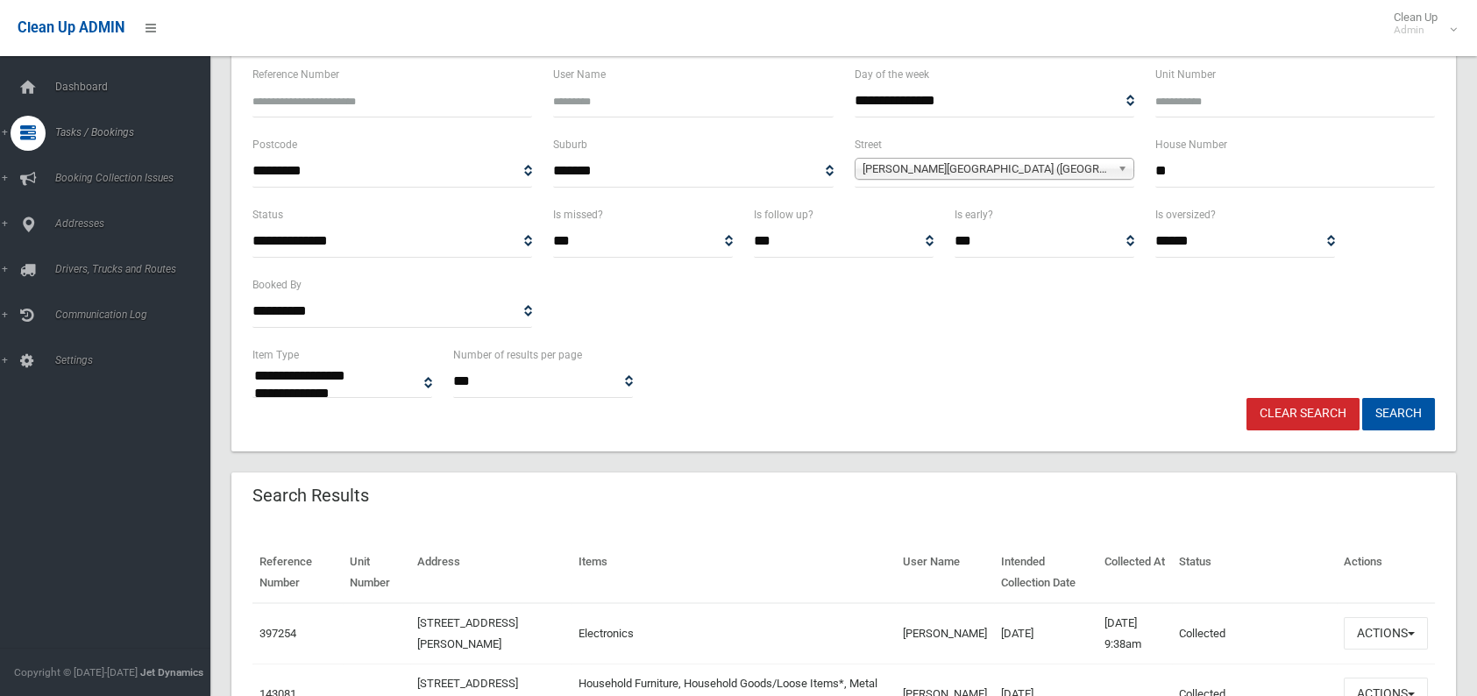
scroll to position [175, 0]
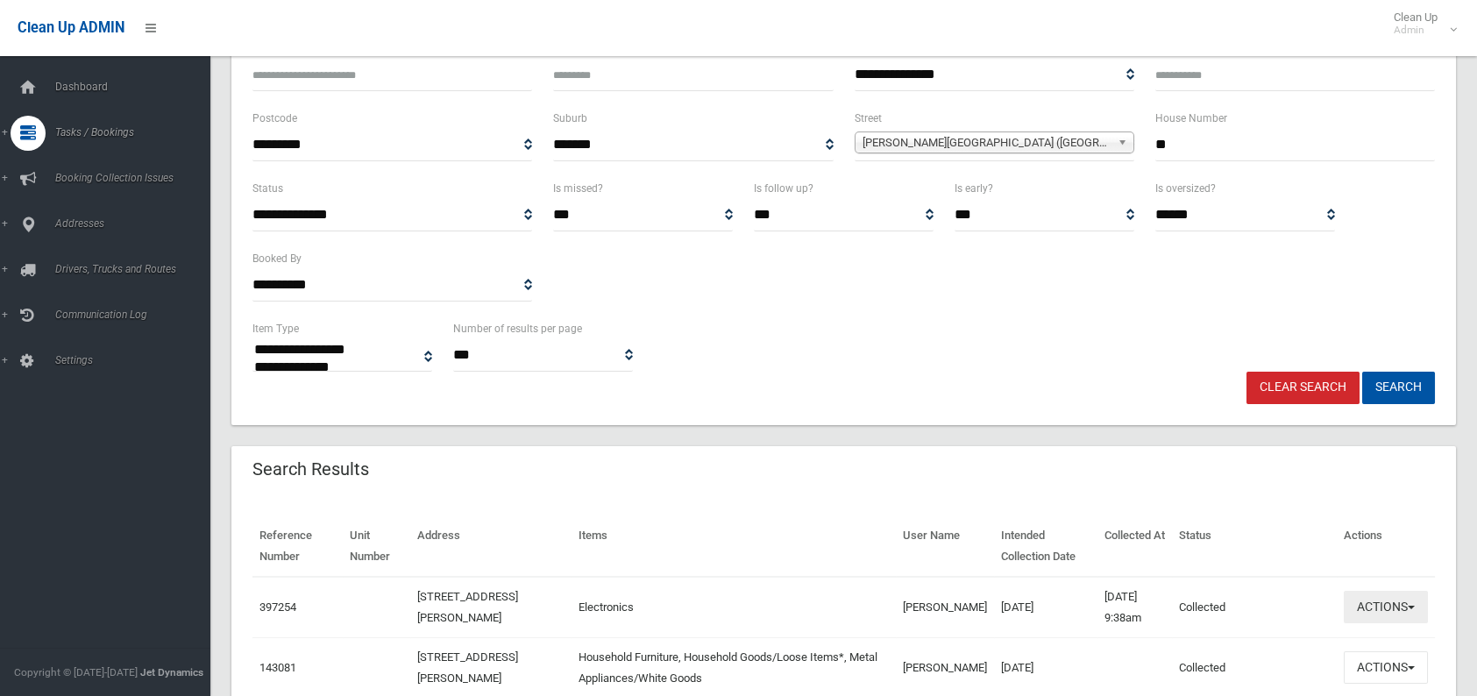
click at [1365, 612] on button "Actions" at bounding box center [1386, 607] width 84 height 32
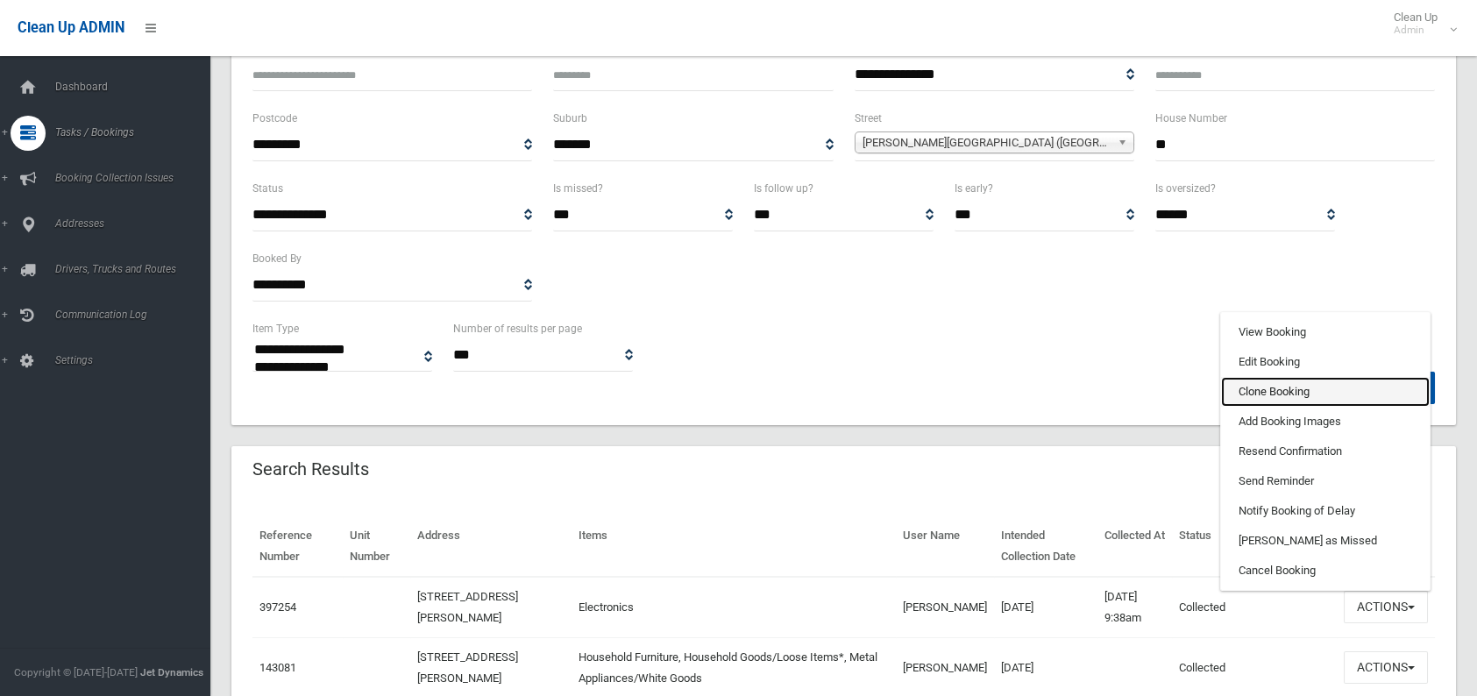
click at [1280, 387] on link "Clone Booking" at bounding box center [1325, 392] width 209 height 30
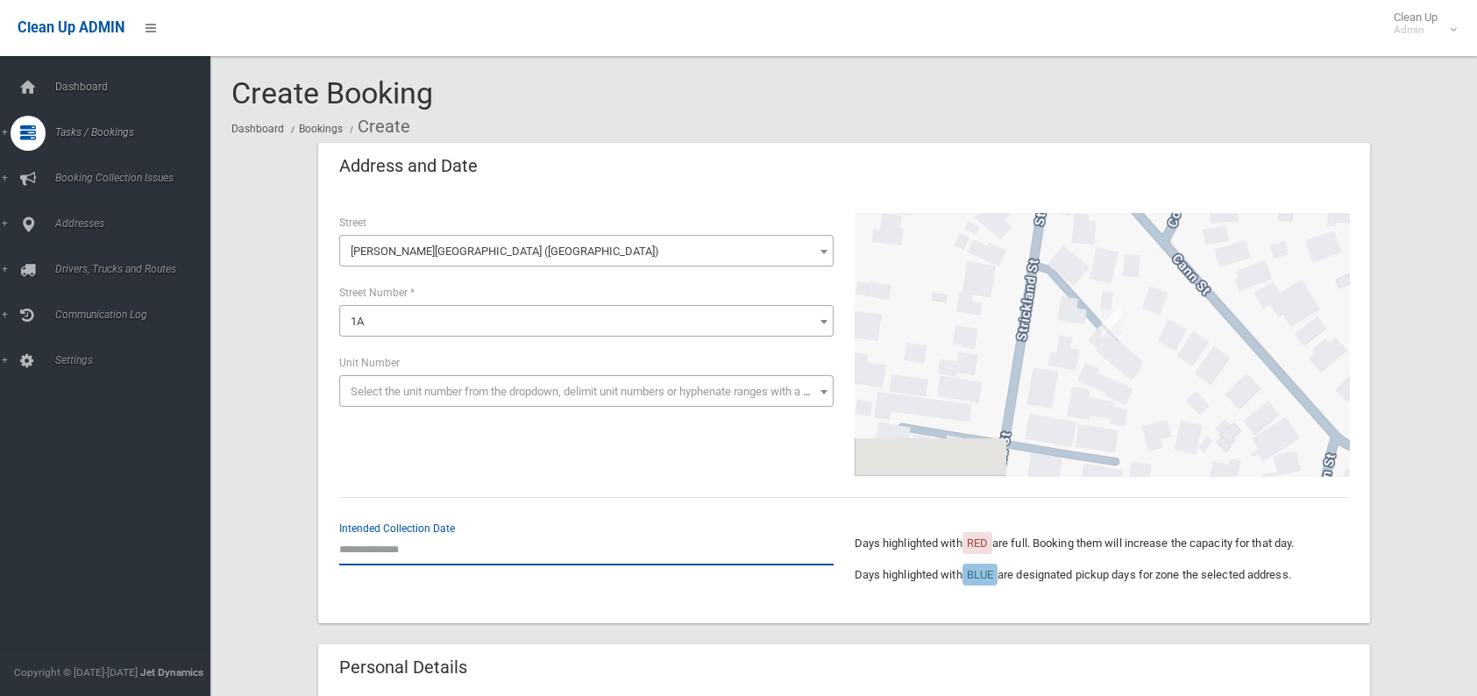
click at [467, 558] on input "text" at bounding box center [586, 549] width 494 height 32
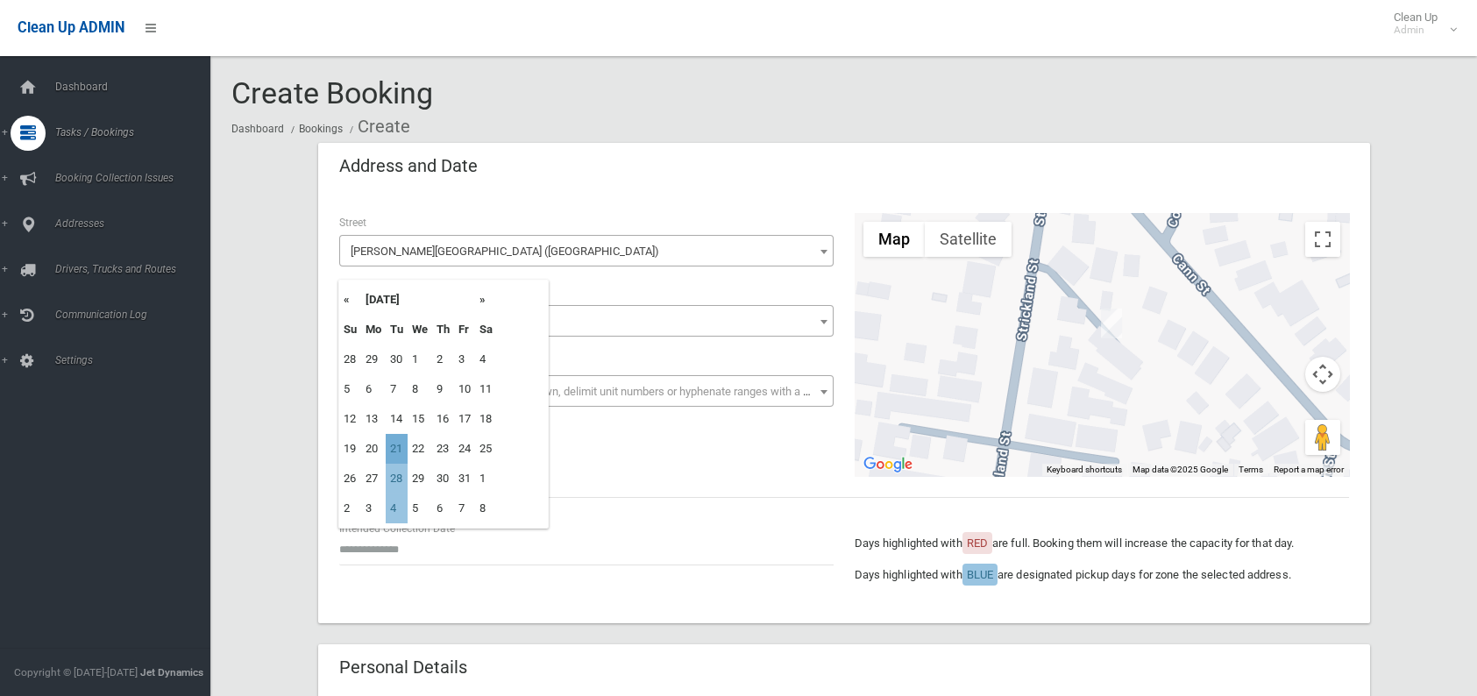
click at [407, 452] on td "21" at bounding box center [397, 449] width 22 height 30
type input "**********"
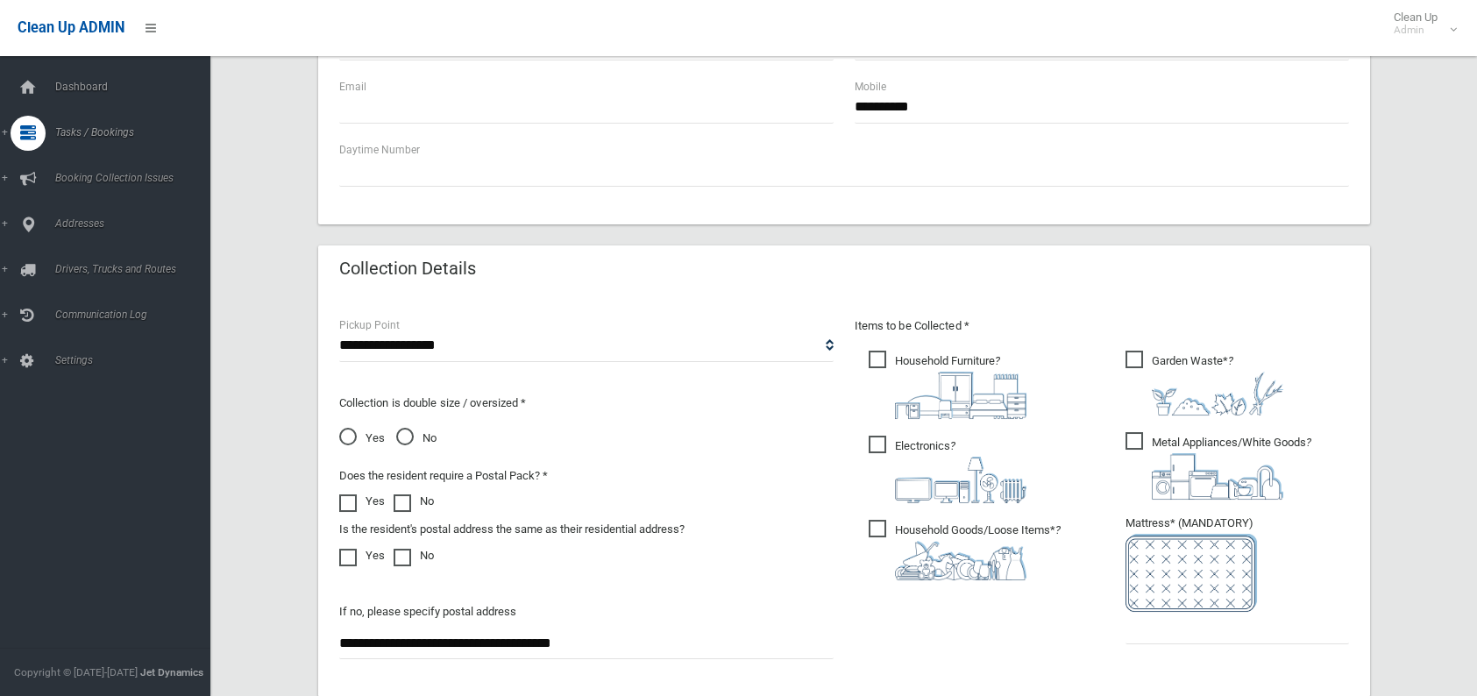
scroll to position [701, 0]
click at [1185, 601] on img at bounding box center [1190, 572] width 131 height 78
click at [1168, 628] on input "text" at bounding box center [1237, 627] width 224 height 32
type input "*"
click at [876, 354] on span "Household Furniture ?" at bounding box center [948, 384] width 158 height 68
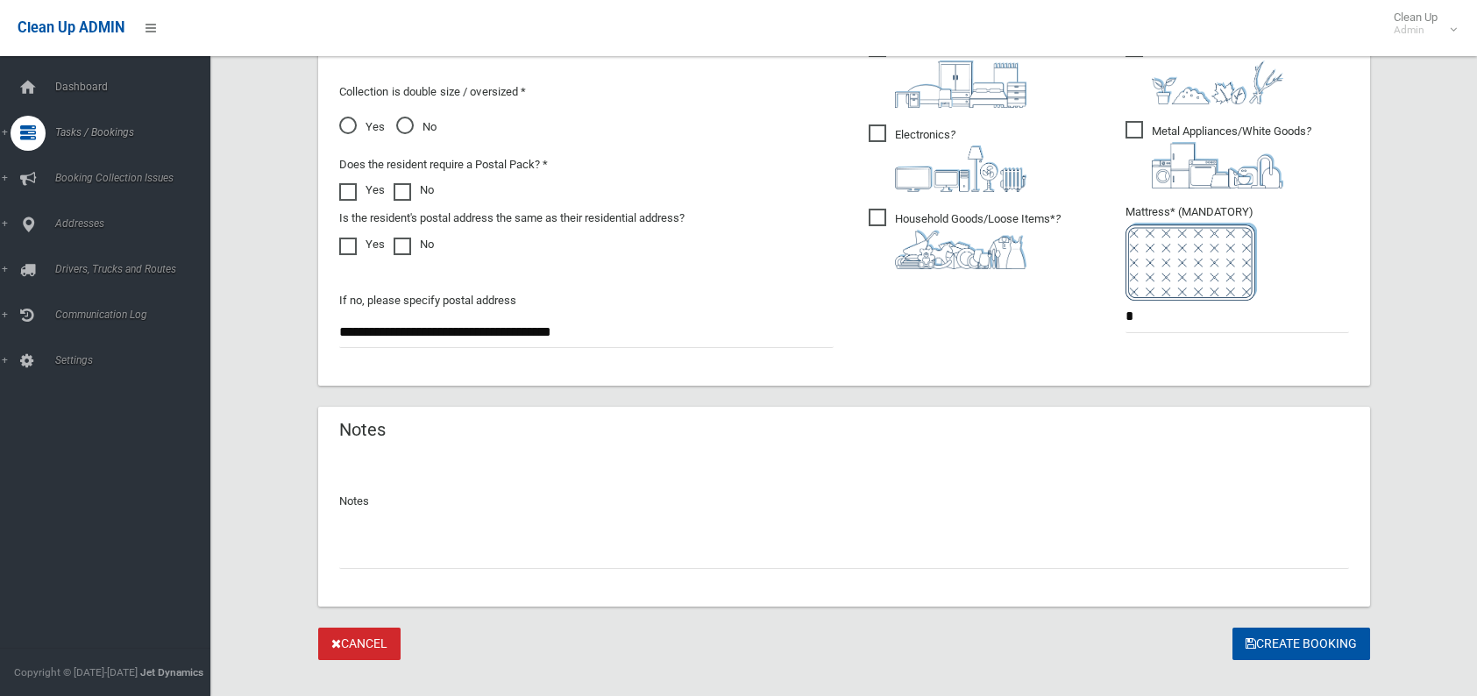
scroll to position [1038, 0]
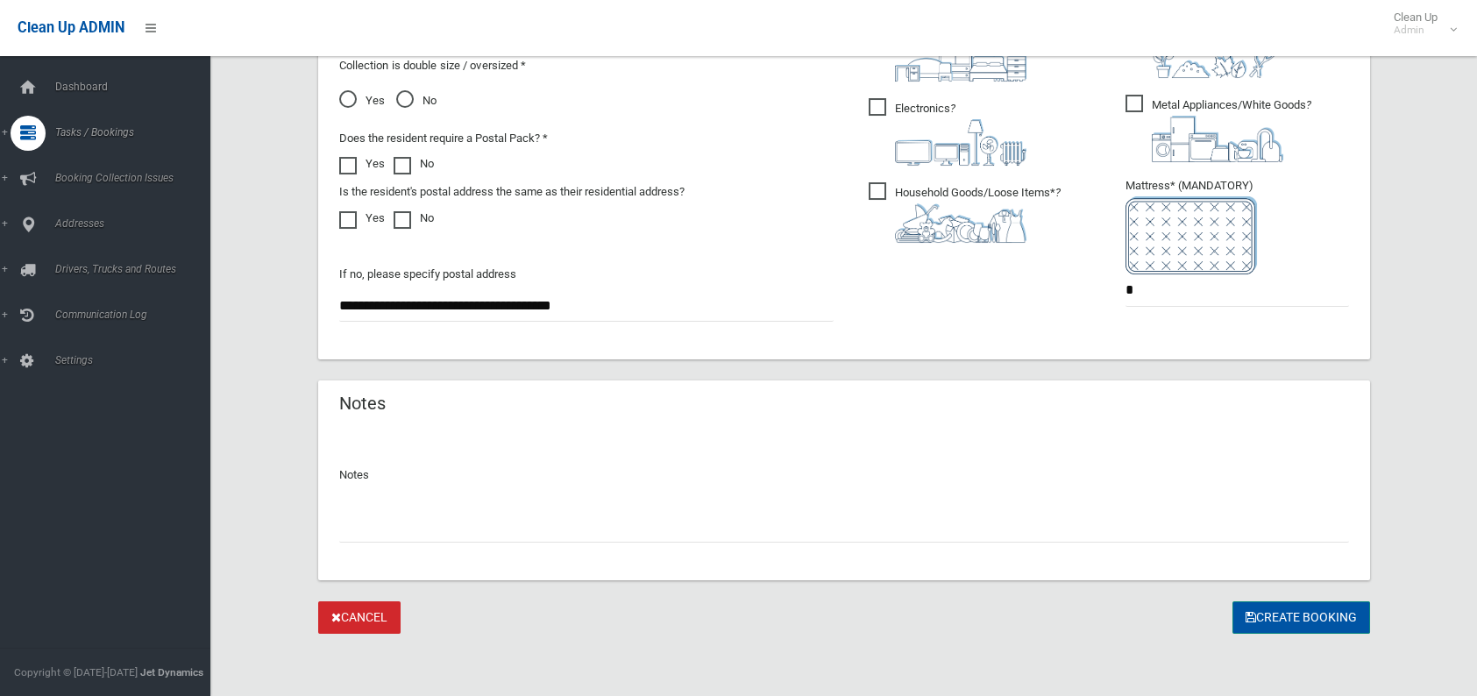
click at [1284, 619] on button "Create Booking" at bounding box center [1301, 617] width 138 height 32
